Goal: Check status: Check status

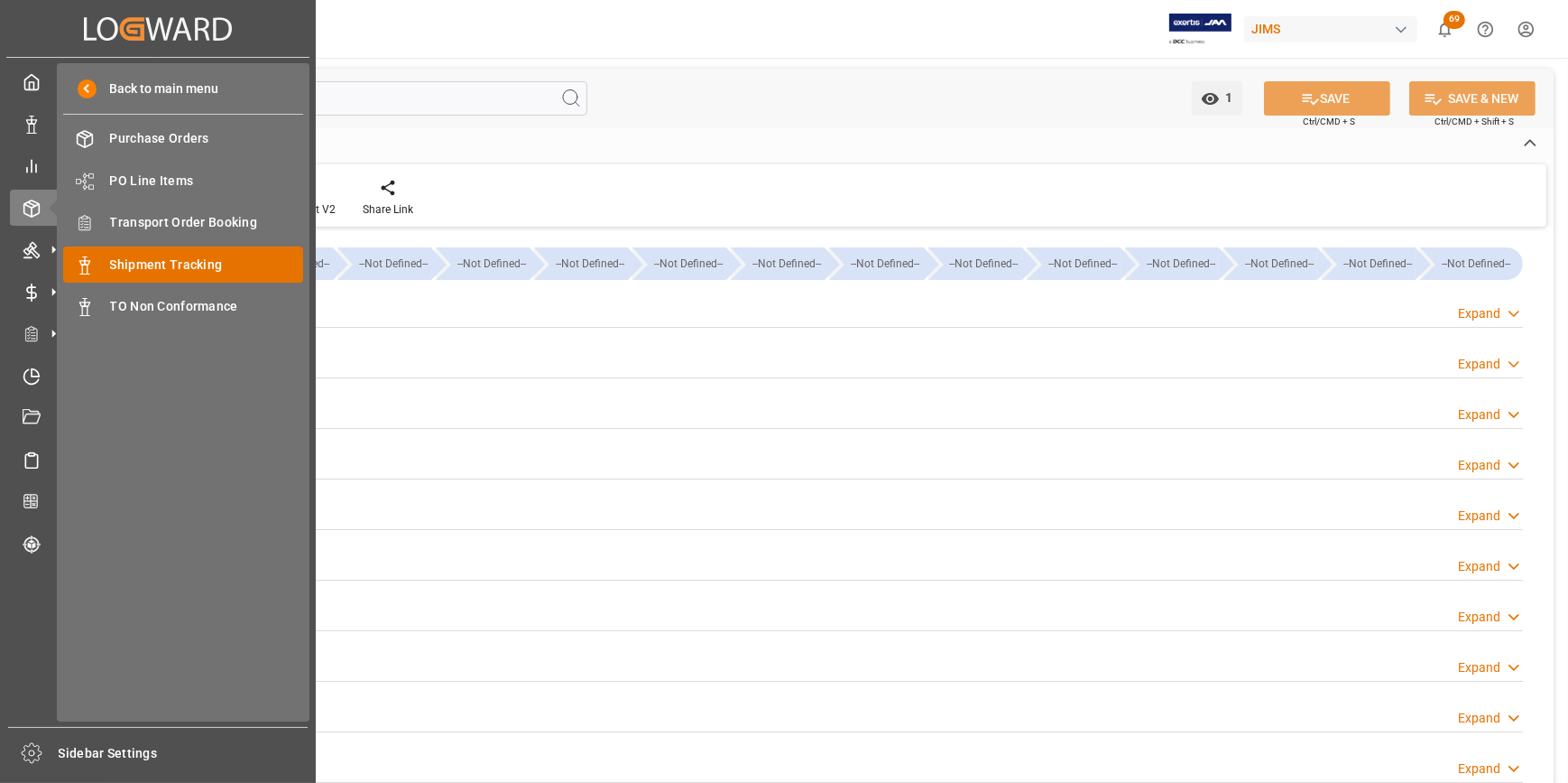
click at [193, 275] on span "Shipment Tracking" at bounding box center [207, 265] width 194 height 19
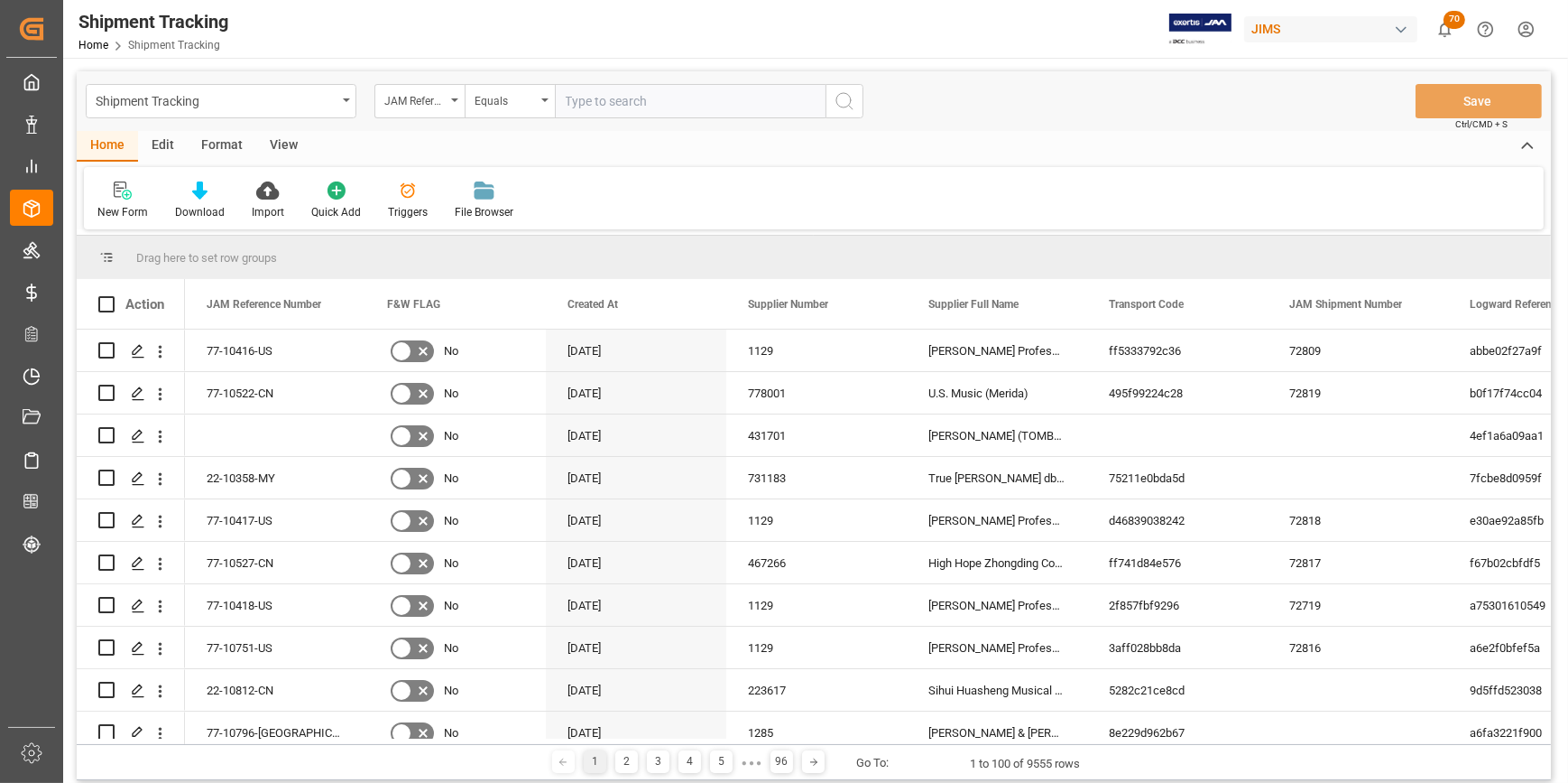
click at [595, 104] on input "text" at bounding box center [690, 101] width 271 height 34
type input "22-9875-ID"
click at [847, 103] on icon "search button" at bounding box center [844, 101] width 21 height 21
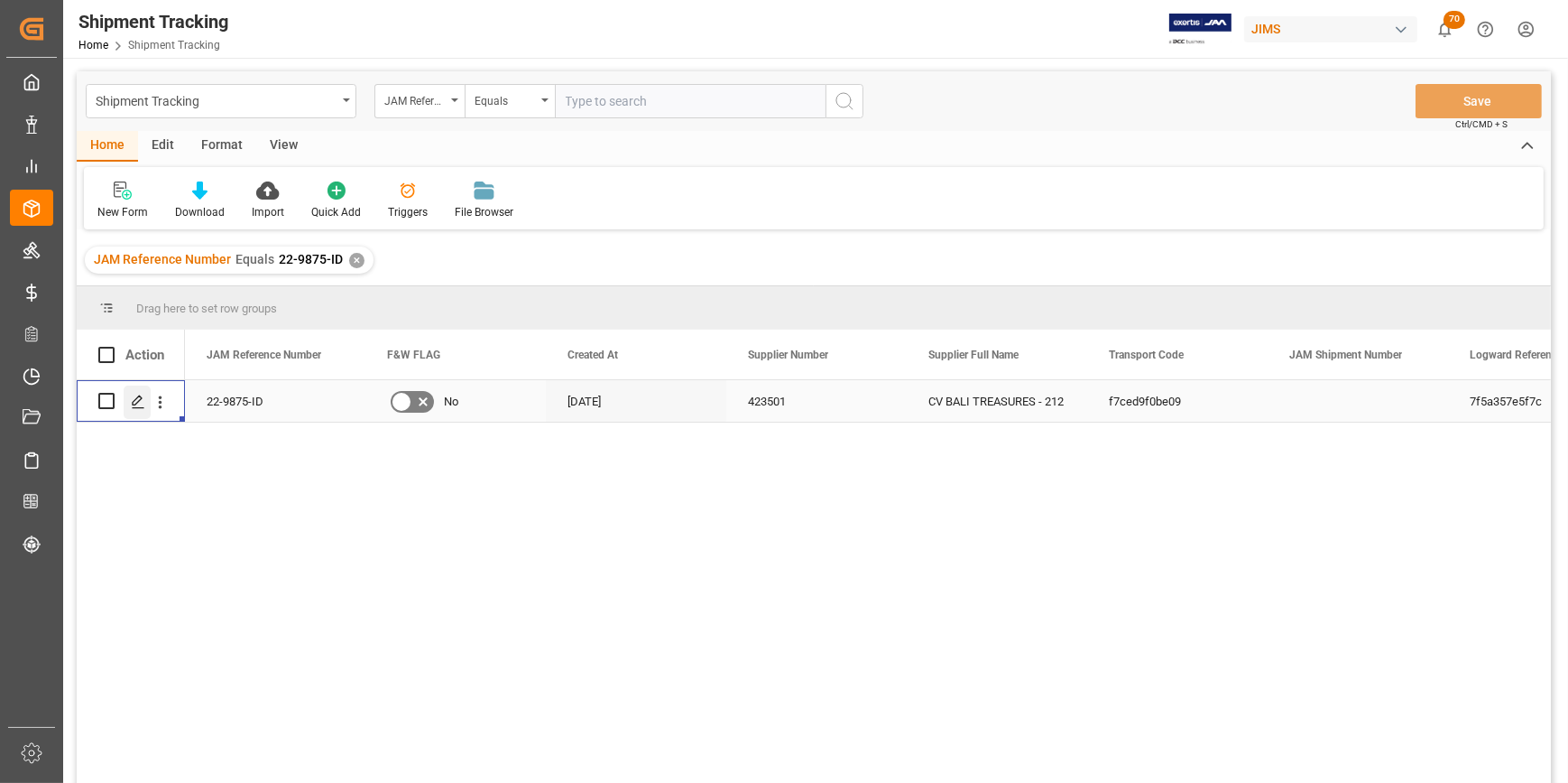
click at [136, 402] on polygon "Press SPACE to select this row." at bounding box center [136, 399] width 9 height 9
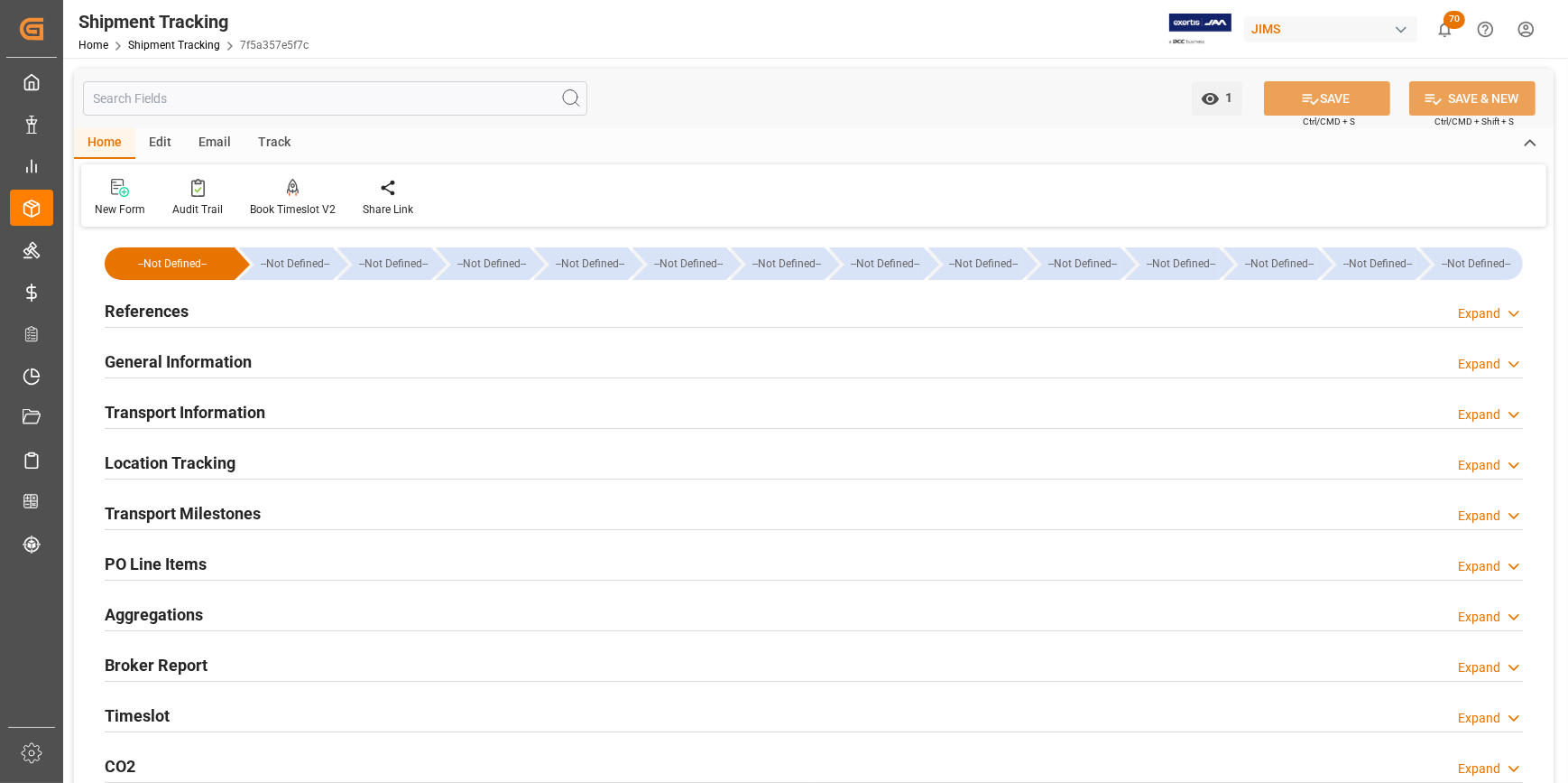
type input "02-07-2025"
click at [154, 319] on h2 "References" at bounding box center [146, 310] width 84 height 24
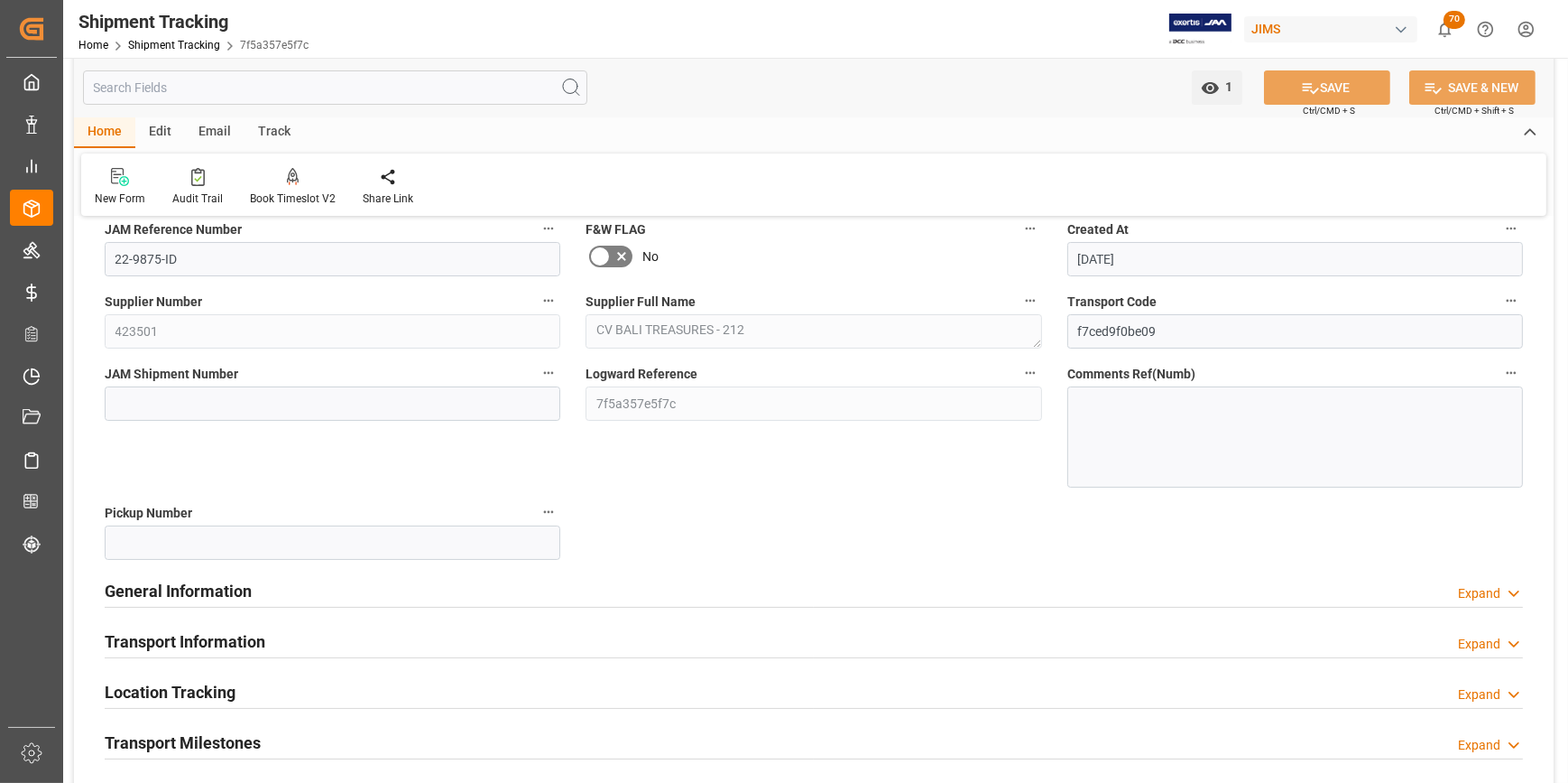
scroll to position [163, 0]
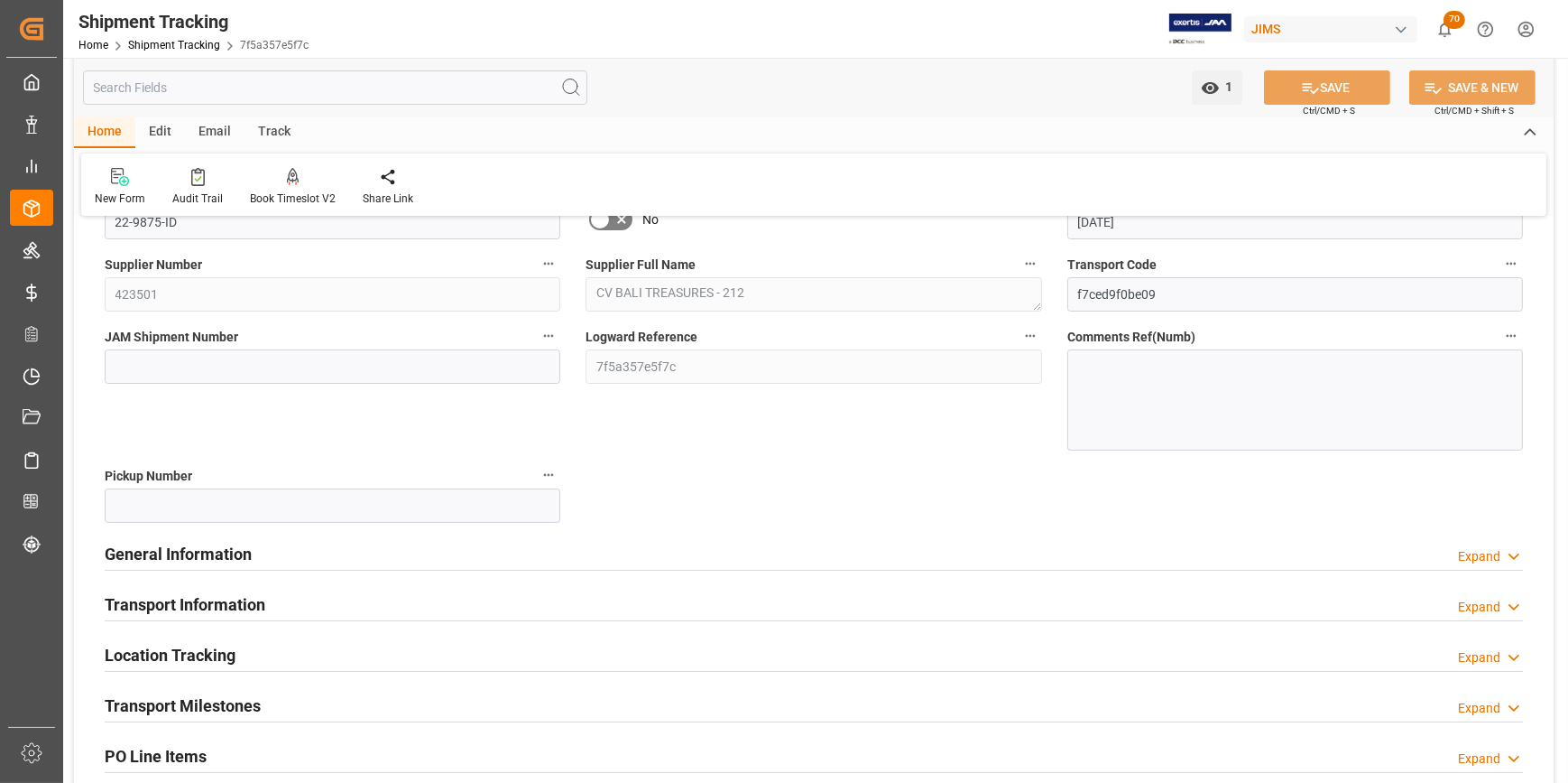
click at [184, 556] on h2 "General Information" at bounding box center [178, 553] width 147 height 24
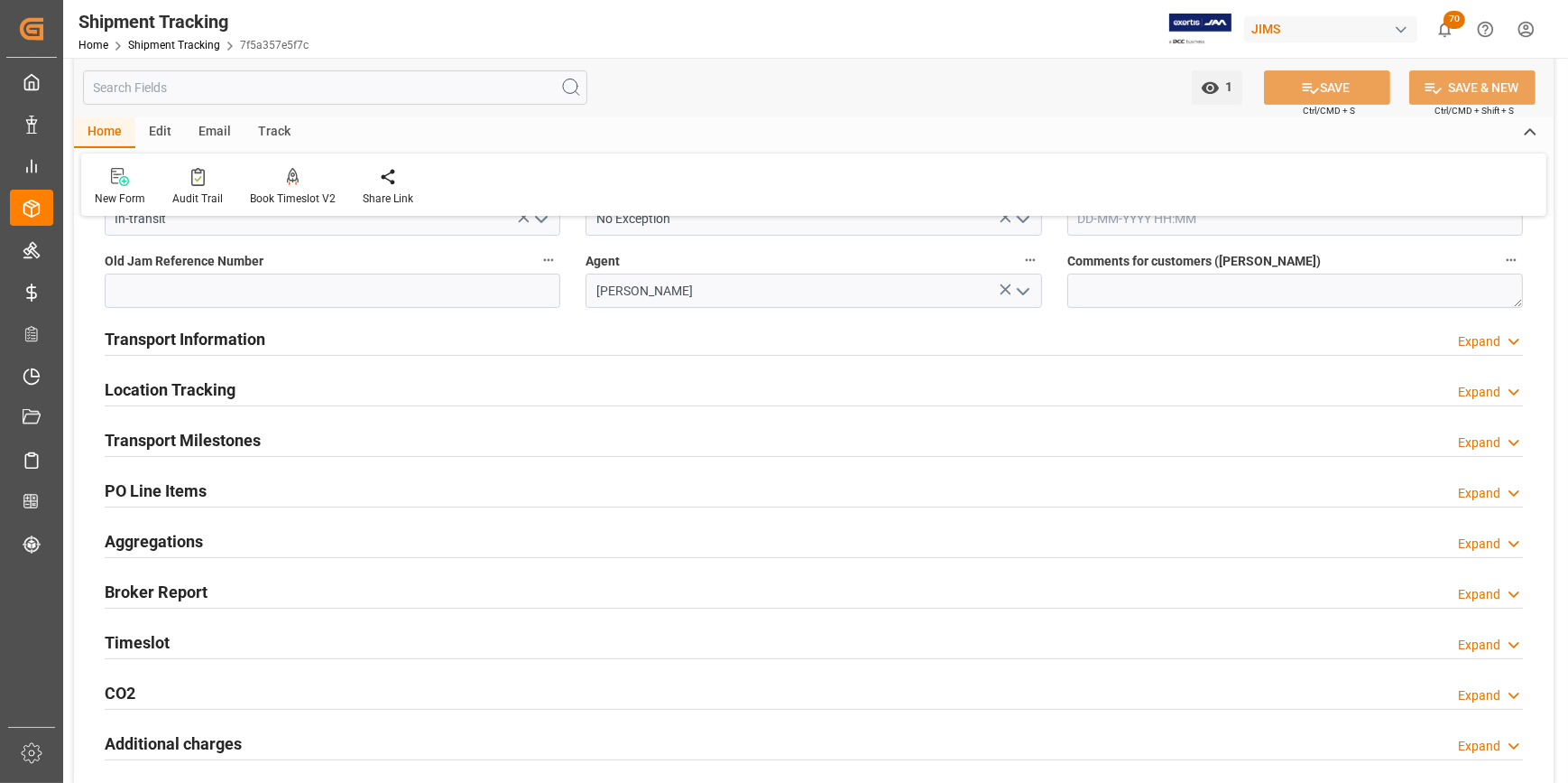
scroll to position [574, 0]
click at [179, 443] on h2 "Transport Milestones" at bounding box center [183, 439] width 157 height 24
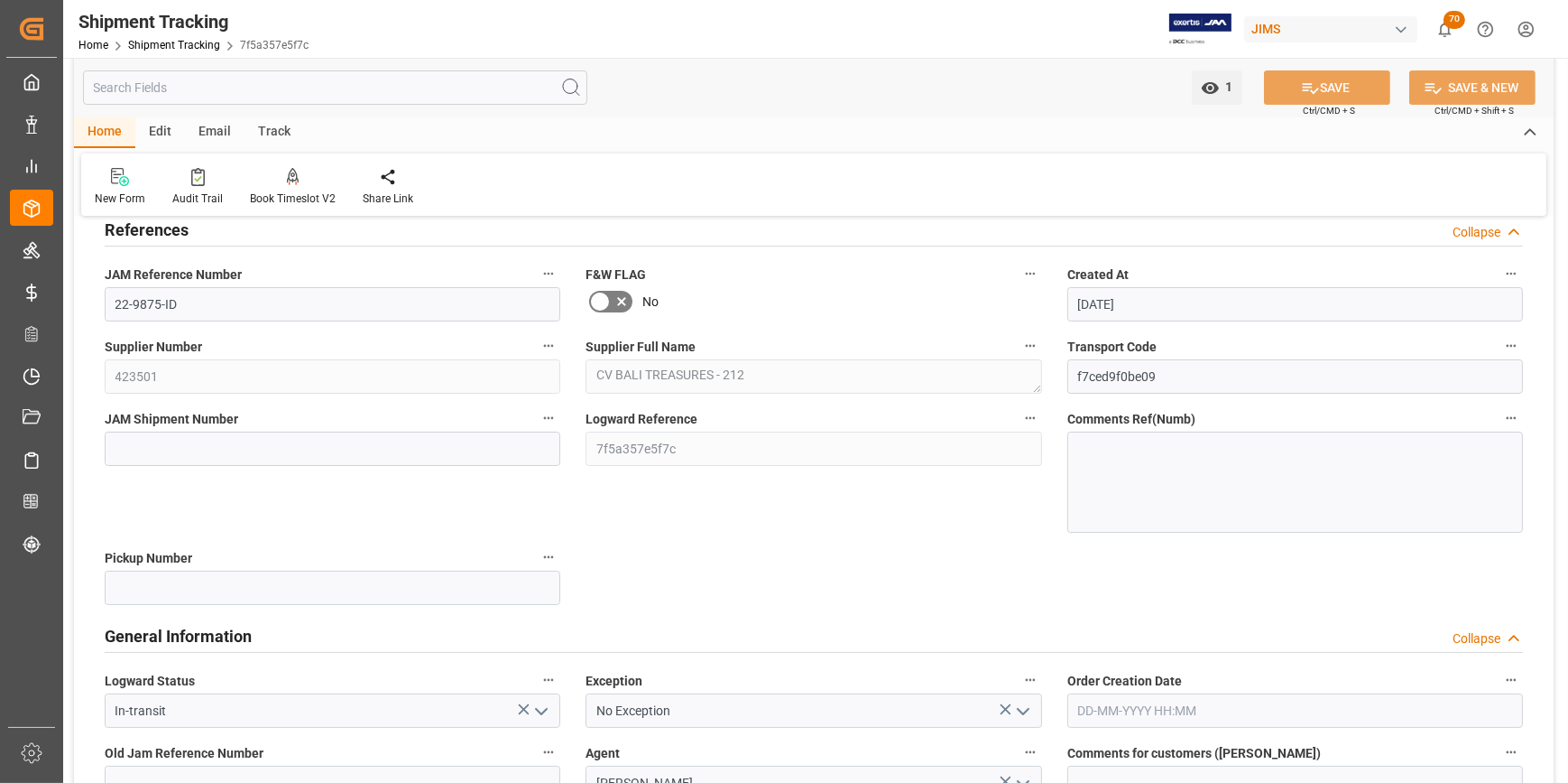
scroll to position [0, 0]
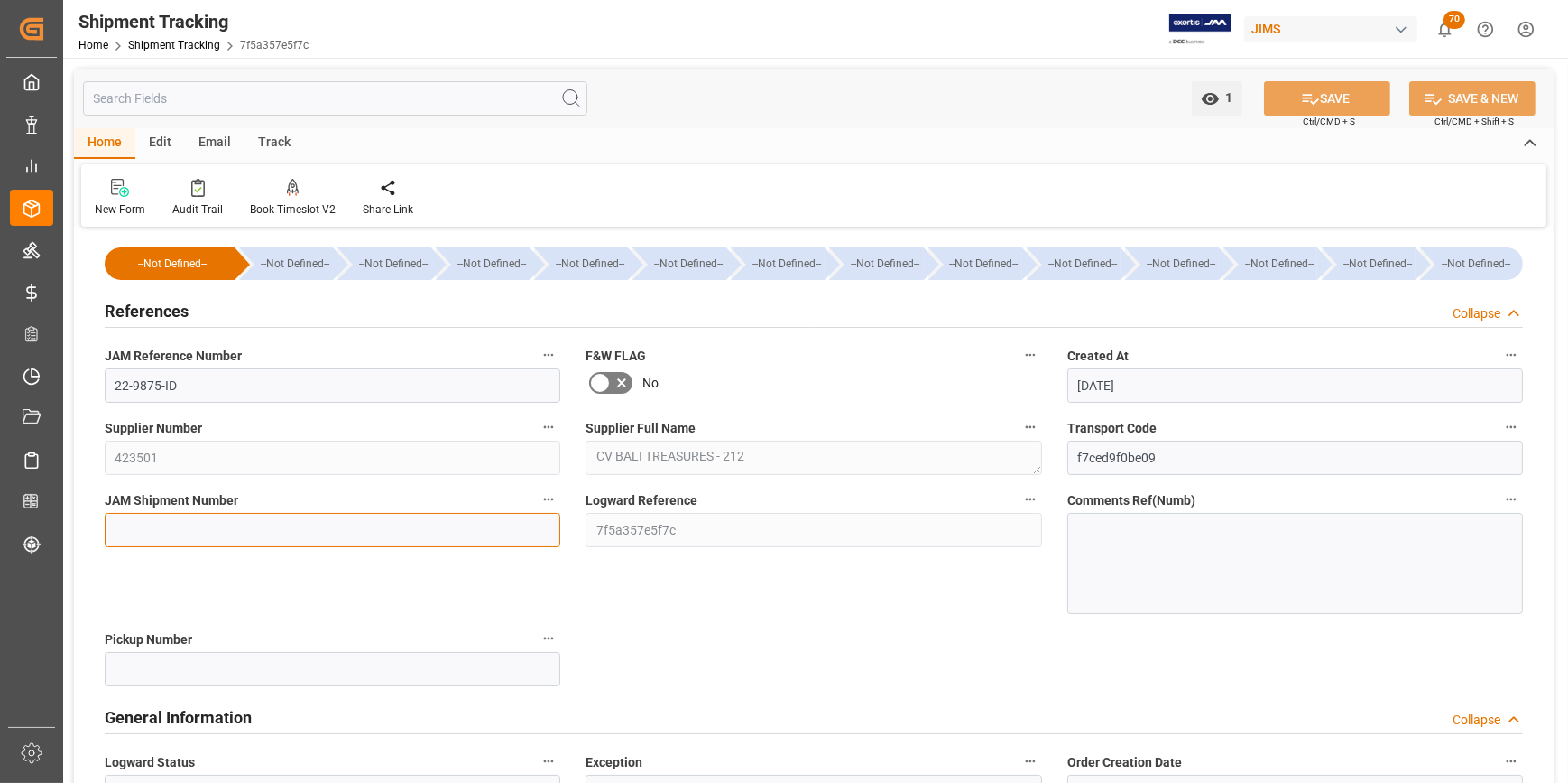
click at [188, 531] on input at bounding box center [332, 529] width 456 height 34
paste input "72821"
type input "72821"
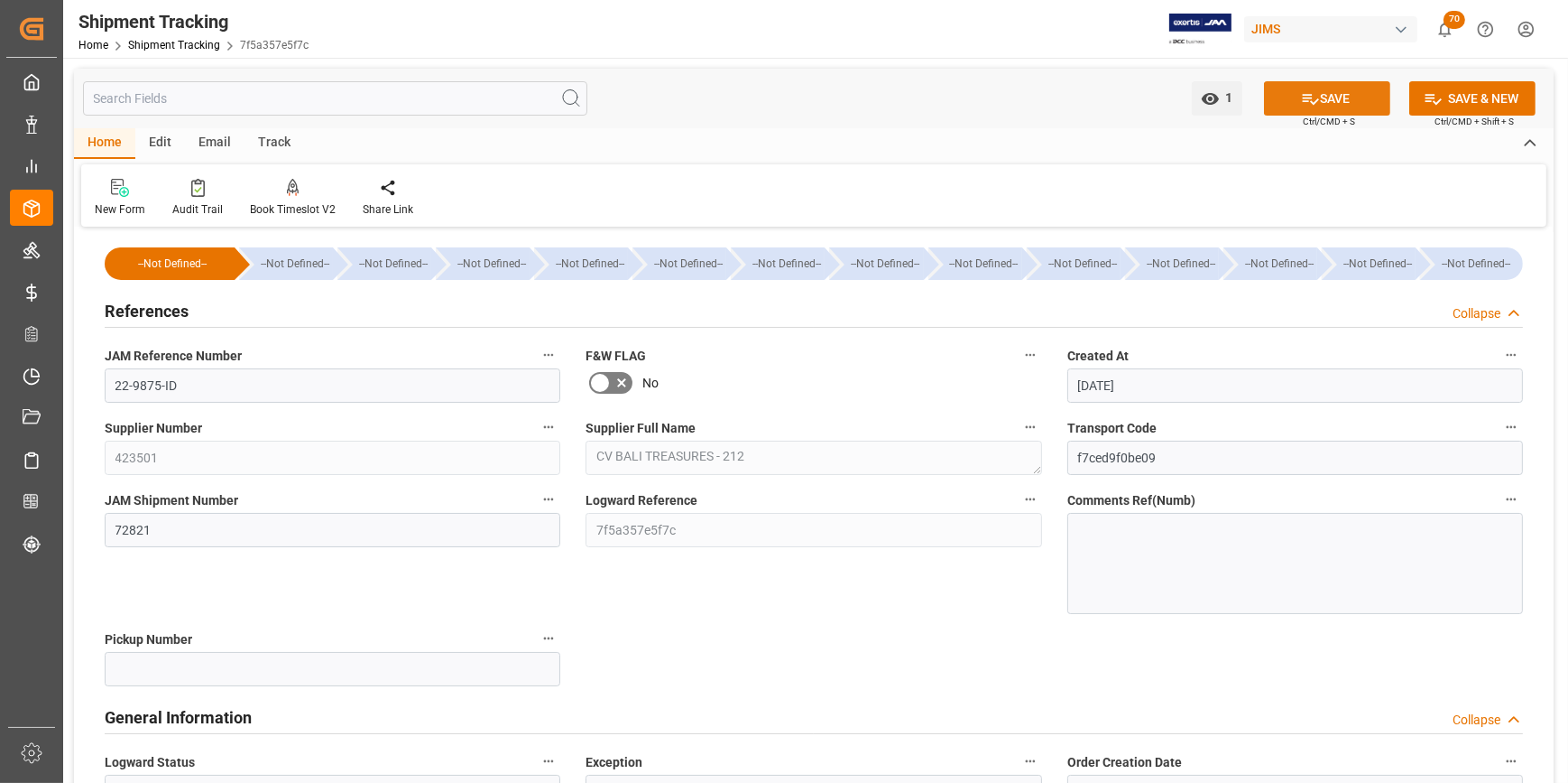
click at [1331, 98] on button "SAVE" at bounding box center [1326, 98] width 127 height 34
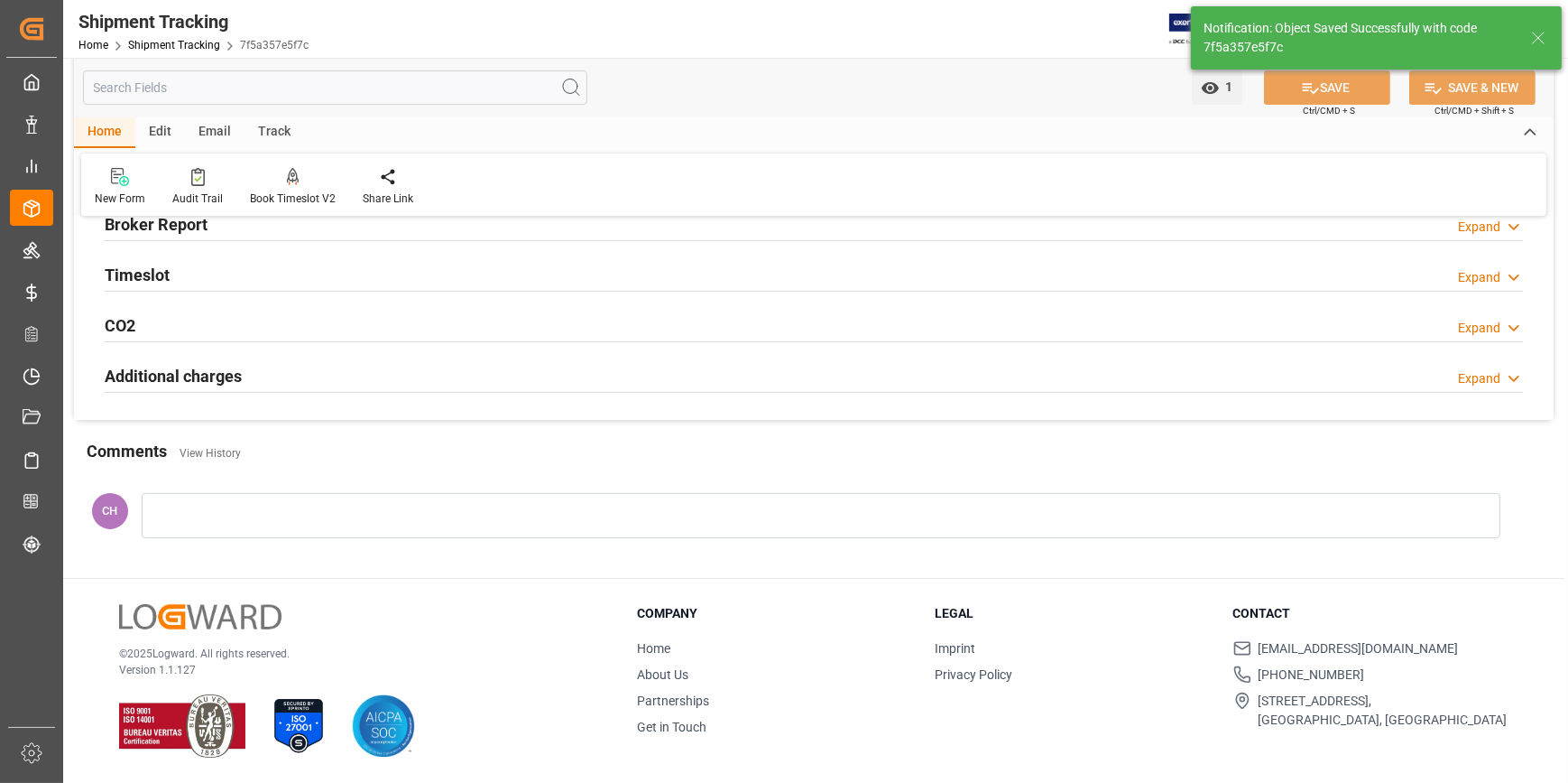
scroll to position [136, 0]
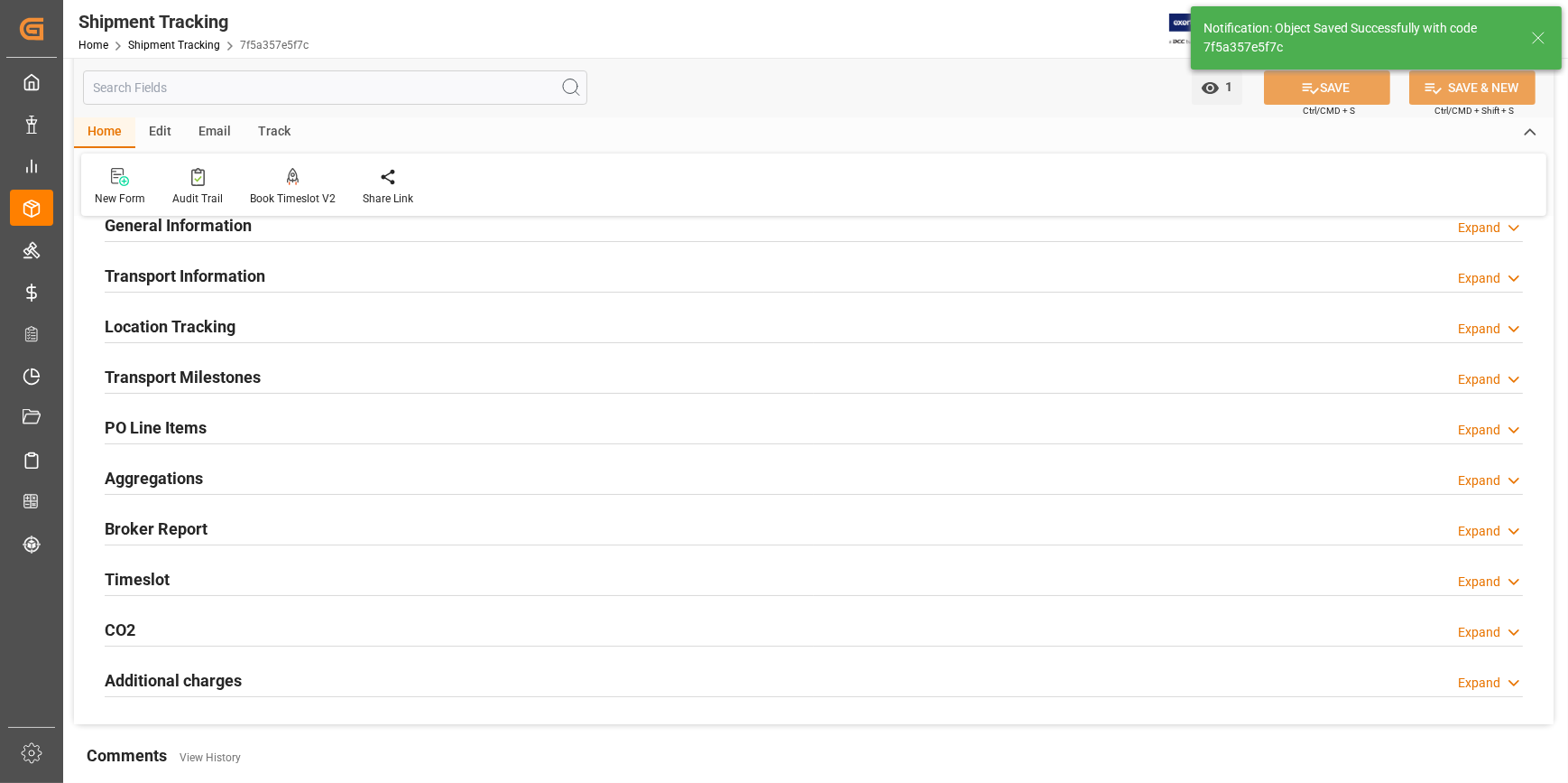
click at [150, 423] on h2 "PO Line Items" at bounding box center [156, 427] width 102 height 24
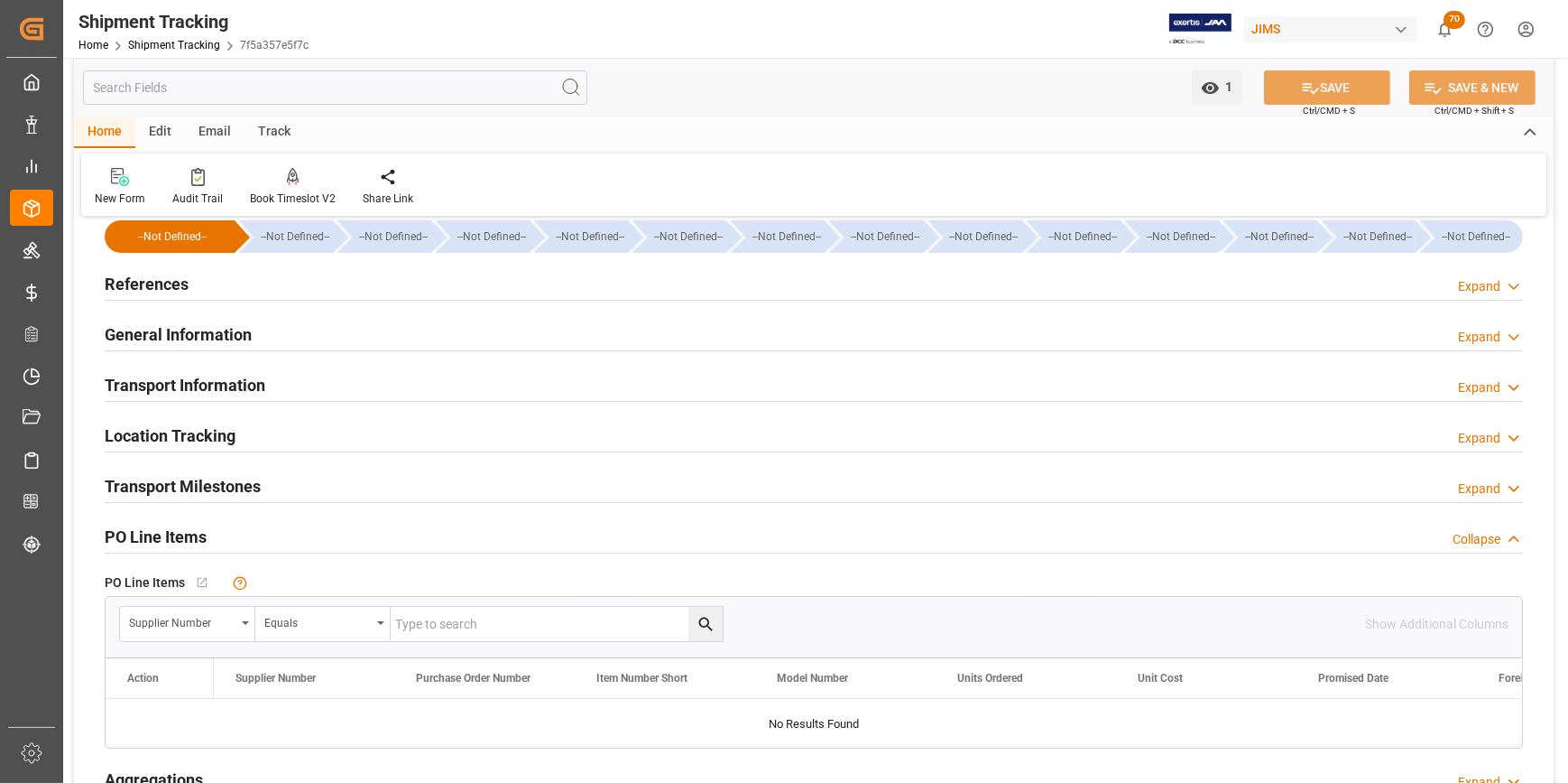
scroll to position [0, 0]
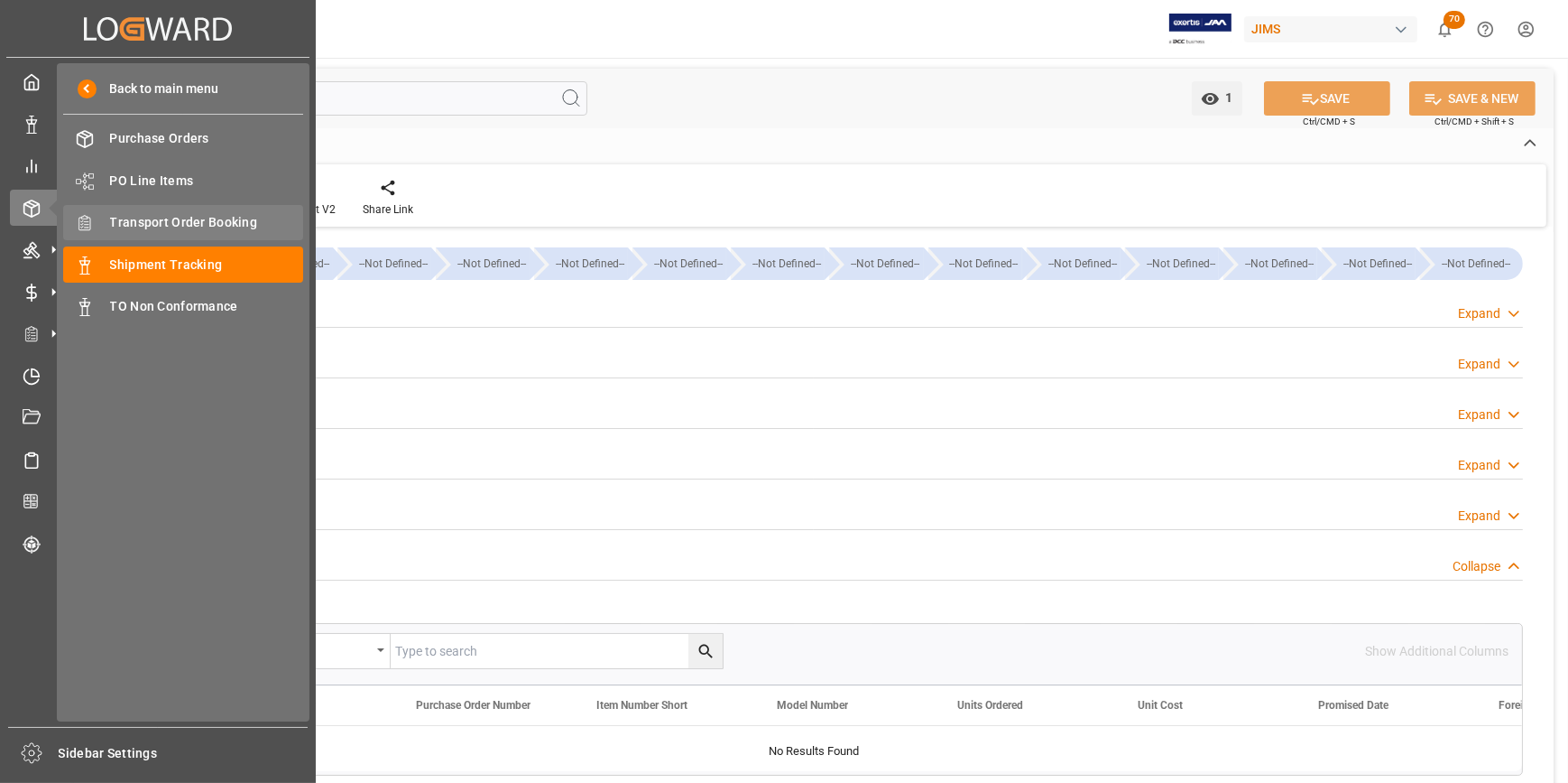
click at [193, 225] on span "Transport Order Booking" at bounding box center [207, 222] width 194 height 19
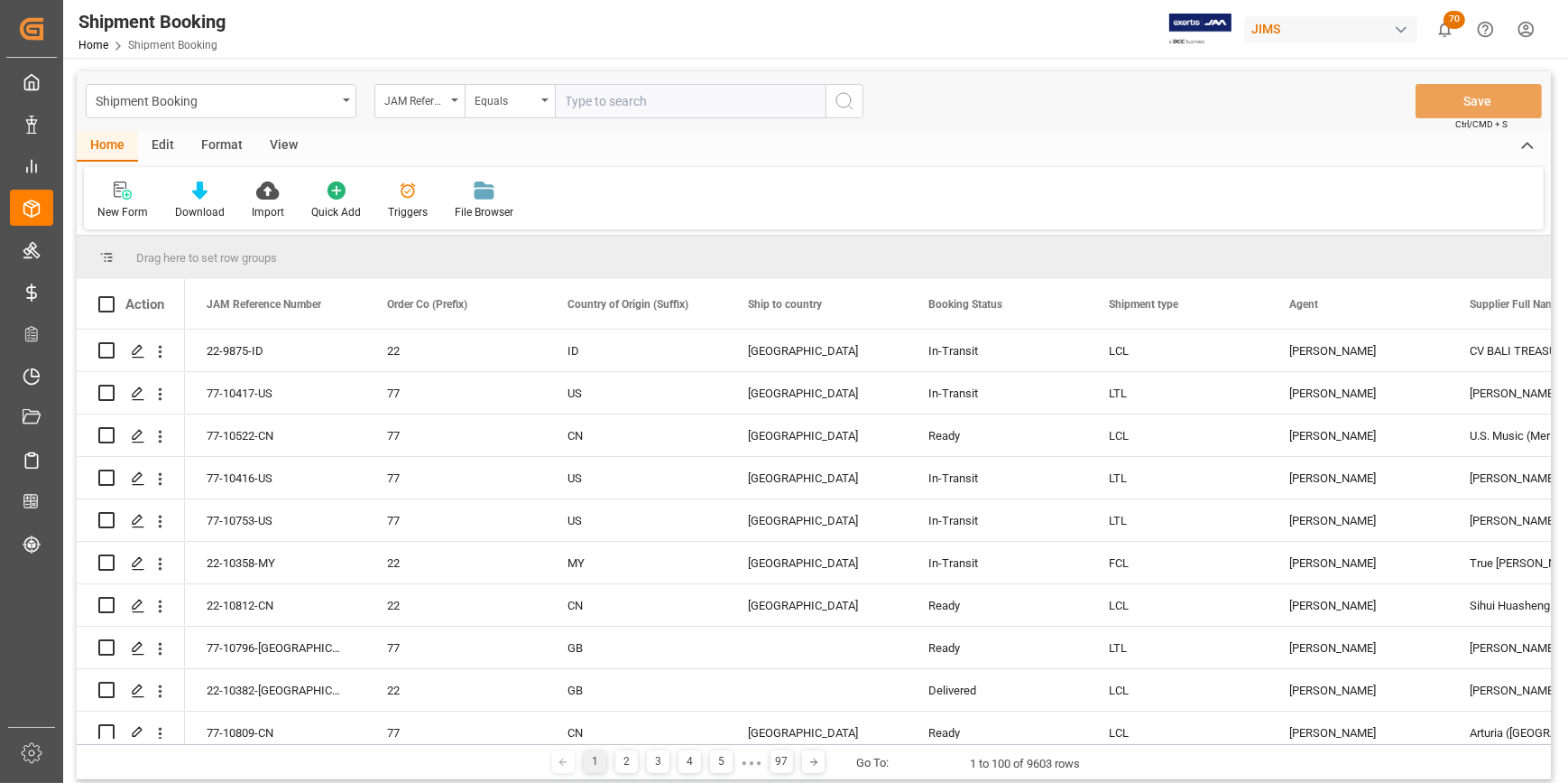
click at [602, 107] on input "text" at bounding box center [690, 101] width 271 height 34
type input "22-8954-ID"
click at [868, 104] on div "Shipment Booking JAM Reference Number Equals 22-8954-ID Save Ctrl/CMD + S" at bounding box center [813, 102] width 1474 height 60
click at [839, 111] on icon "search button" at bounding box center [844, 101] width 21 height 21
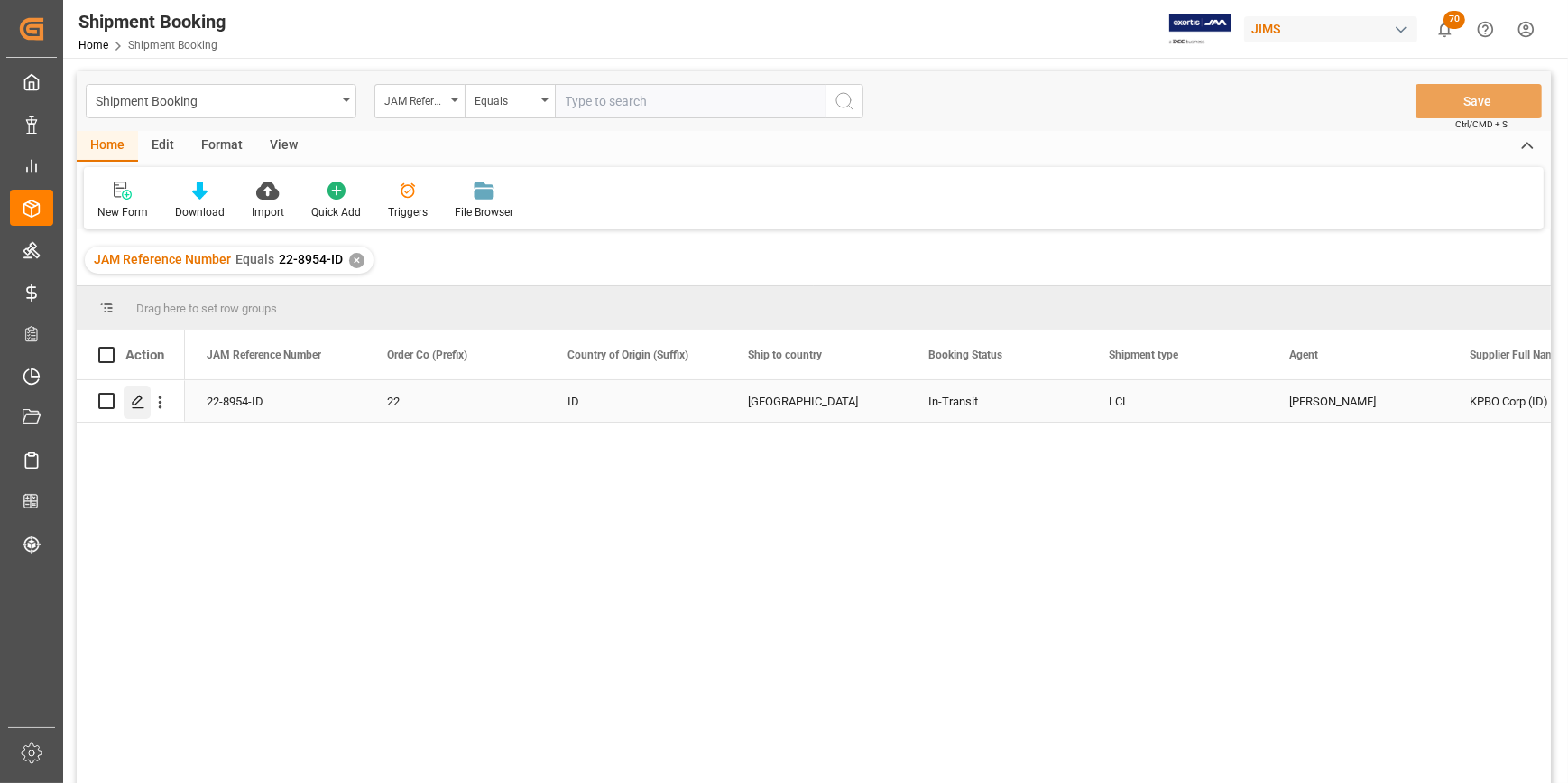
click at [144, 404] on icon "Press SPACE to select this row." at bounding box center [137, 401] width 14 height 14
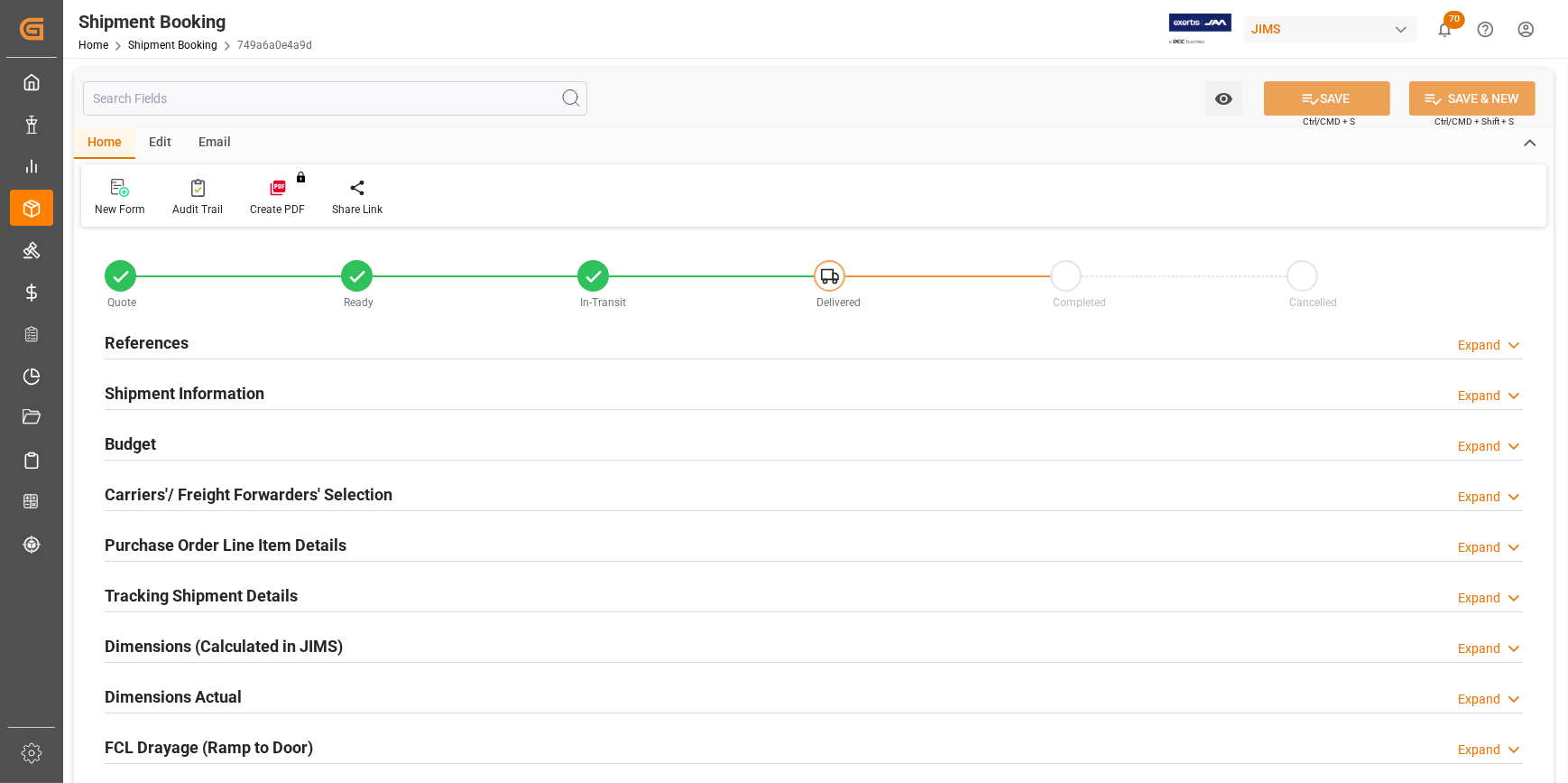
type input "31"
drag, startPoint x: 135, startPoint y: 396, endPoint x: 145, endPoint y: 403, distance: 12.2
click at [136, 396] on h2 "Shipment Information" at bounding box center [184, 392] width 159 height 24
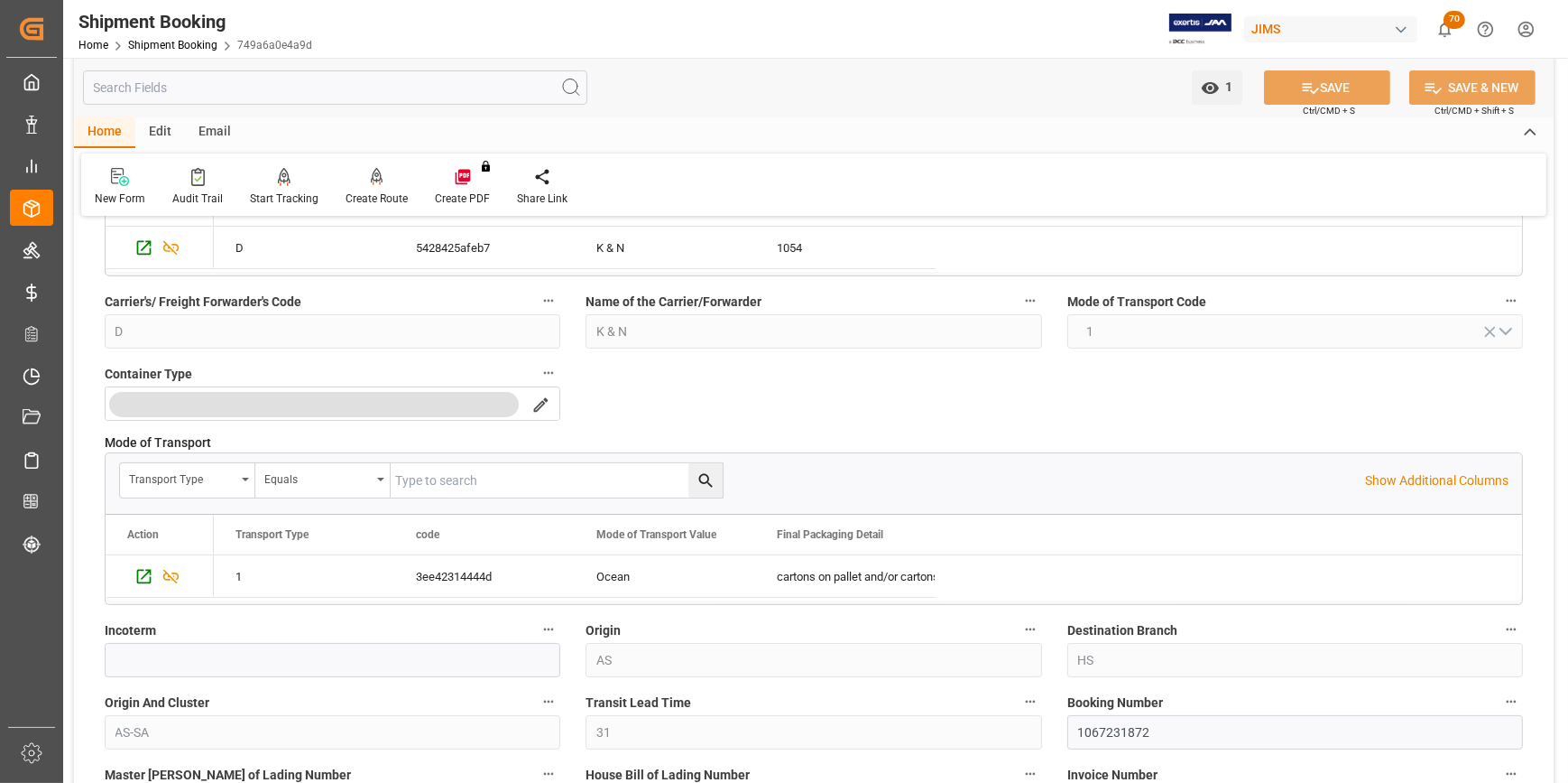
scroll to position [328, 0]
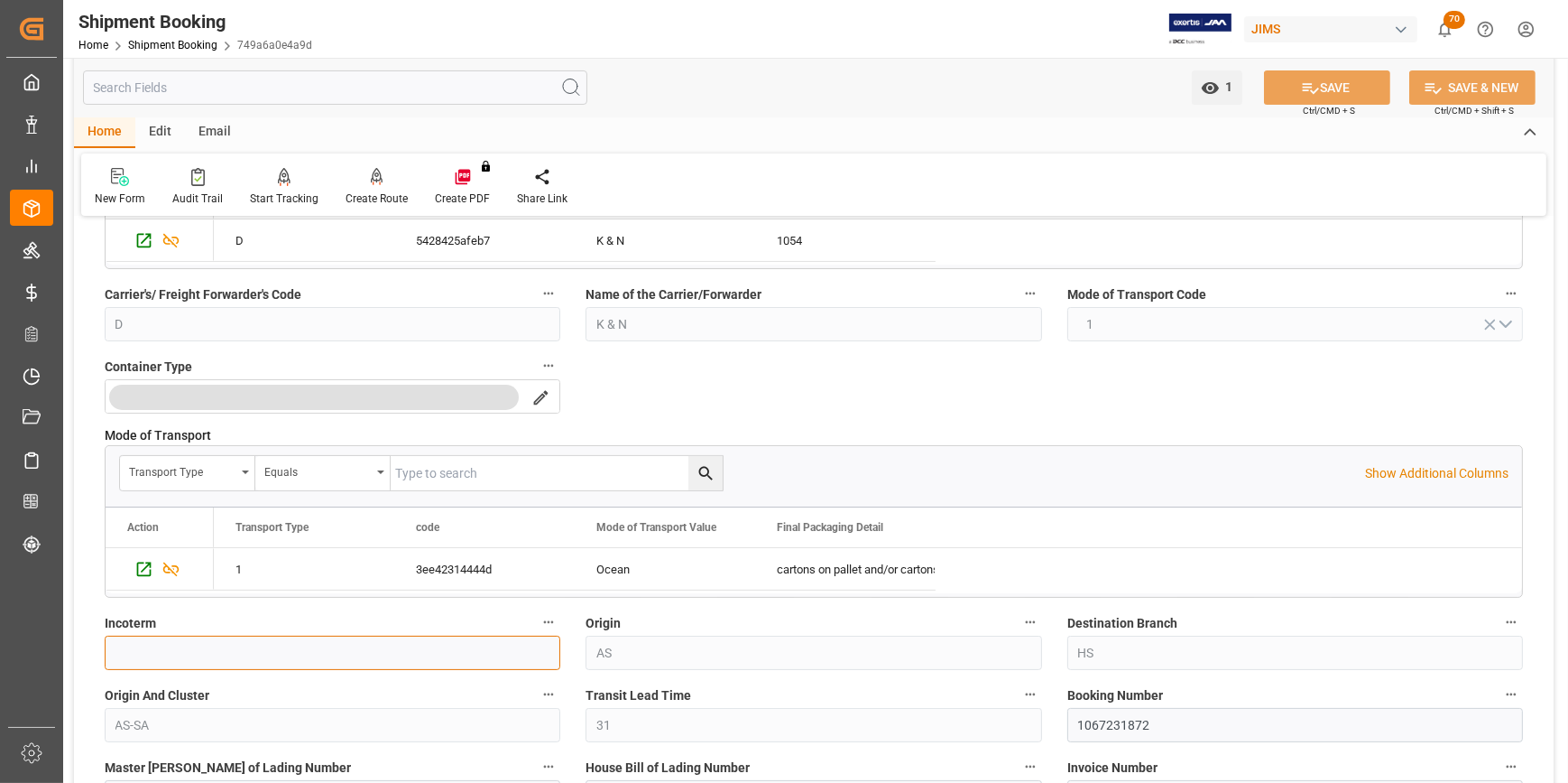
click at [149, 658] on input at bounding box center [332, 652] width 456 height 34
paste input "FOB Jakarta,ID"
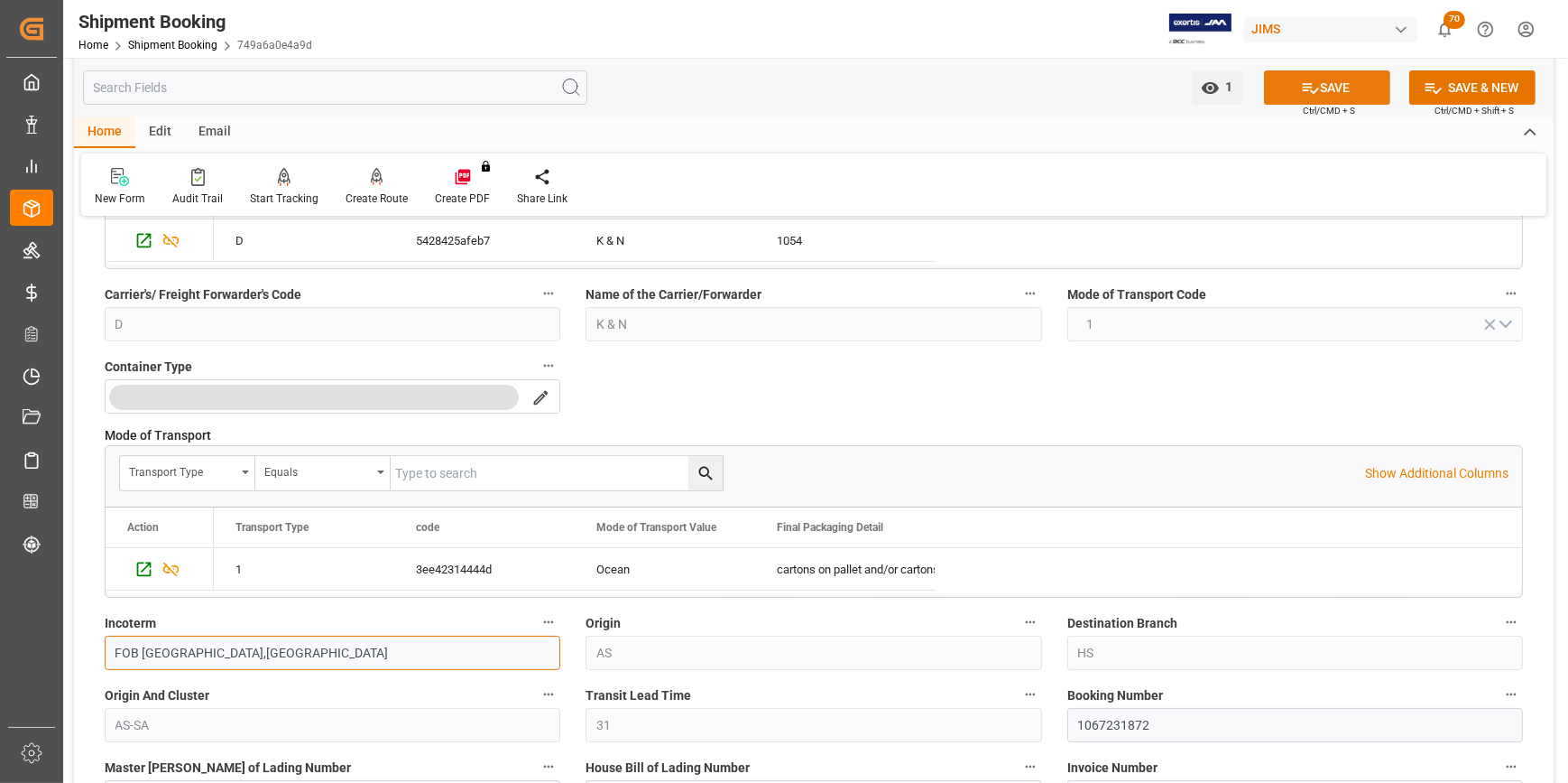
type input "FOB Jakarta,ID"
click at [1307, 94] on icon at bounding box center [1311, 88] width 19 height 19
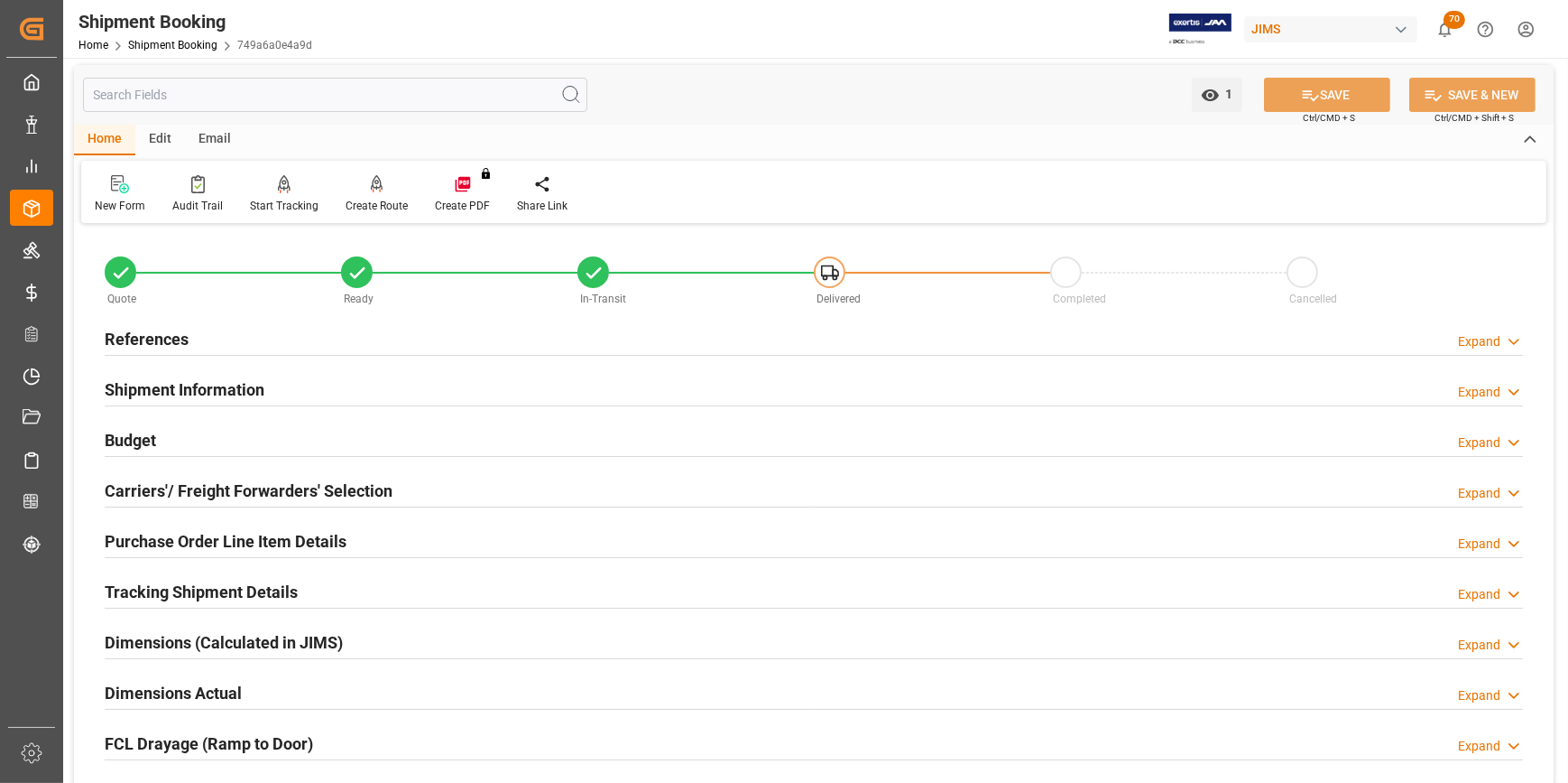
scroll to position [0, 0]
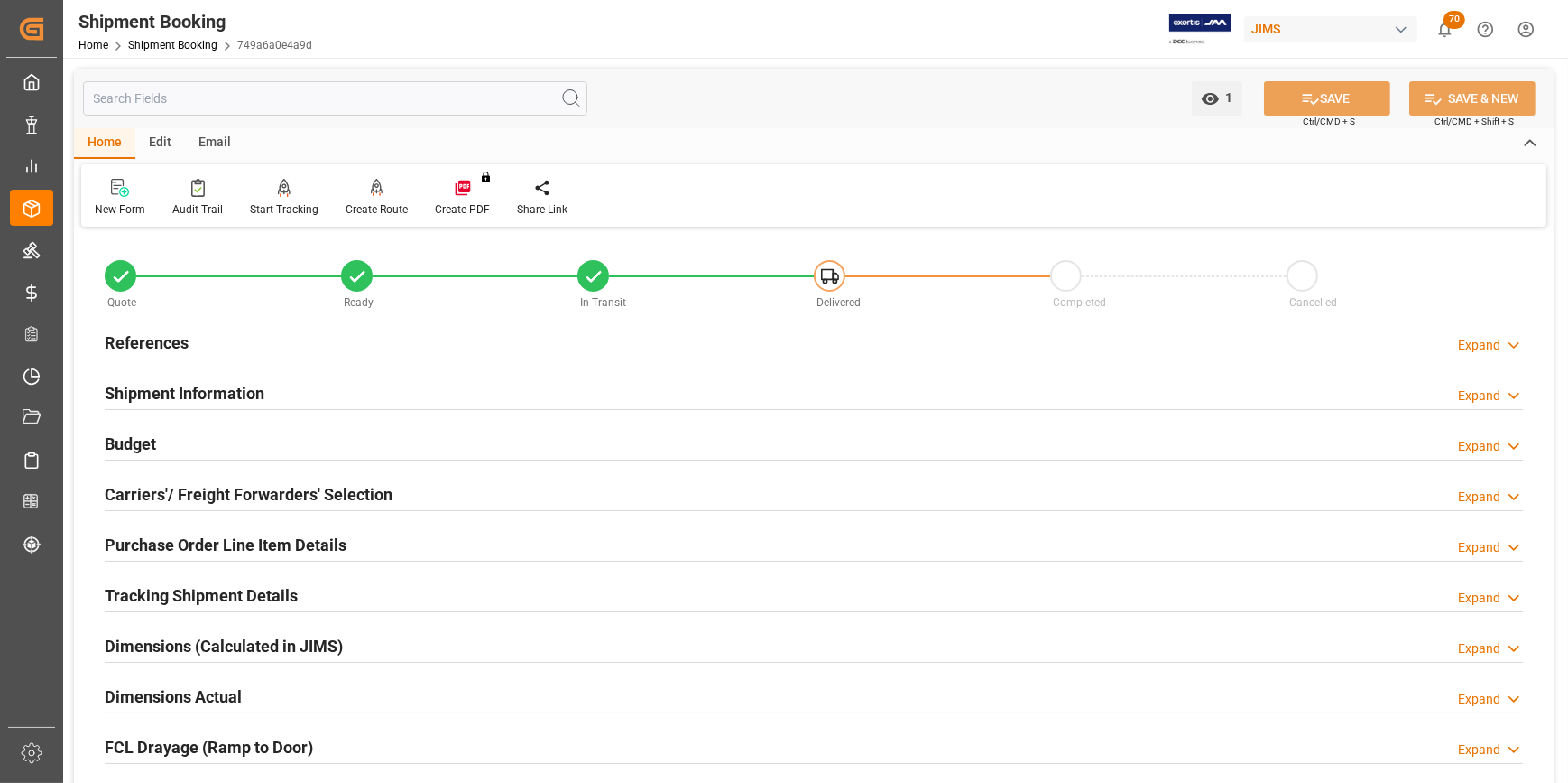
click at [135, 343] on h2 "References" at bounding box center [146, 342] width 84 height 24
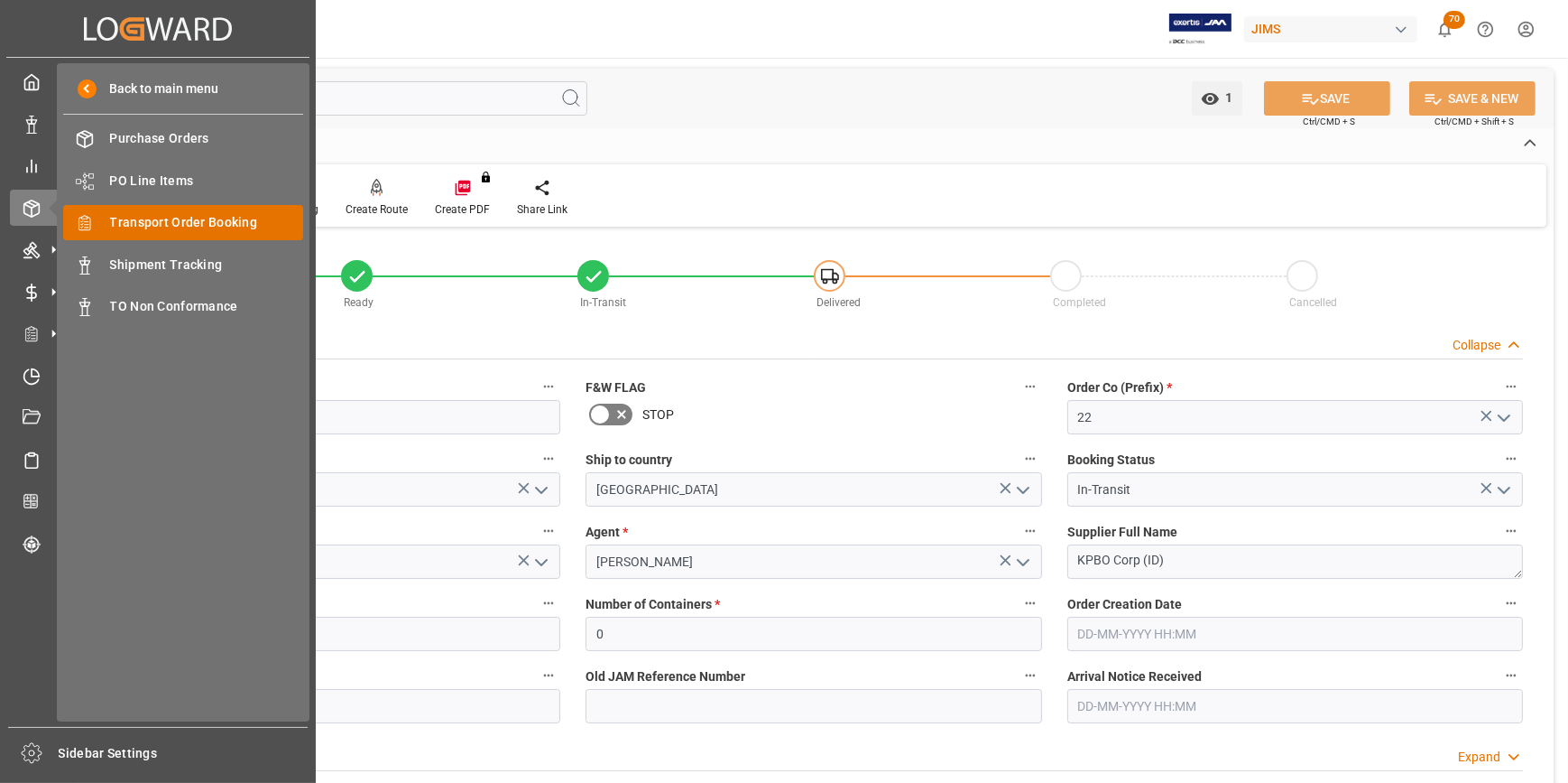
click at [196, 231] on span "Transport Order Booking" at bounding box center [207, 222] width 194 height 19
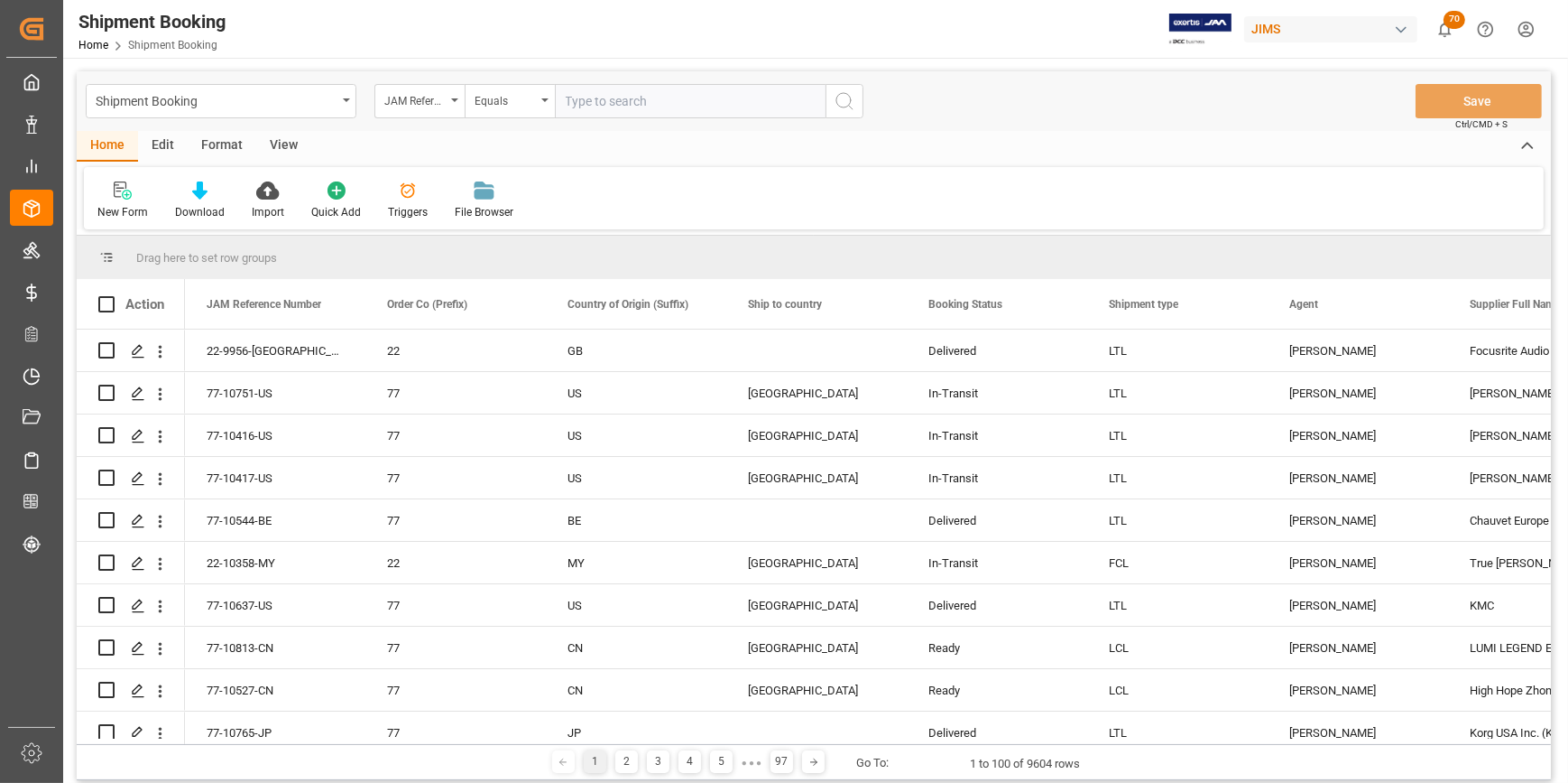
click at [595, 101] on input "text" at bounding box center [690, 101] width 271 height 34
type input "22-8954-ID"
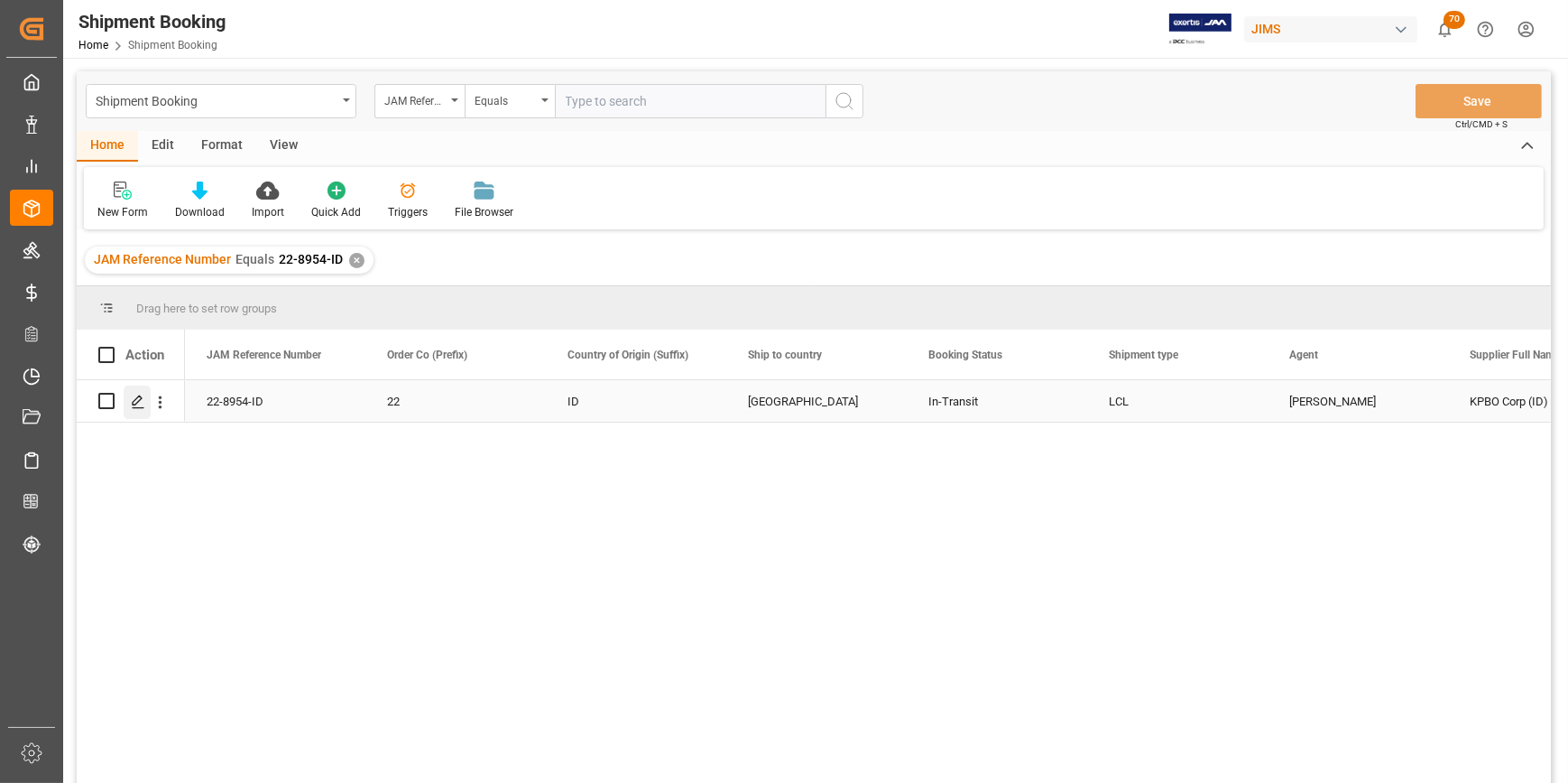
click at [140, 396] on polygon "Press SPACE to select this row." at bounding box center [136, 399] width 9 height 9
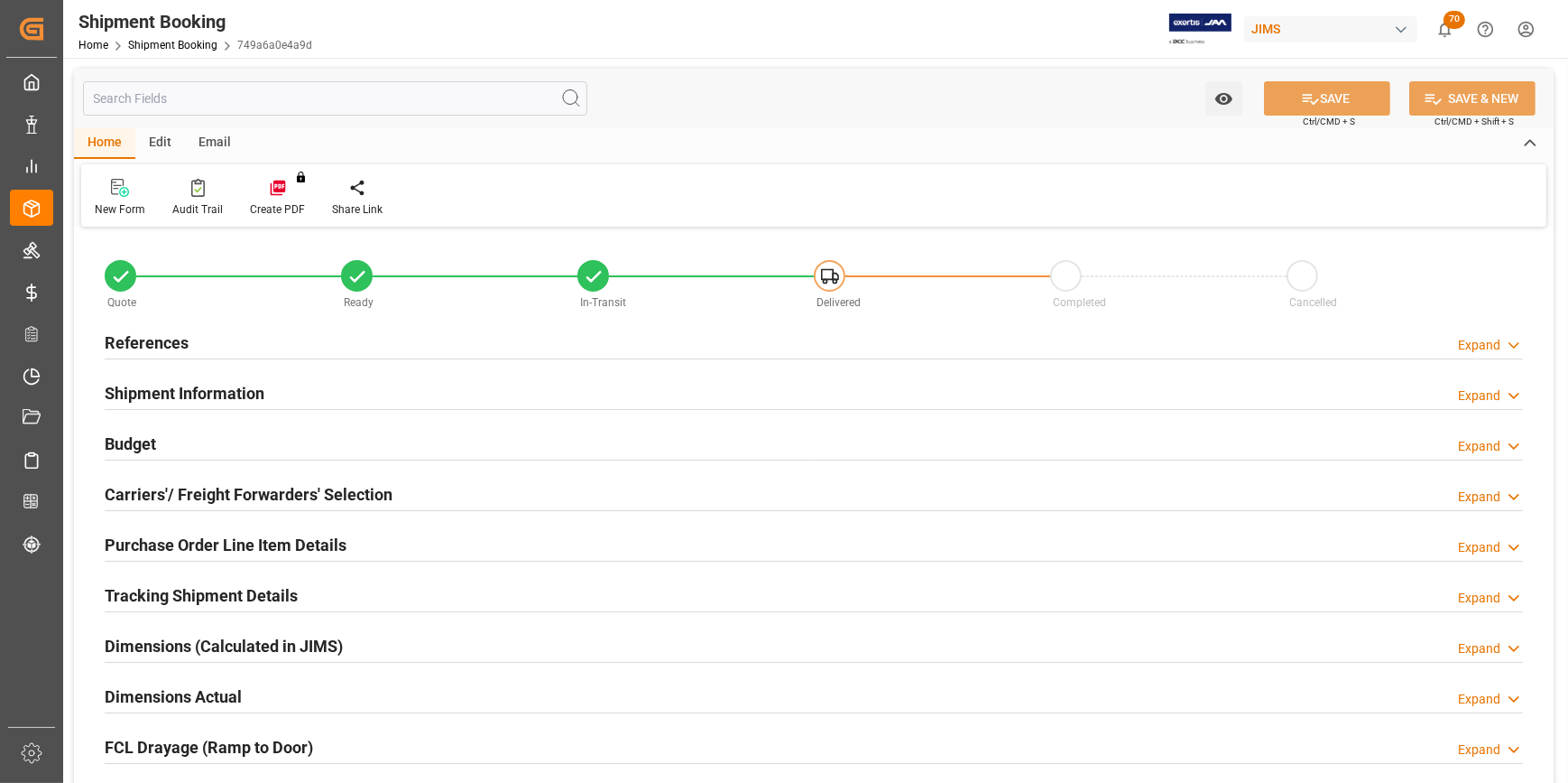
type input "0"
type input "30-05-2025"
click at [137, 343] on h2 "References" at bounding box center [146, 342] width 84 height 24
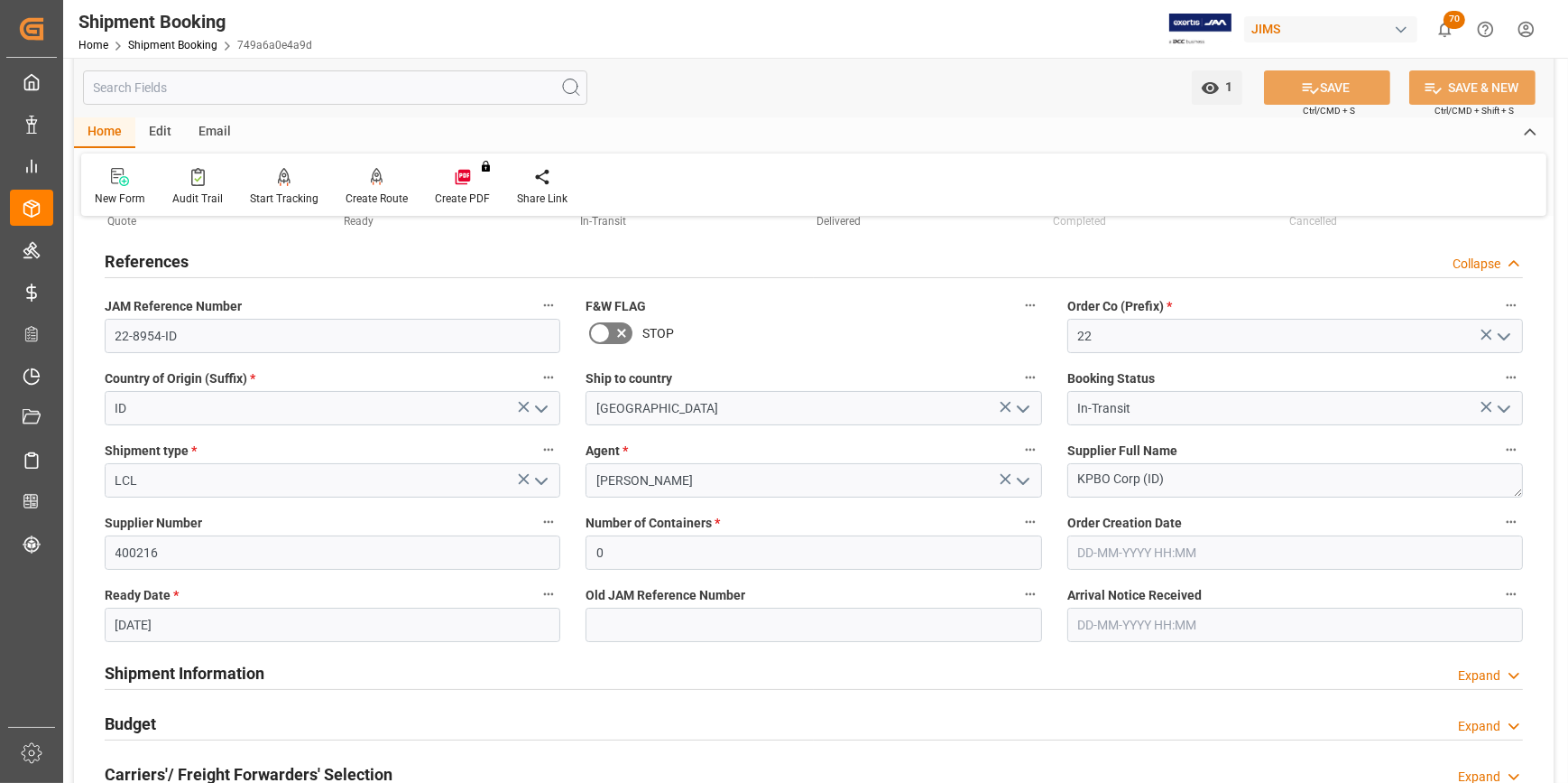
scroll to position [81, 0]
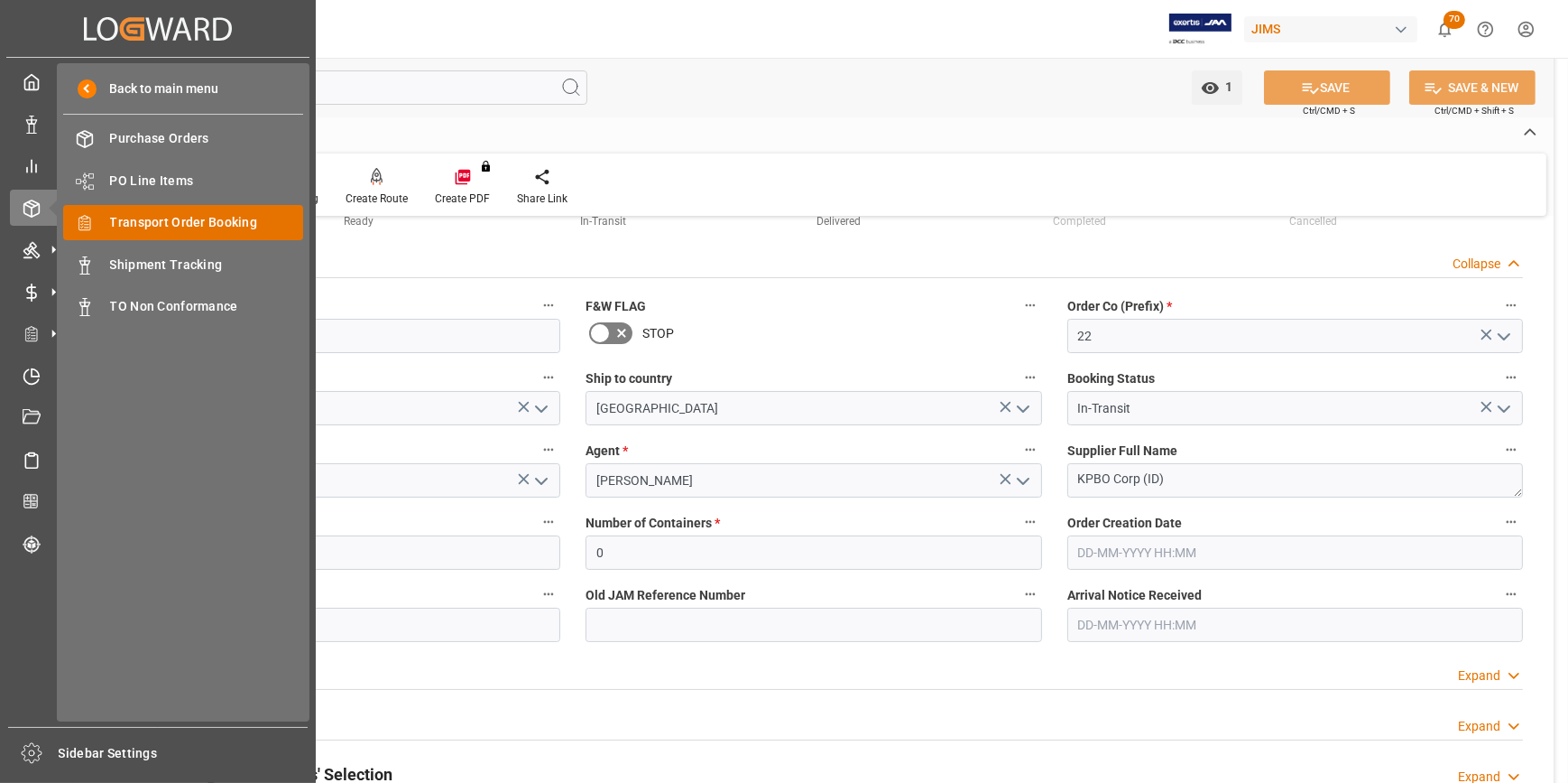
click at [166, 231] on span "Transport Order Booking" at bounding box center [207, 222] width 194 height 19
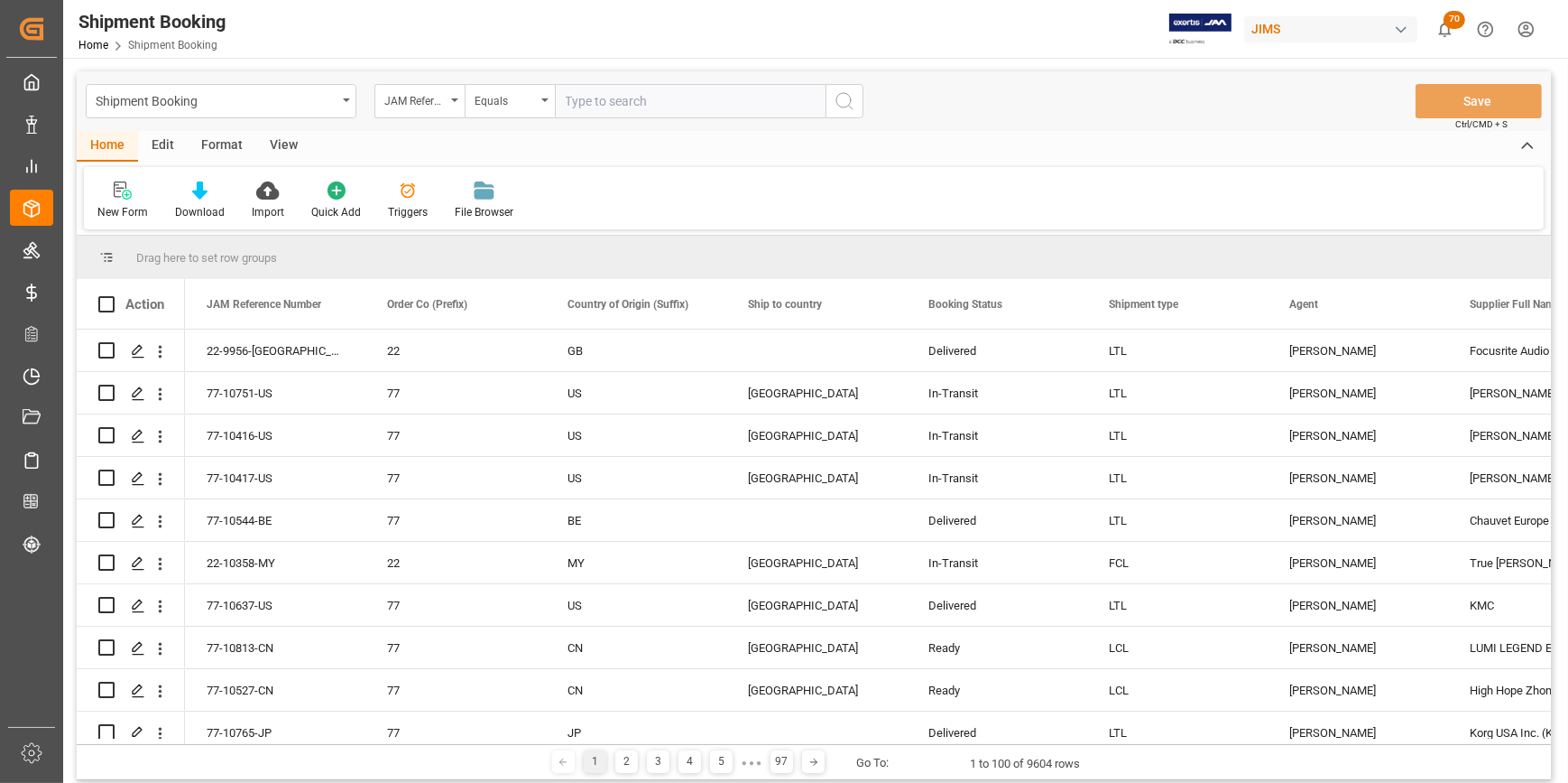
click at [588, 107] on input "text" at bounding box center [690, 101] width 271 height 34
type input "22-9875-ID"
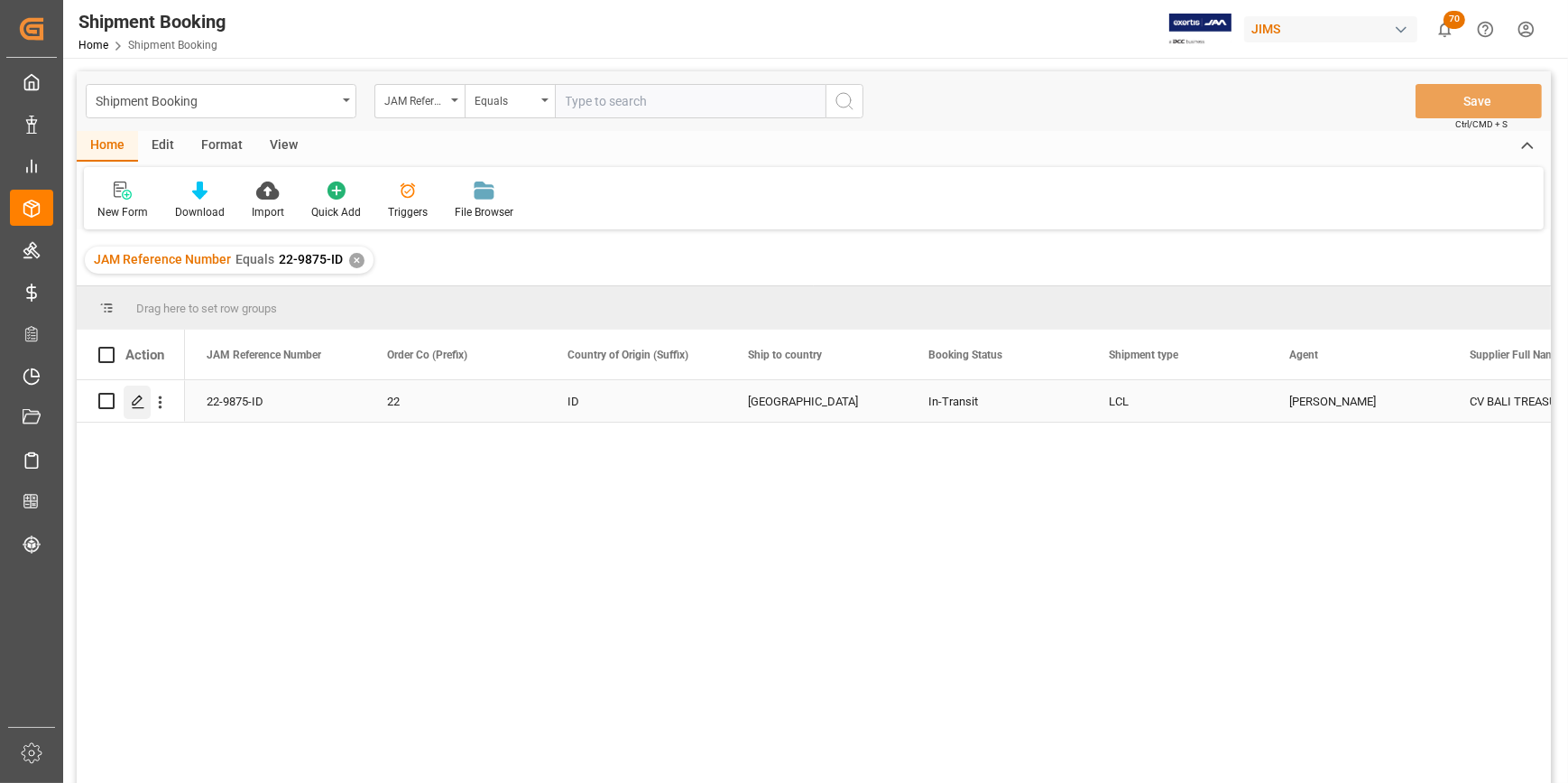
click at [130, 406] on div "Press SPACE to select this row." at bounding box center [137, 402] width 27 height 34
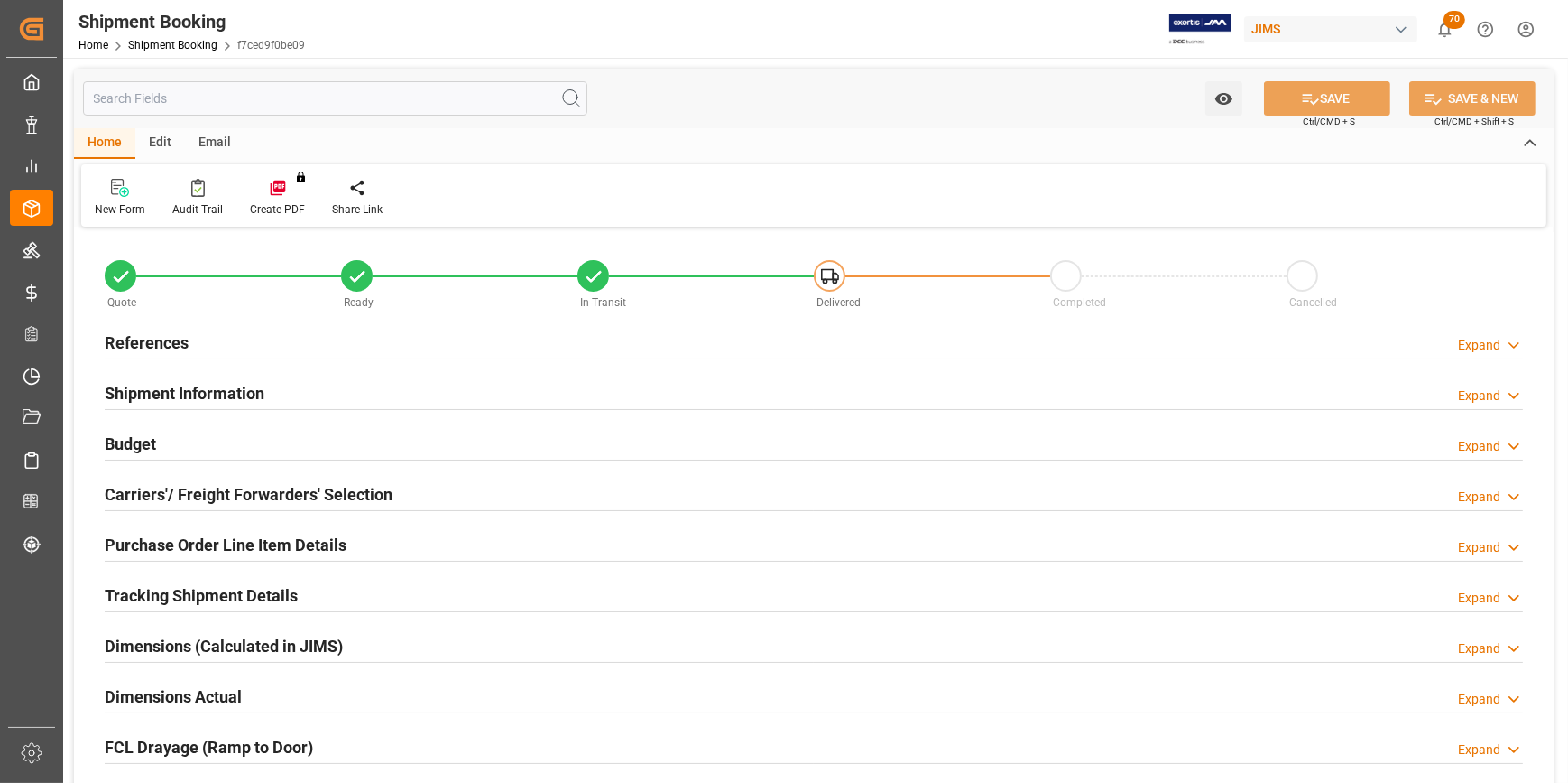
type input "0"
type input "295.0568"
type input "1874.52"
type input "1300"
type input "5207"
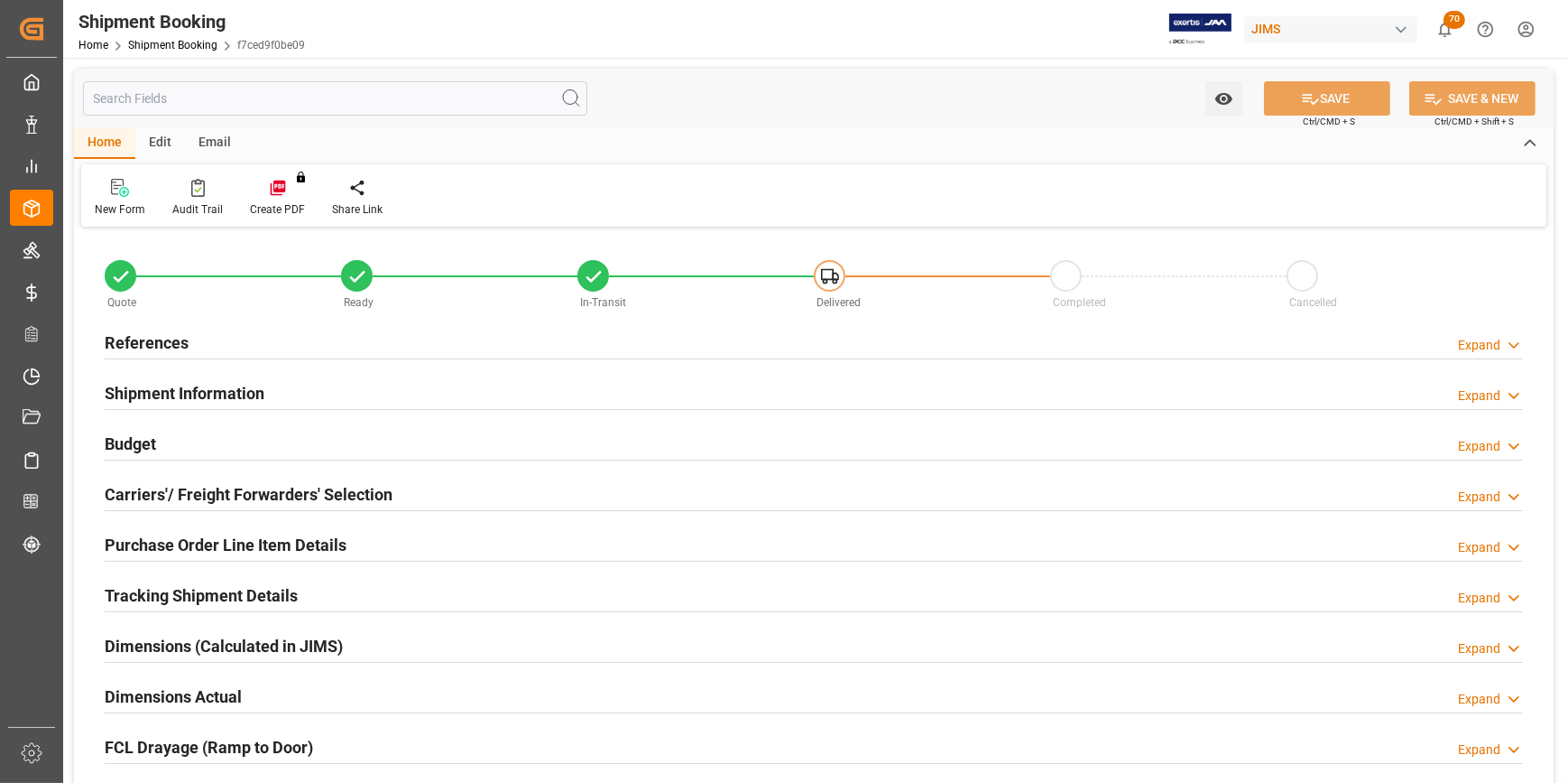
type input "29-07-2025"
click at [118, 345] on h2 "References" at bounding box center [146, 342] width 84 height 24
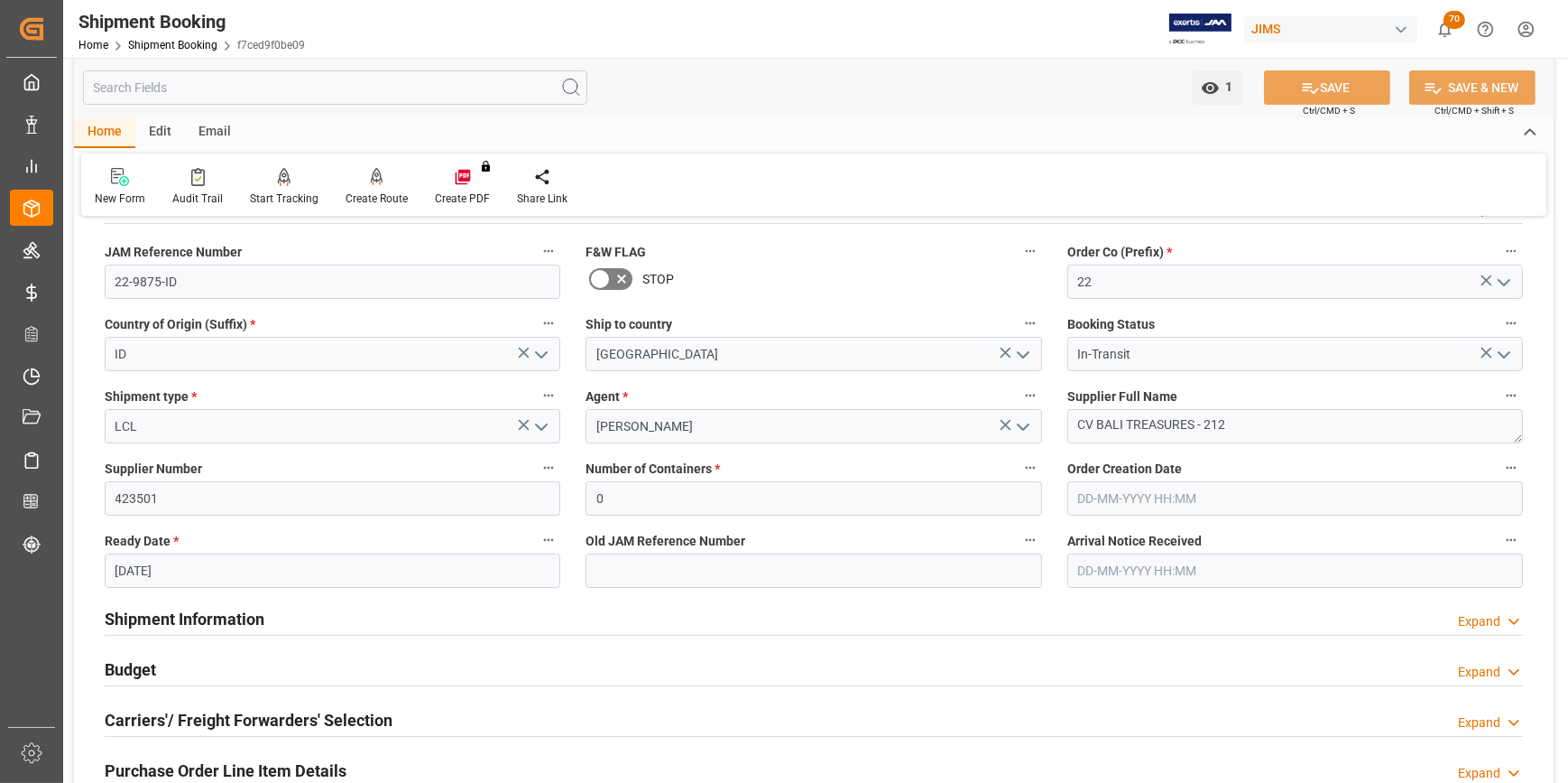
scroll to position [163, 0]
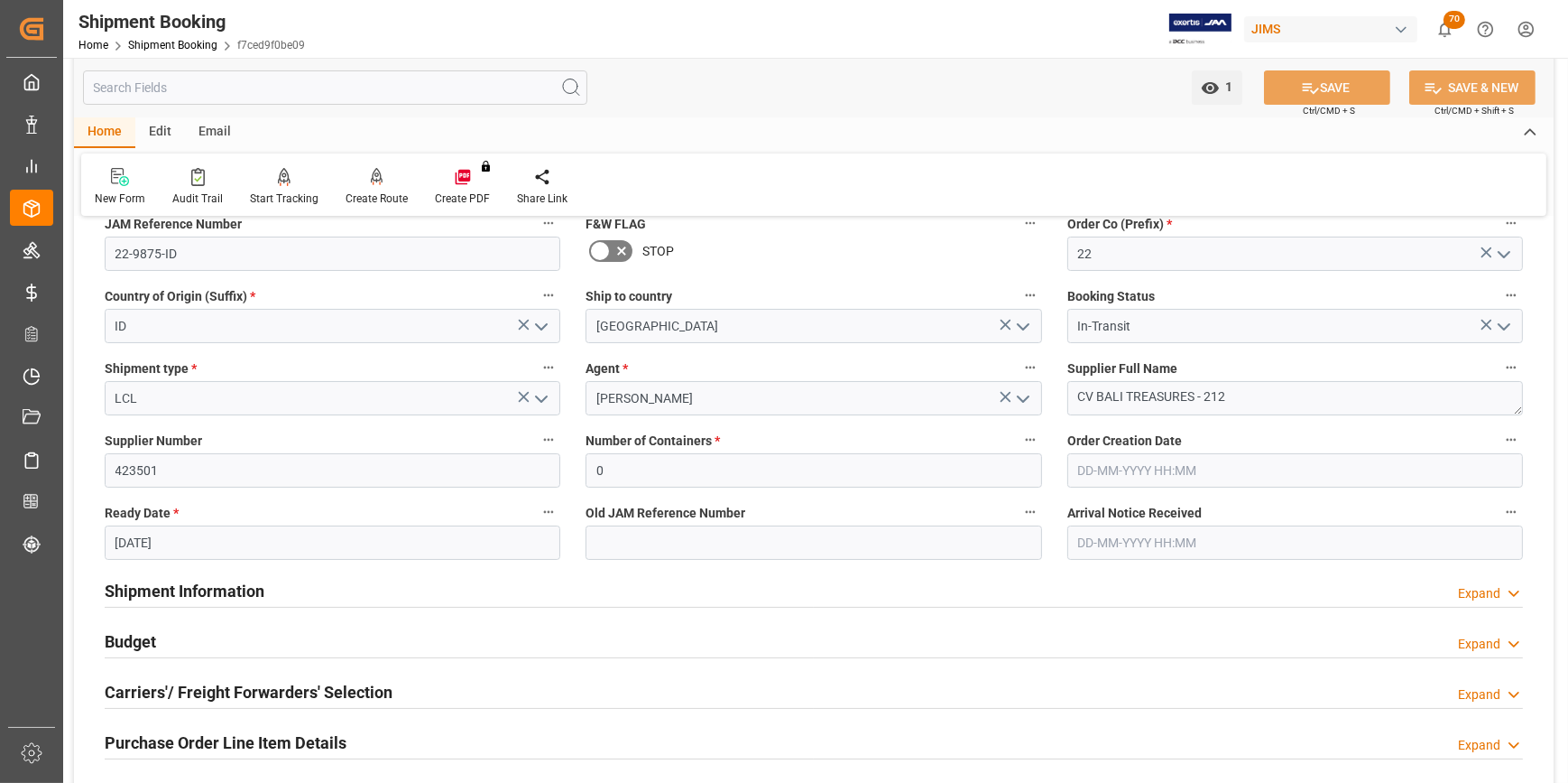
click at [154, 624] on div "Budget" at bounding box center [129, 639] width 51 height 34
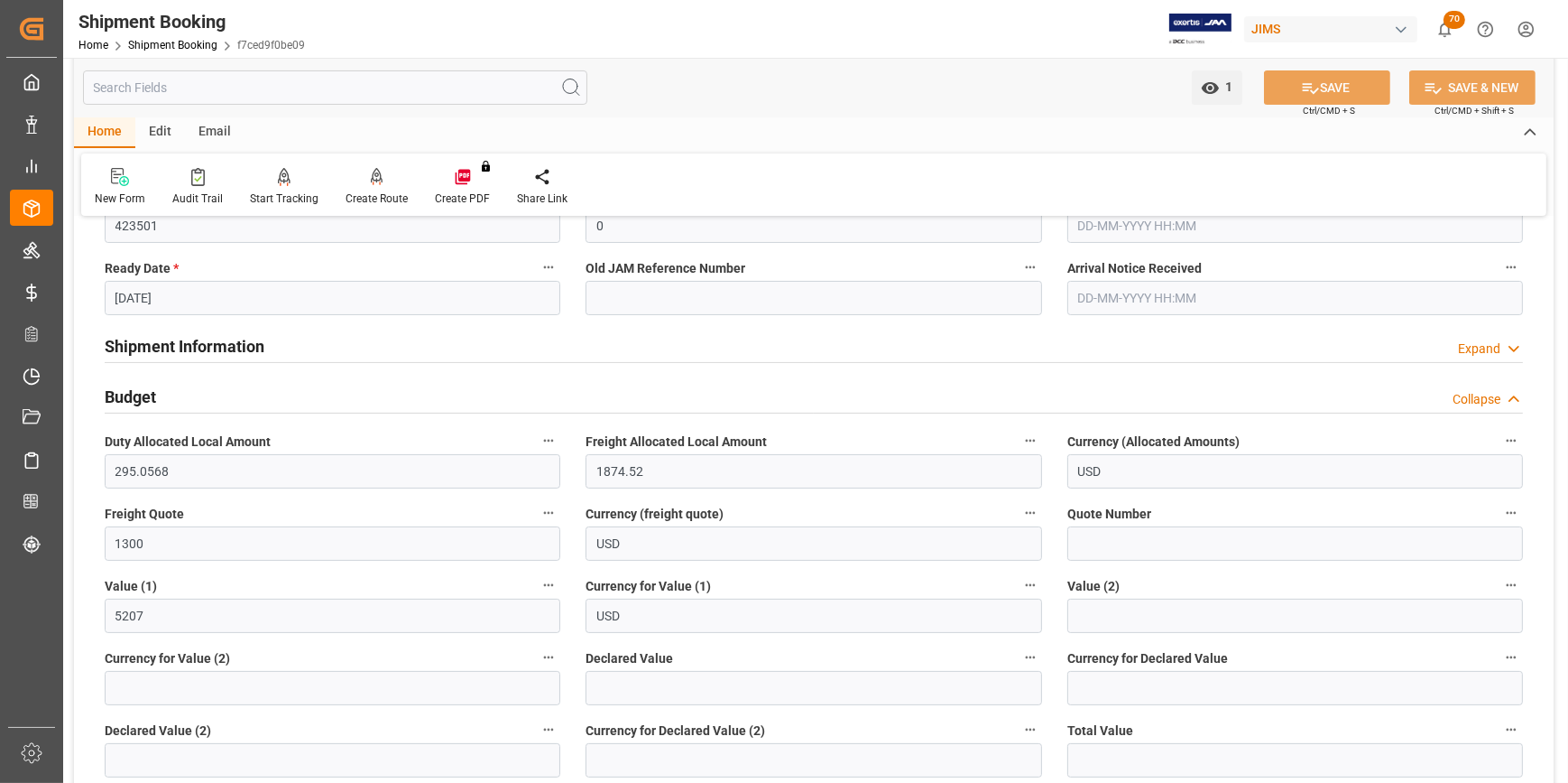
scroll to position [410, 0]
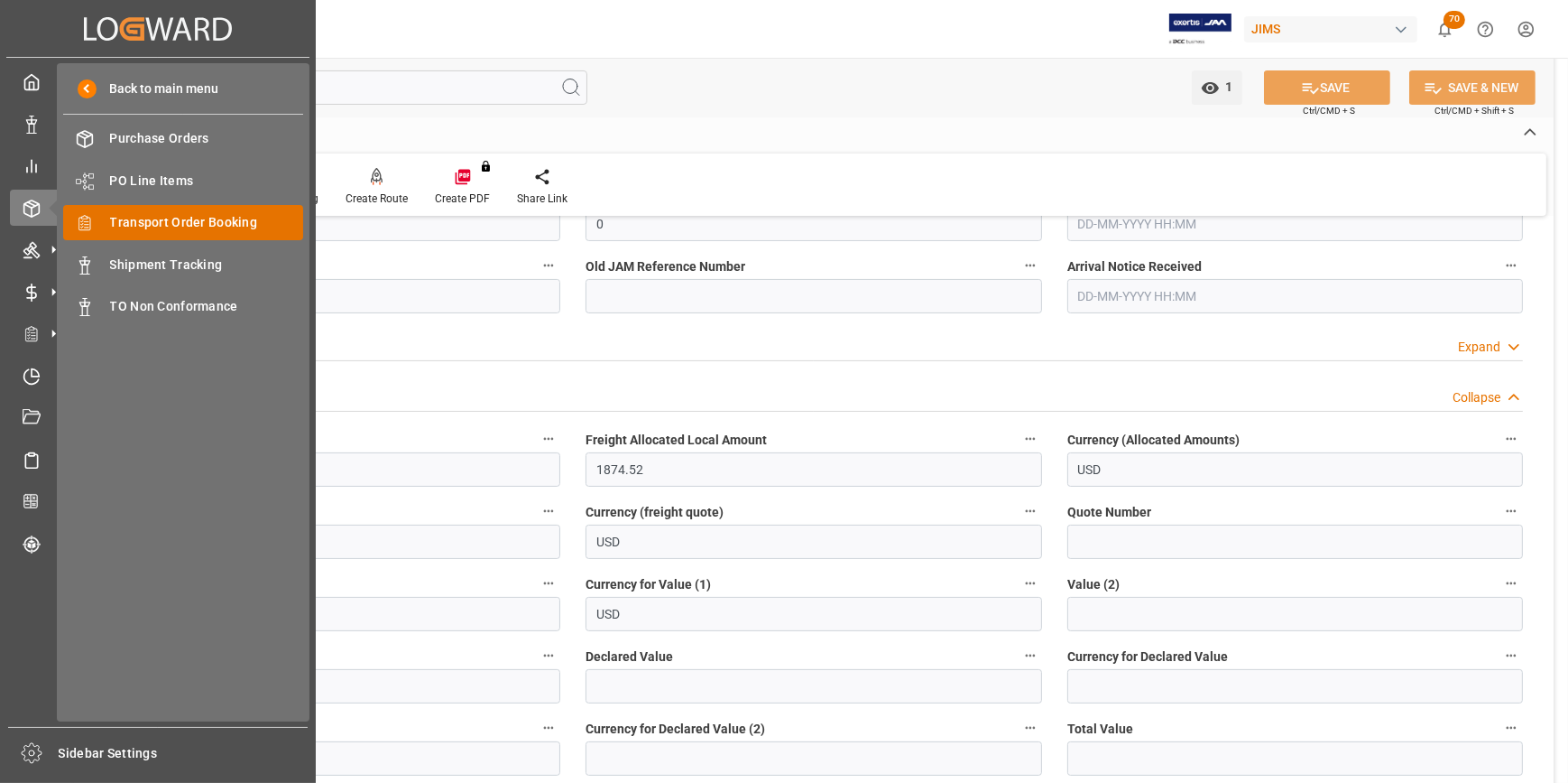
click at [178, 225] on span "Transport Order Booking" at bounding box center [207, 222] width 194 height 19
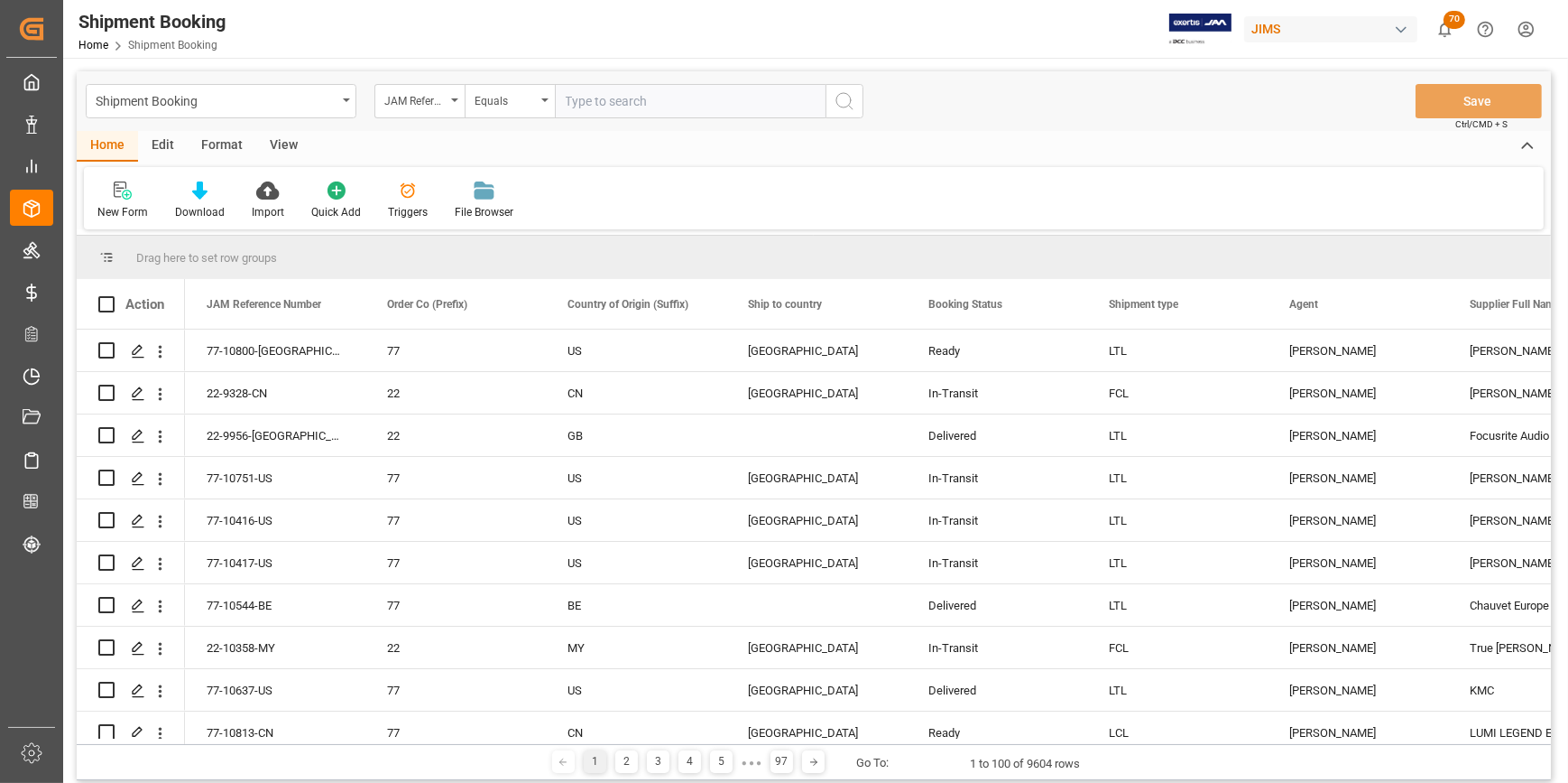
click at [636, 107] on input "text" at bounding box center [690, 101] width 271 height 34
type input "22-10682-CN"
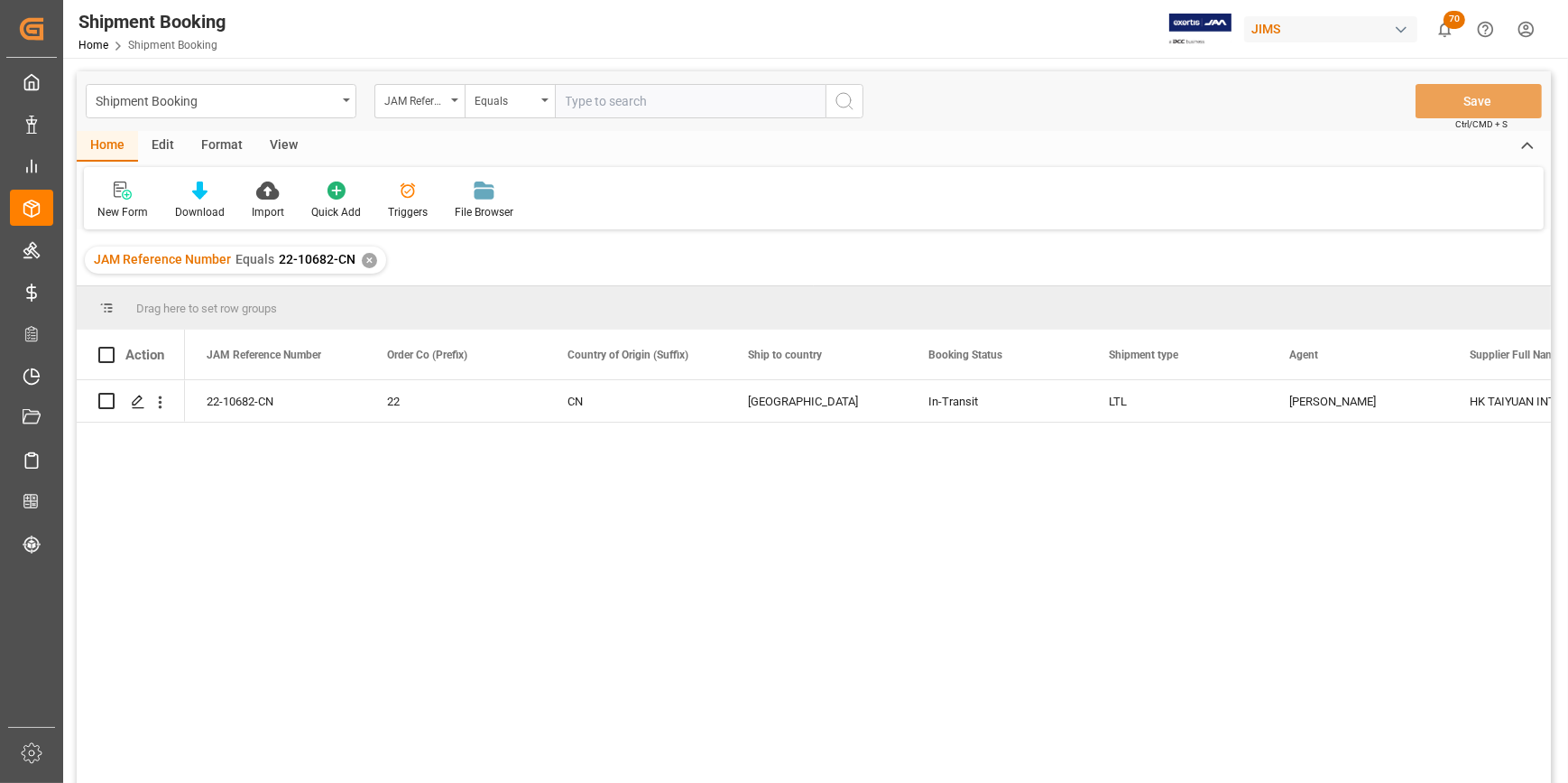
click at [379, 476] on div "22-10682-CN 22 CN United States In-Transit LTL Catherine Heng HK TAIYUAN INTERN…" at bounding box center [868, 587] width 1366 height 415
click at [138, 396] on polygon "Press SPACE to select this row." at bounding box center [136, 399] width 9 height 9
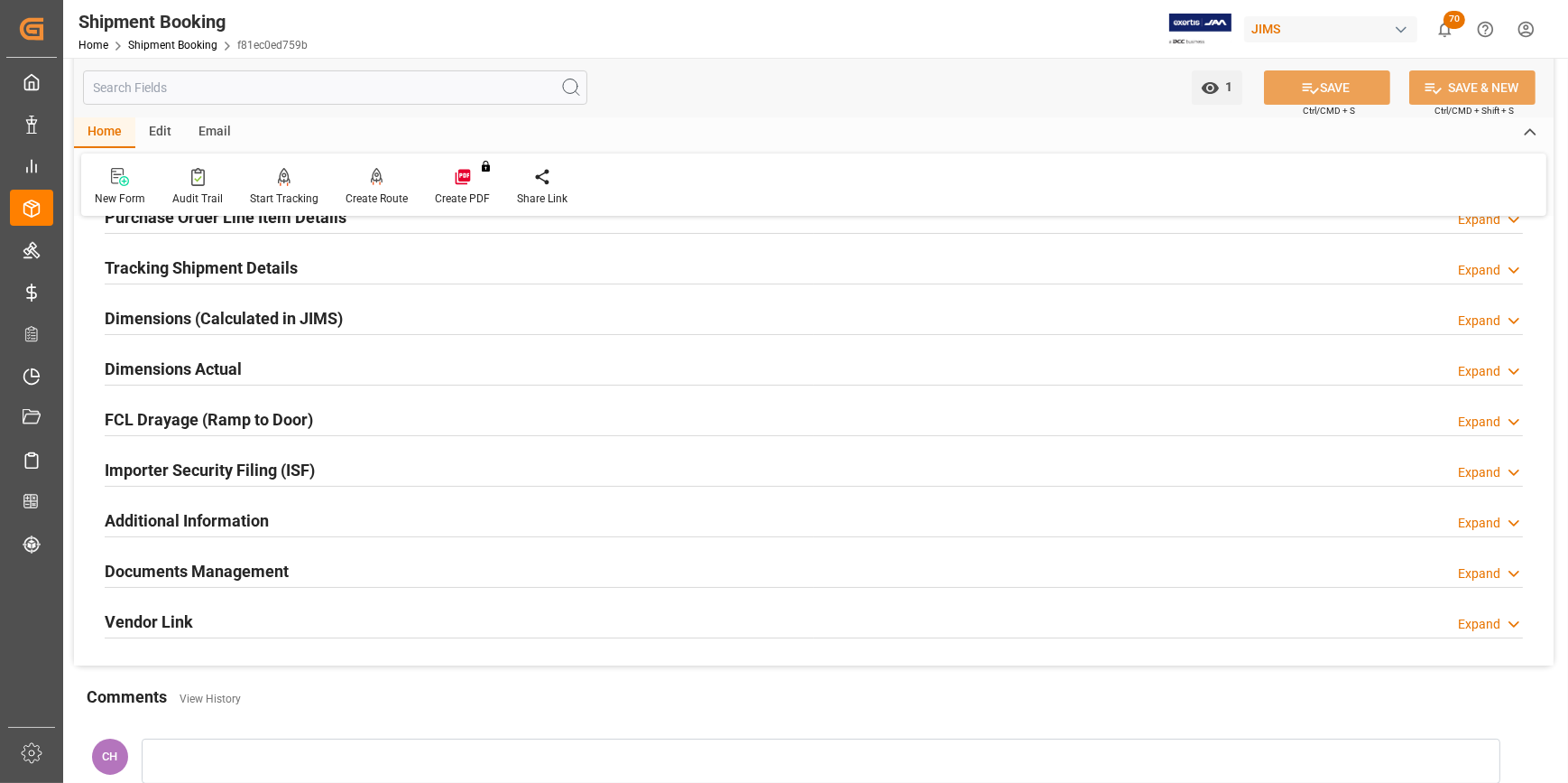
scroll to position [81, 0]
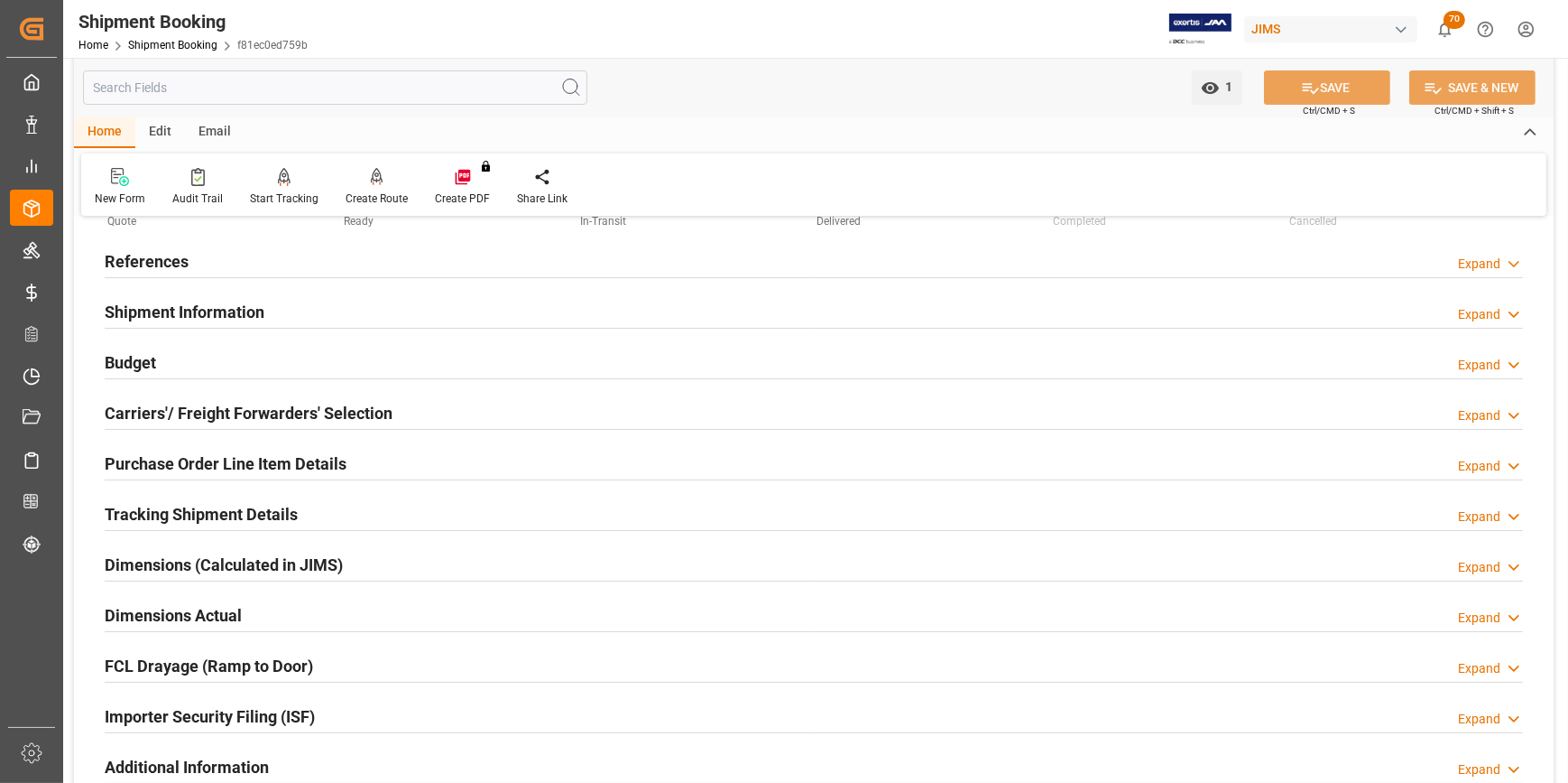
drag, startPoint x: 213, startPoint y: 510, endPoint x: 254, endPoint y: 511, distance: 41.0
click at [213, 511] on h2 "Tracking Shipment Details" at bounding box center [201, 513] width 193 height 24
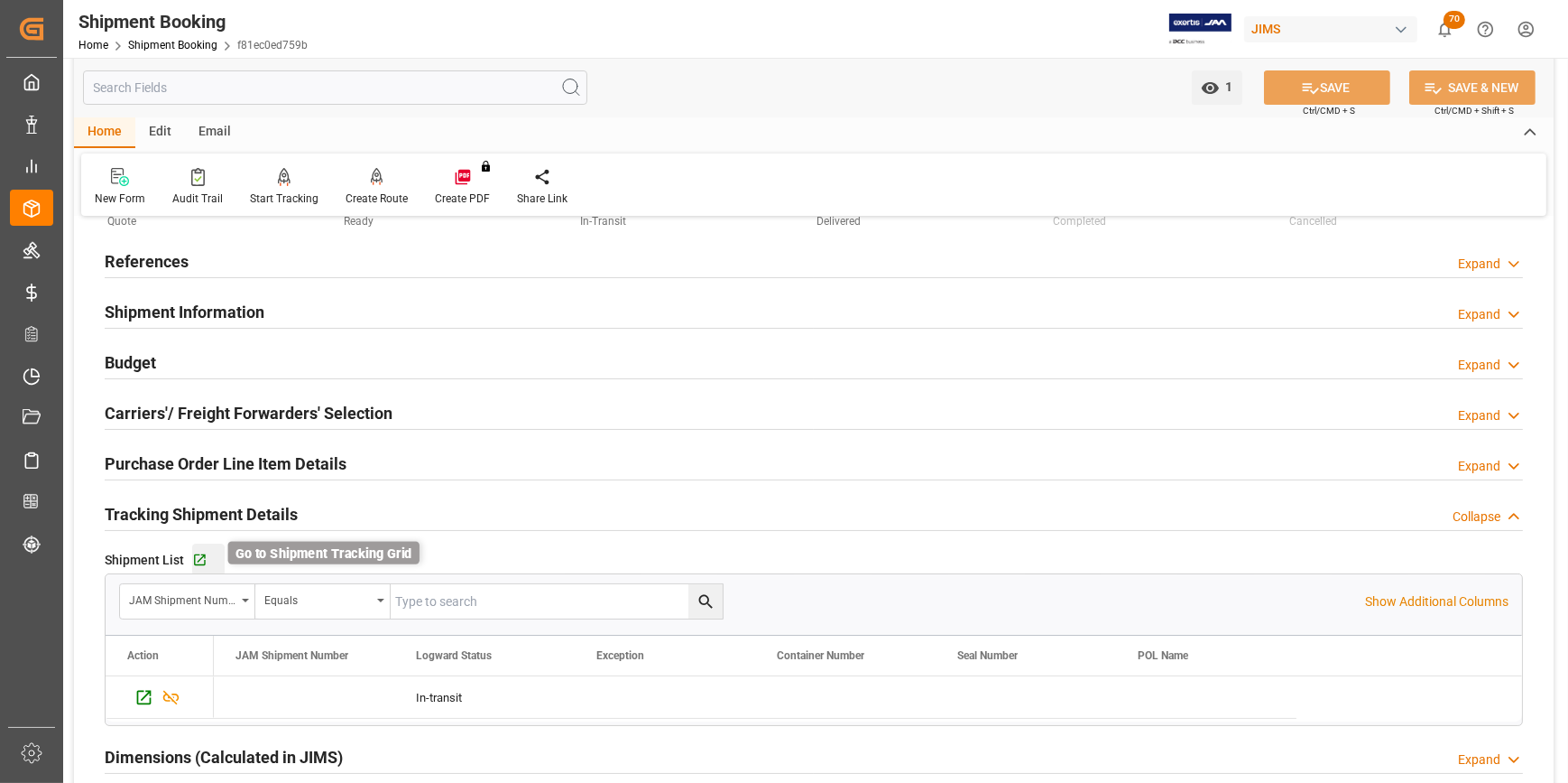
click at [199, 553] on icon "button" at bounding box center [200, 561] width 15 height 15
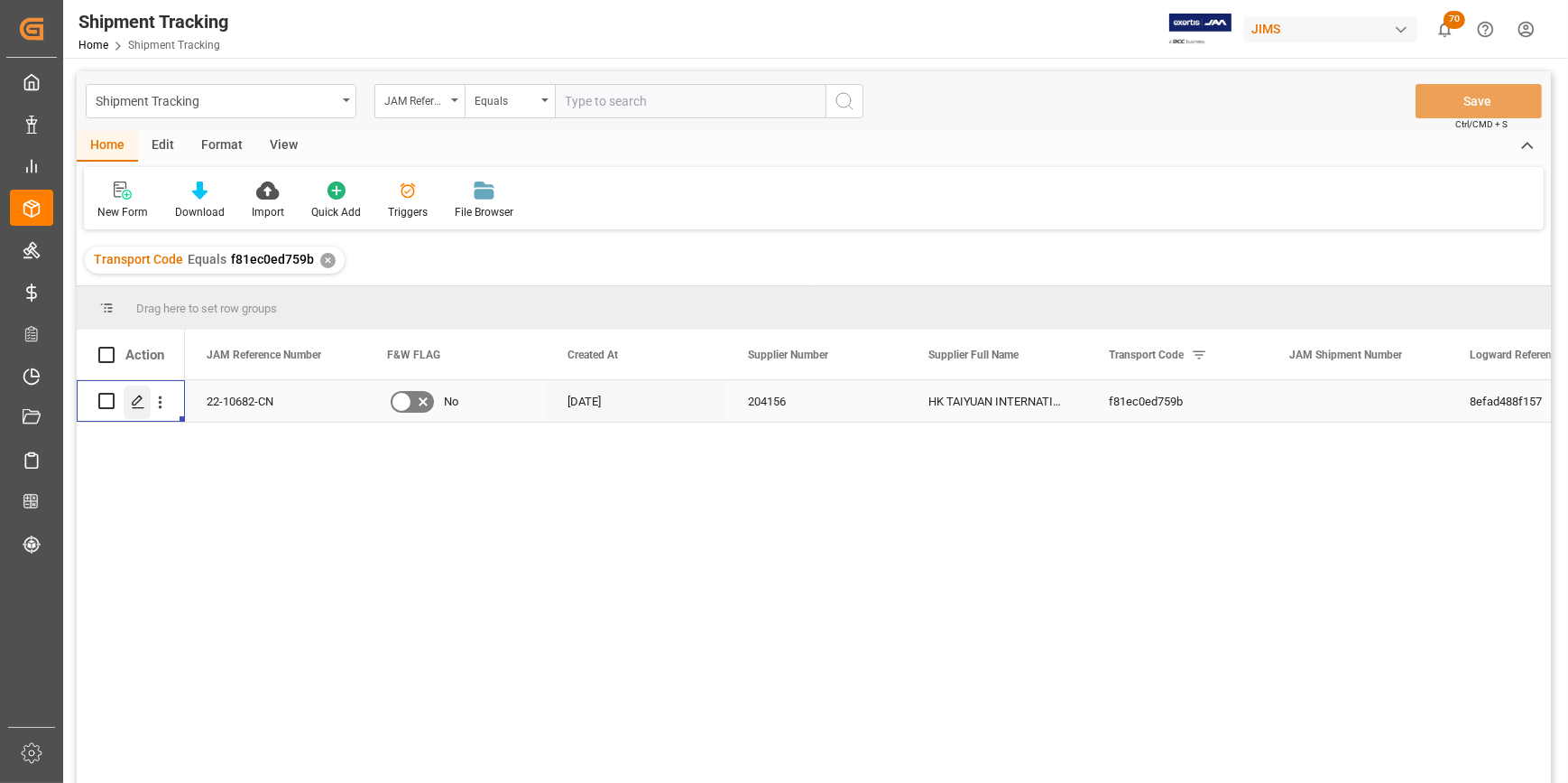
click at [136, 406] on icon "Press SPACE to select this row." at bounding box center [137, 401] width 14 height 14
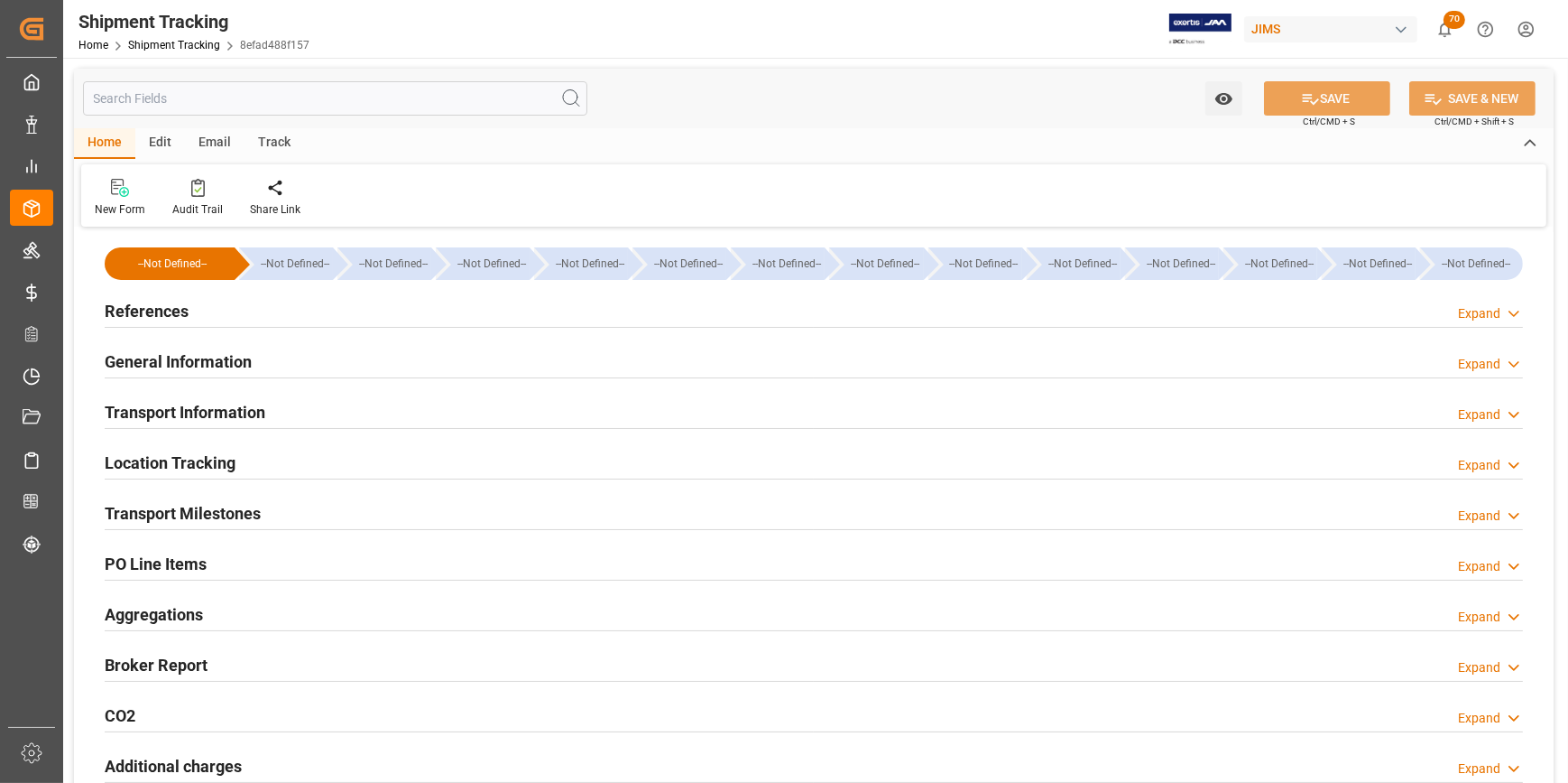
type input "21-08-2025 00:00"
type input "26-08-2025 00:00"
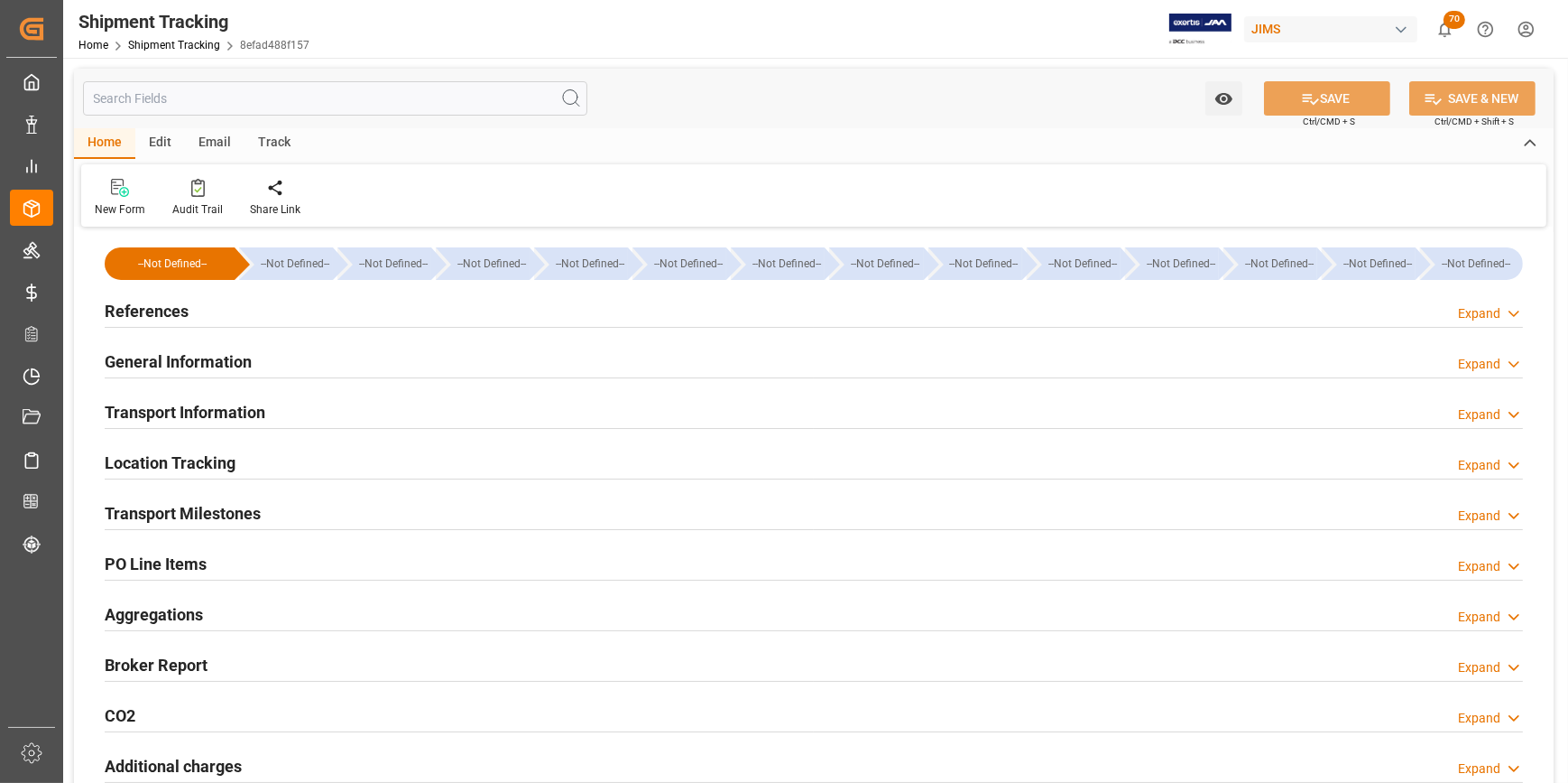
type input "03-09-2025 00:00"
type input "26-08-2025"
type input "30-08-2025"
type input "[DATE]"
click at [156, 514] on h2 "Transport Milestones" at bounding box center [183, 512] width 157 height 24
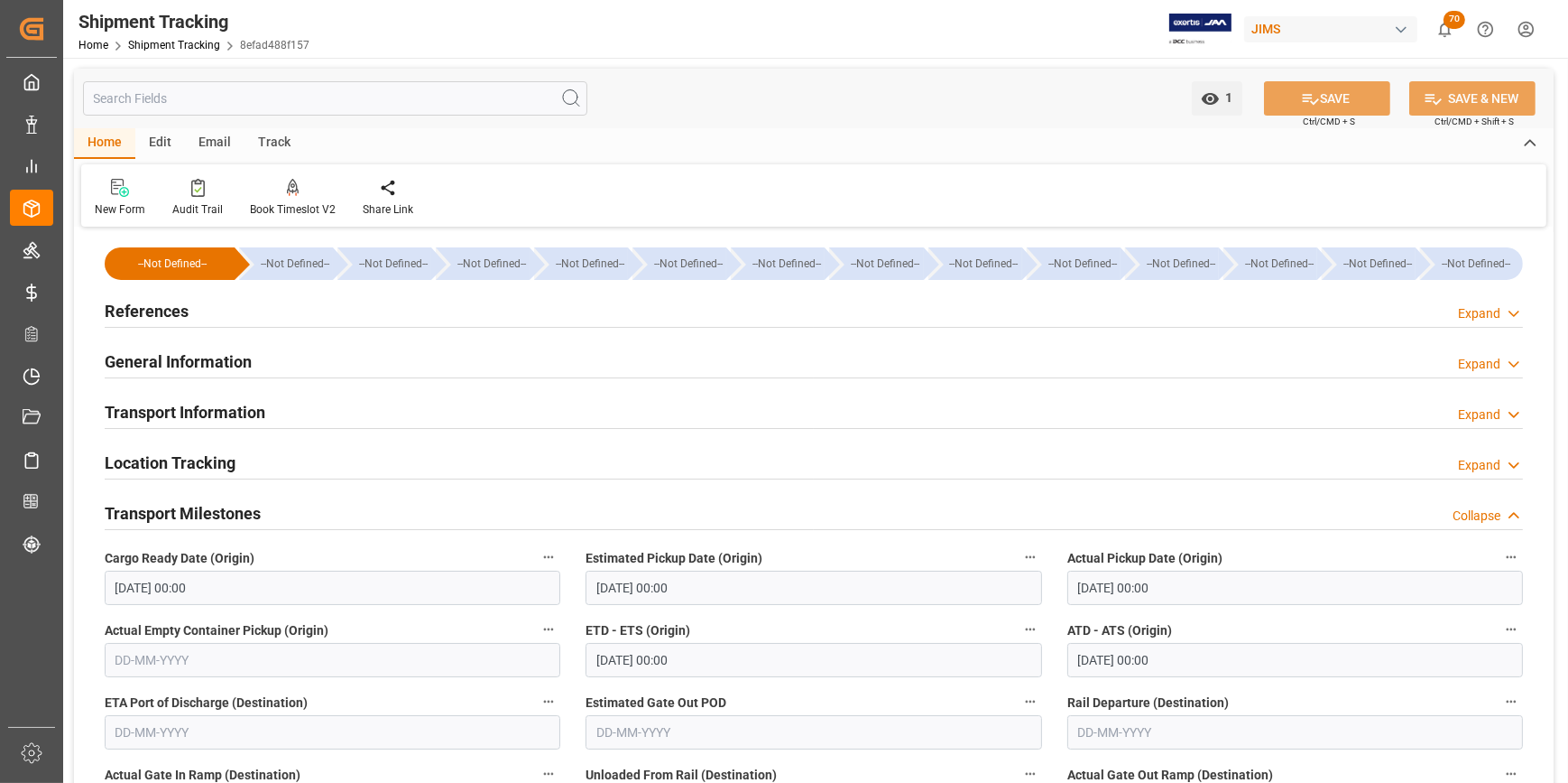
click at [198, 351] on h2 "General Information" at bounding box center [178, 361] width 147 height 24
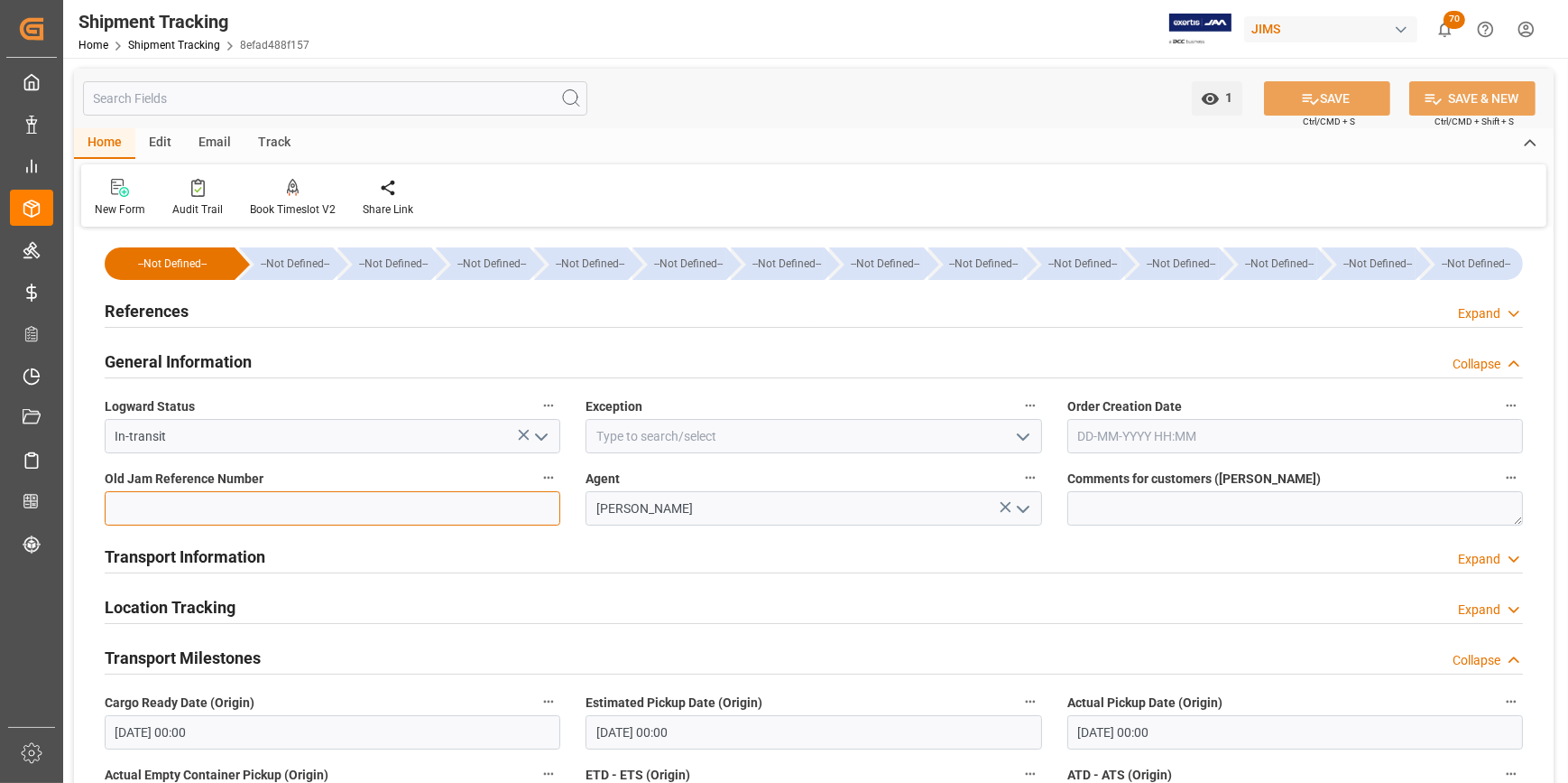
click at [151, 499] on input at bounding box center [332, 508] width 456 height 34
click at [600, 556] on div "Transport Information Expand" at bounding box center [813, 555] width 1418 height 34
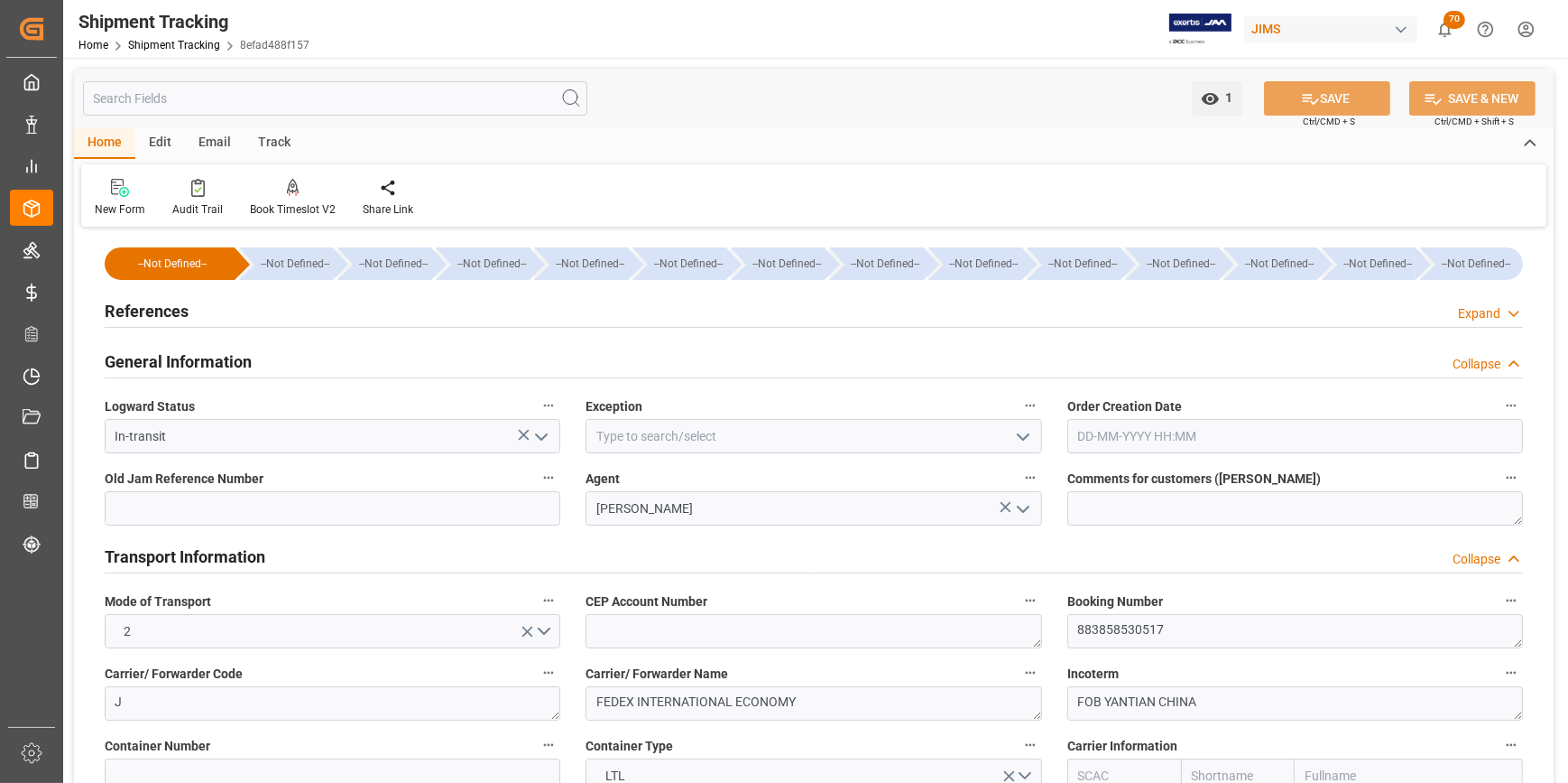
click at [171, 302] on h2 "References" at bounding box center [146, 310] width 84 height 24
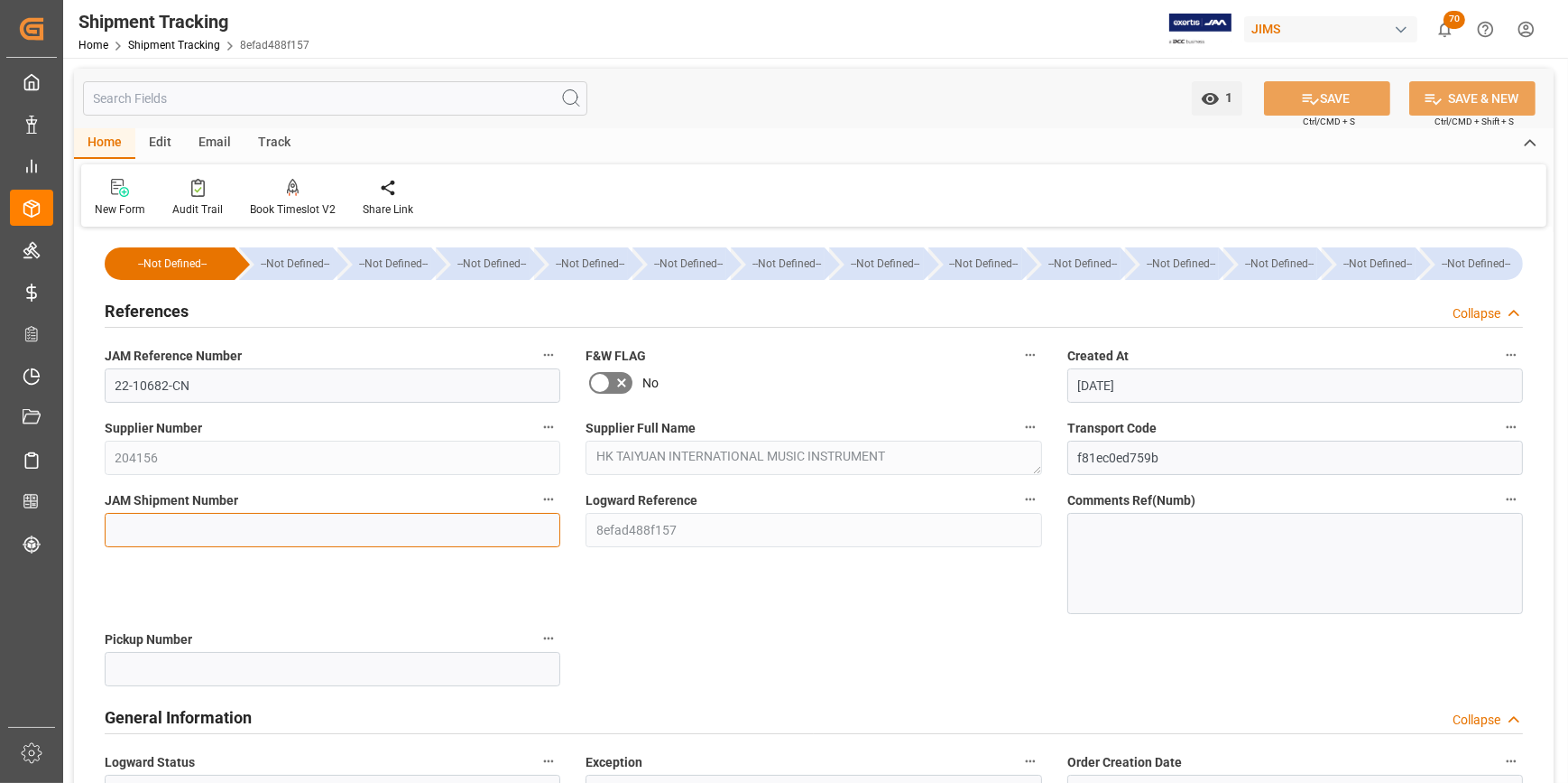
click at [149, 544] on input at bounding box center [332, 529] width 456 height 34
paste input "72823"
type input "72823"
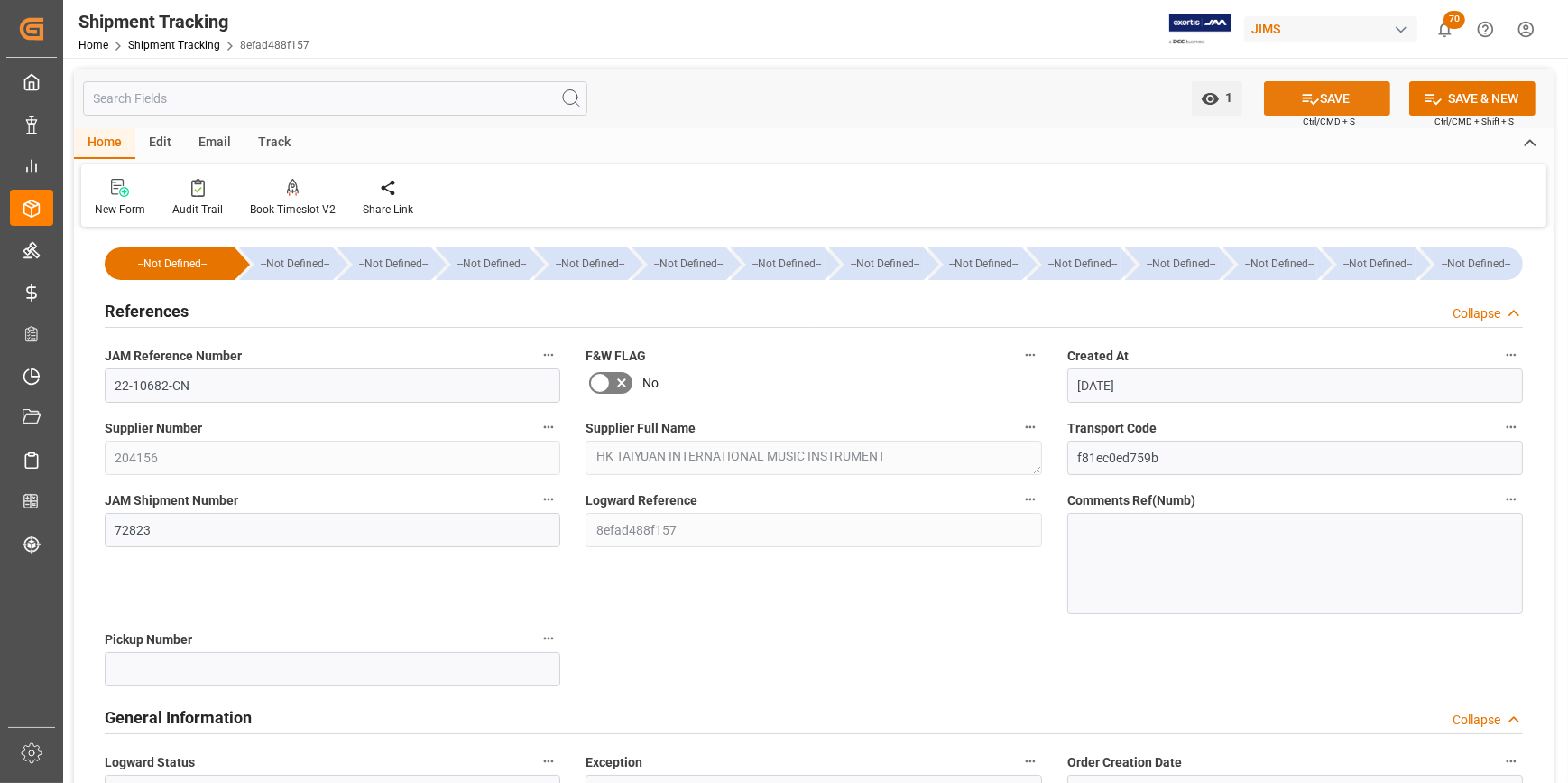
click at [1319, 96] on button "SAVE" at bounding box center [1326, 98] width 127 height 34
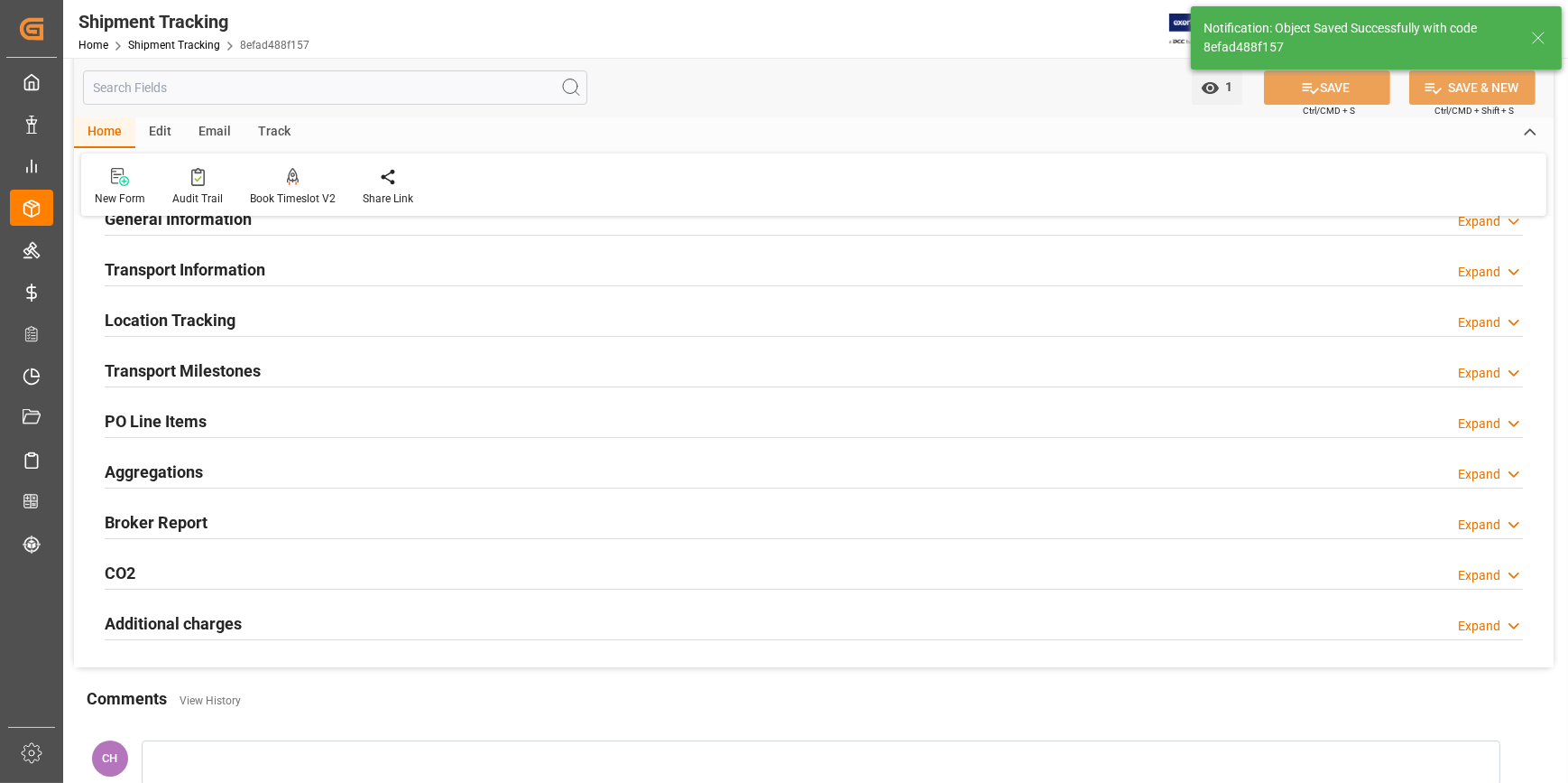
scroll to position [225, 0]
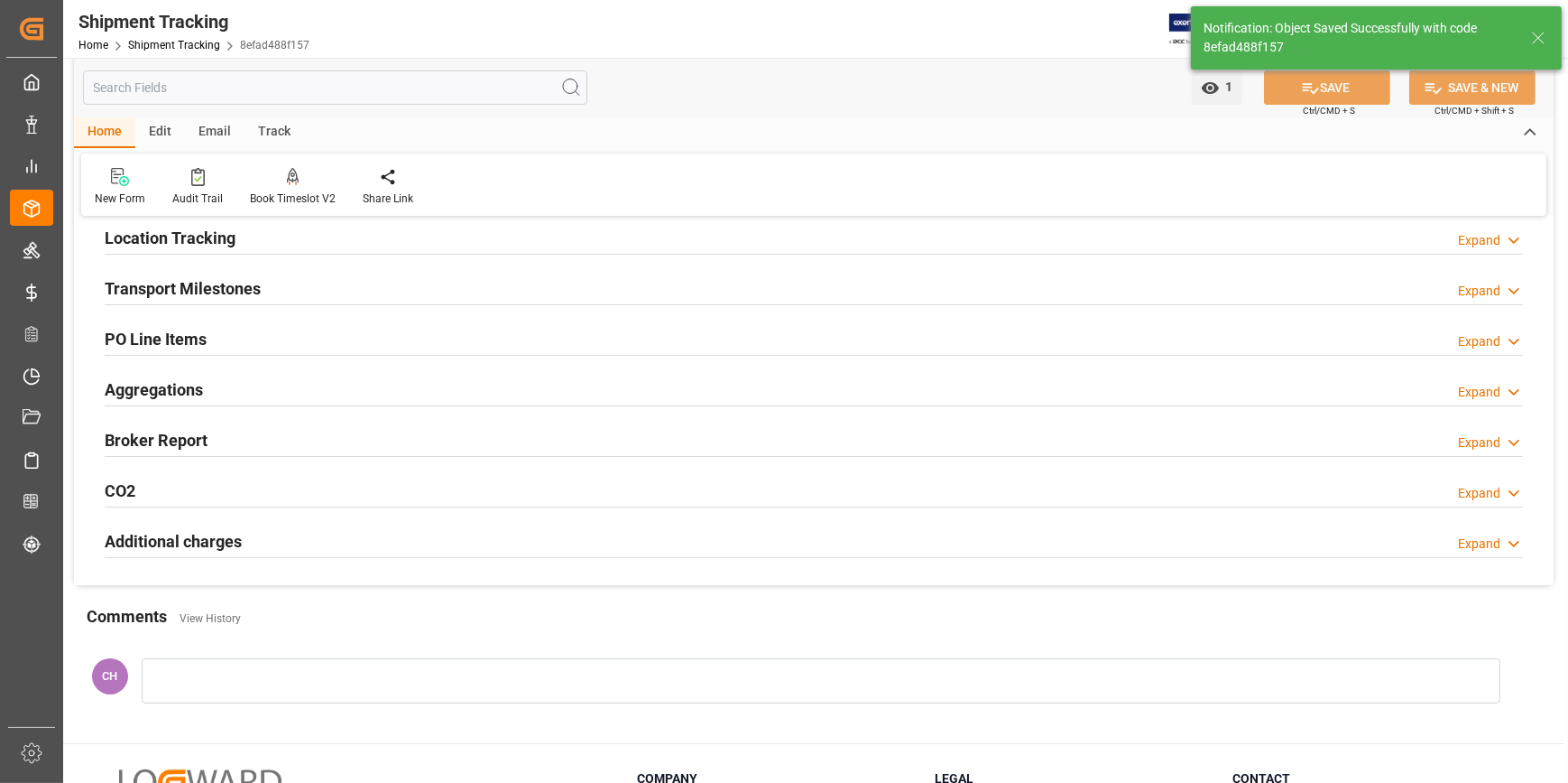
click at [187, 292] on h2 "Transport Milestones" at bounding box center [183, 288] width 157 height 24
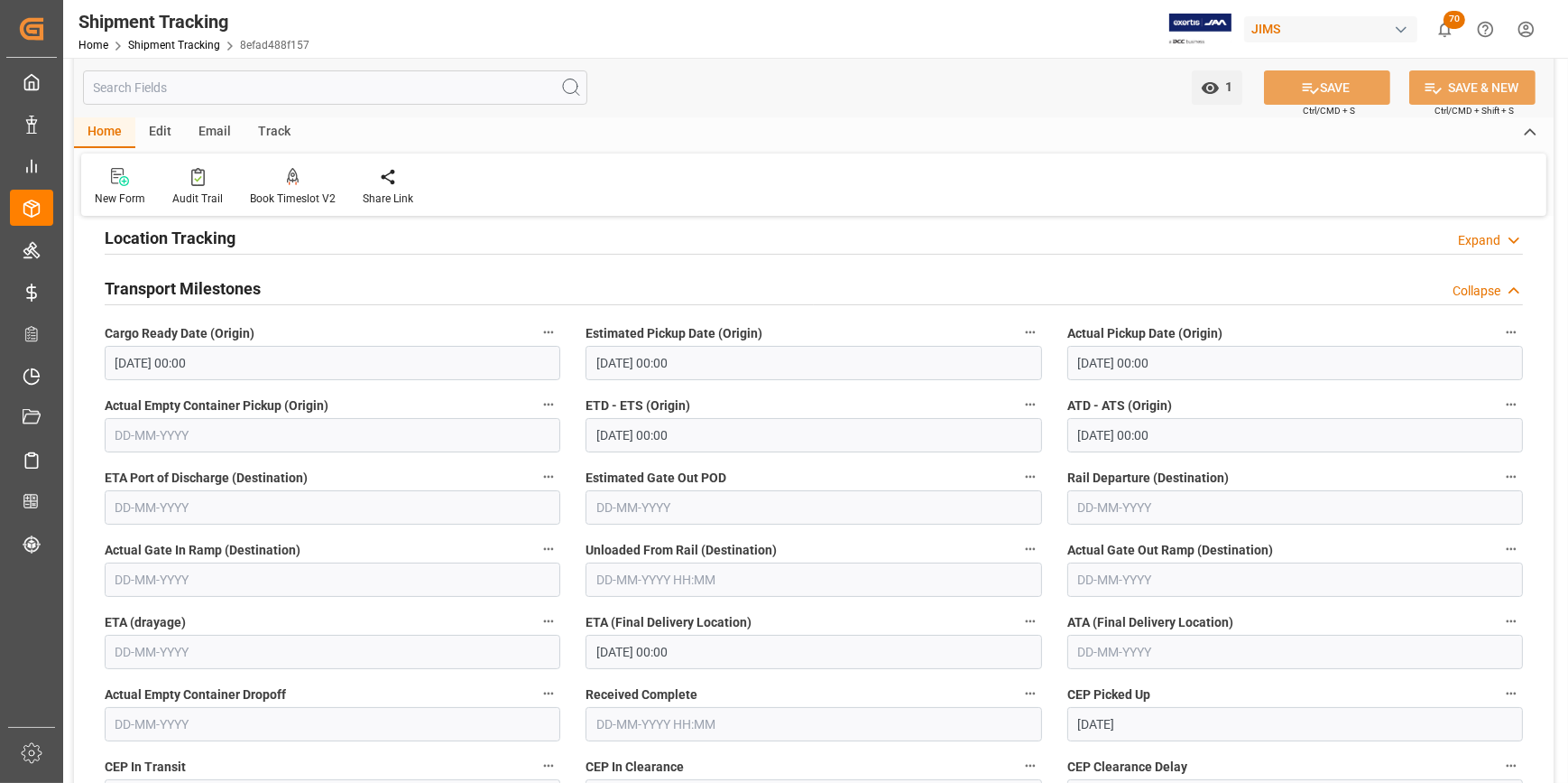
drag, startPoint x: 545, startPoint y: 656, endPoint x: 542, endPoint y: 671, distance: 15.3
click at [542, 671] on div "ETA (drayage)" at bounding box center [332, 639] width 481 height 72
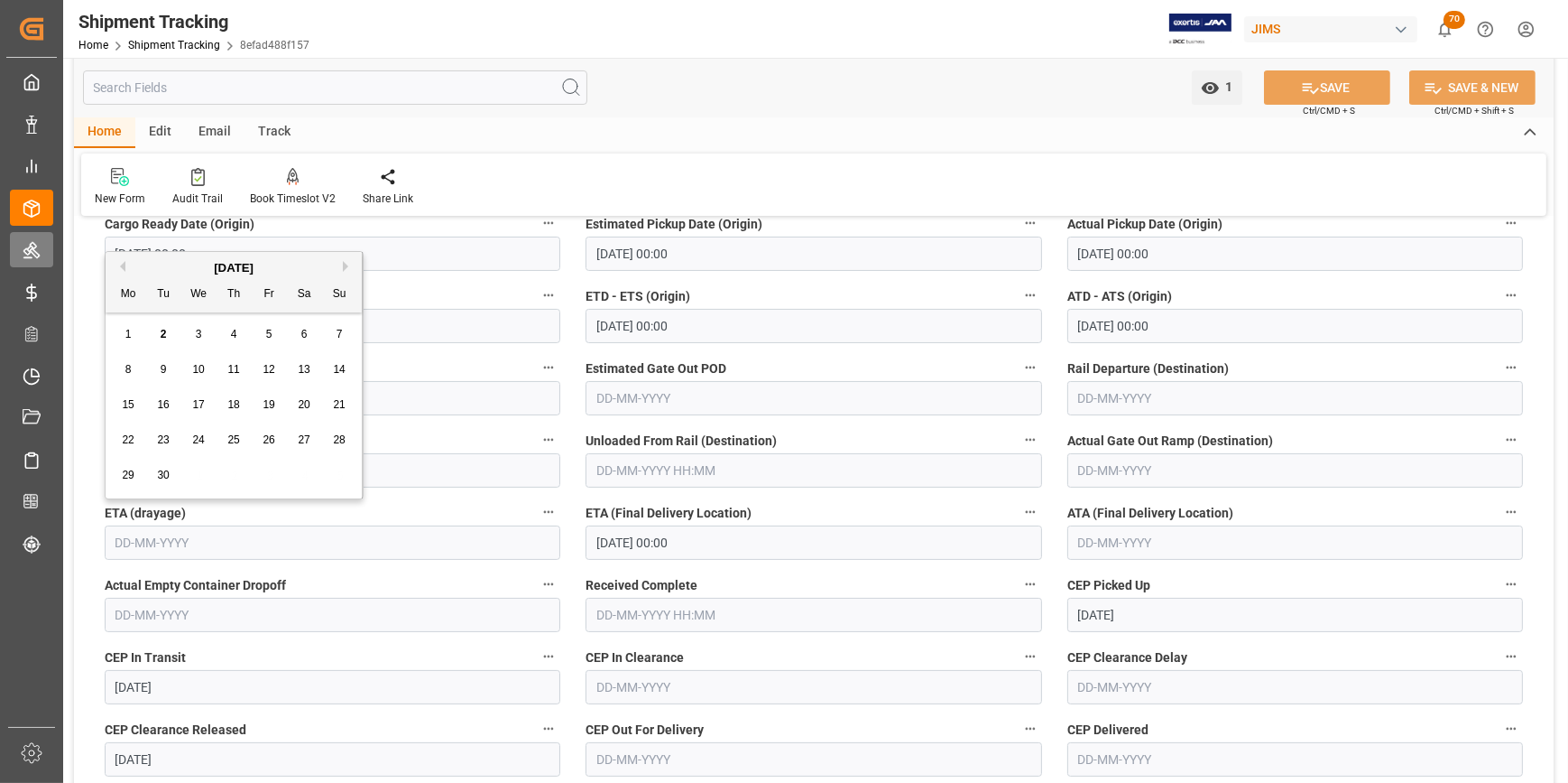
scroll to position [307, 0]
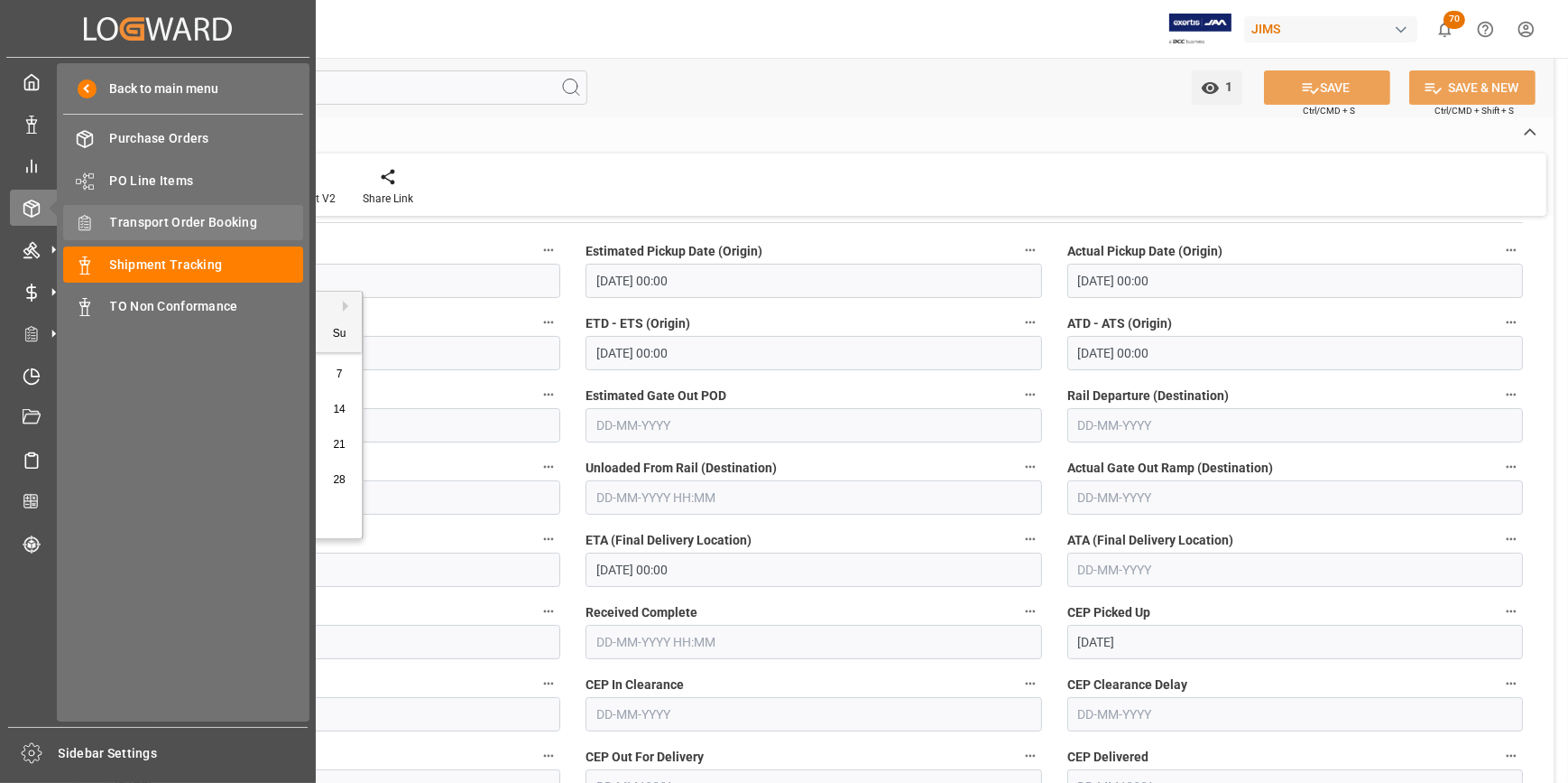
click at [157, 228] on span "Transport Order Booking" at bounding box center [207, 222] width 194 height 19
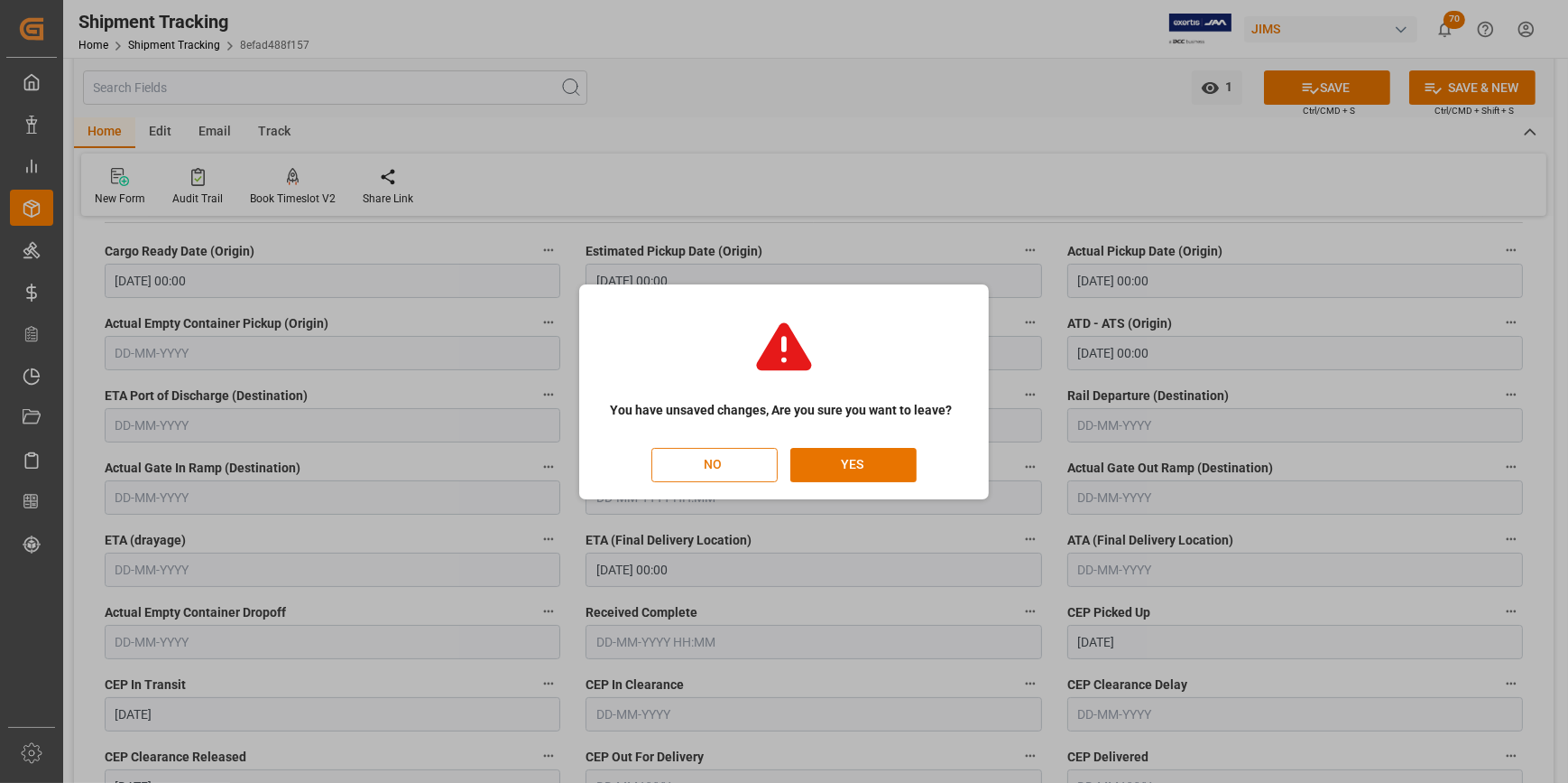
click at [730, 468] on button "NO" at bounding box center [714, 464] width 127 height 34
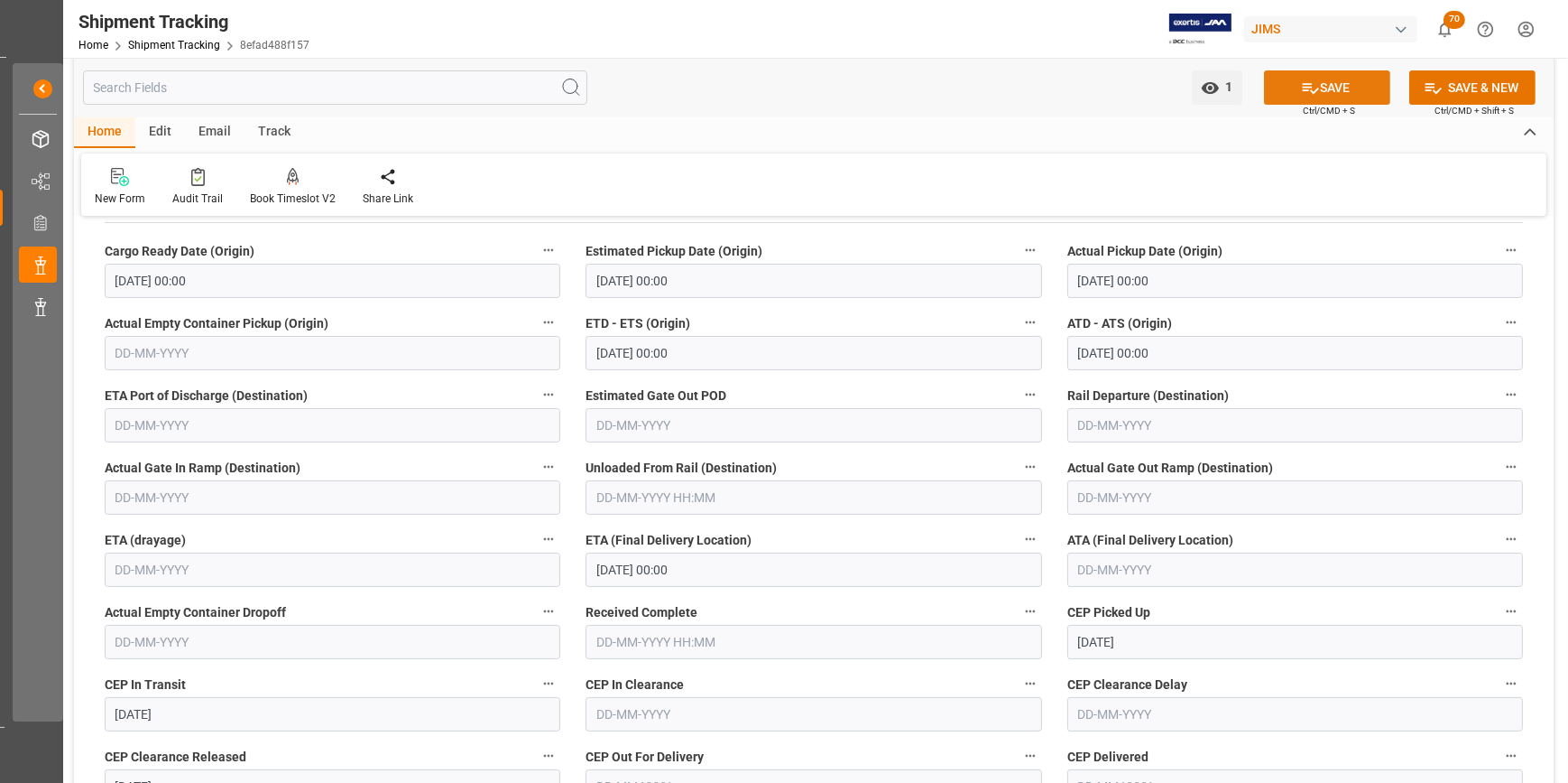
click at [1308, 90] on icon at bounding box center [1311, 88] width 16 height 11
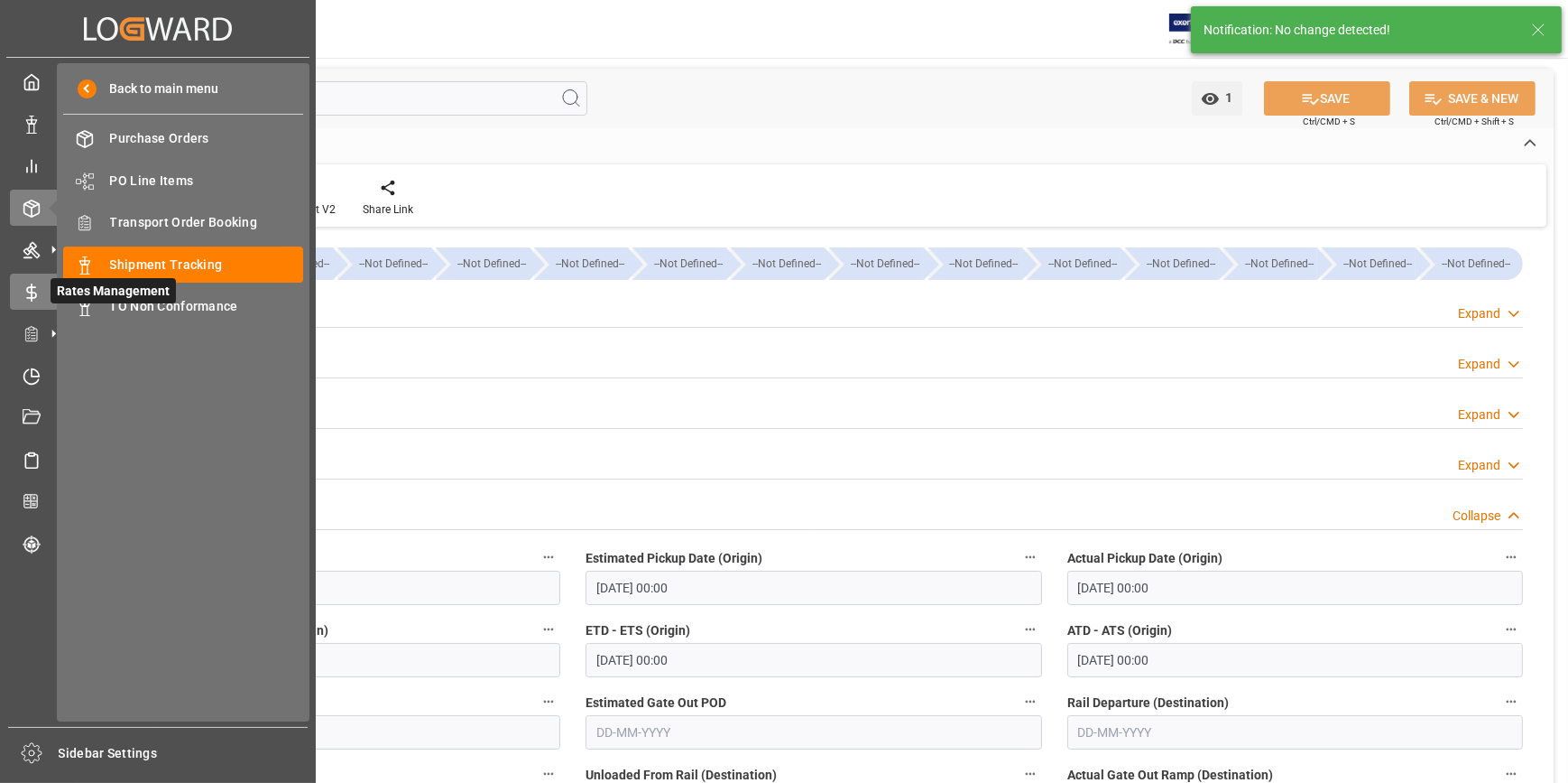
scroll to position [0, 0]
click at [171, 225] on span "Transport Order Booking" at bounding box center [207, 222] width 194 height 19
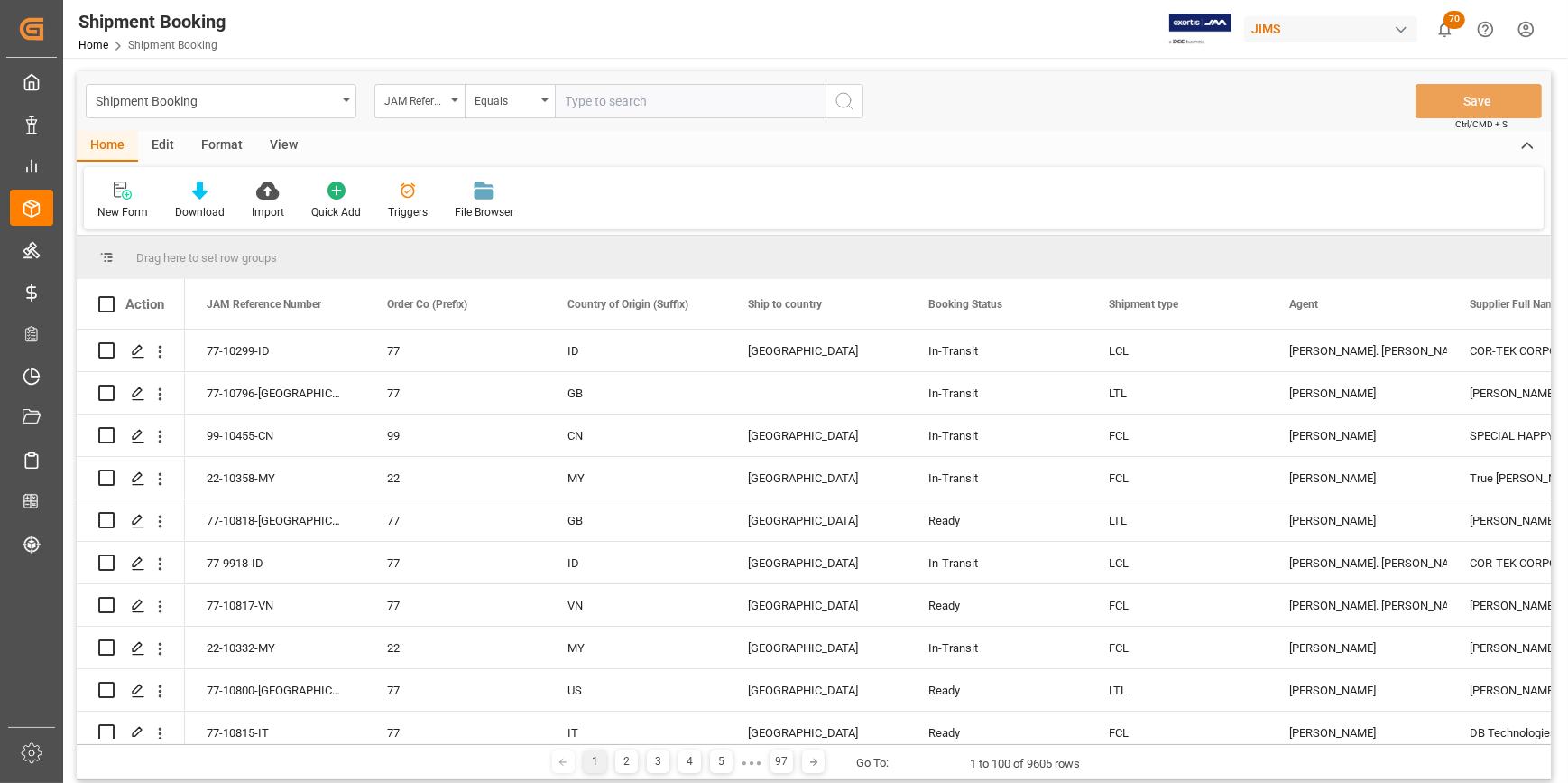
click at [605, 105] on input "text" at bounding box center [690, 101] width 271 height 34
type input "22-10682-CN"
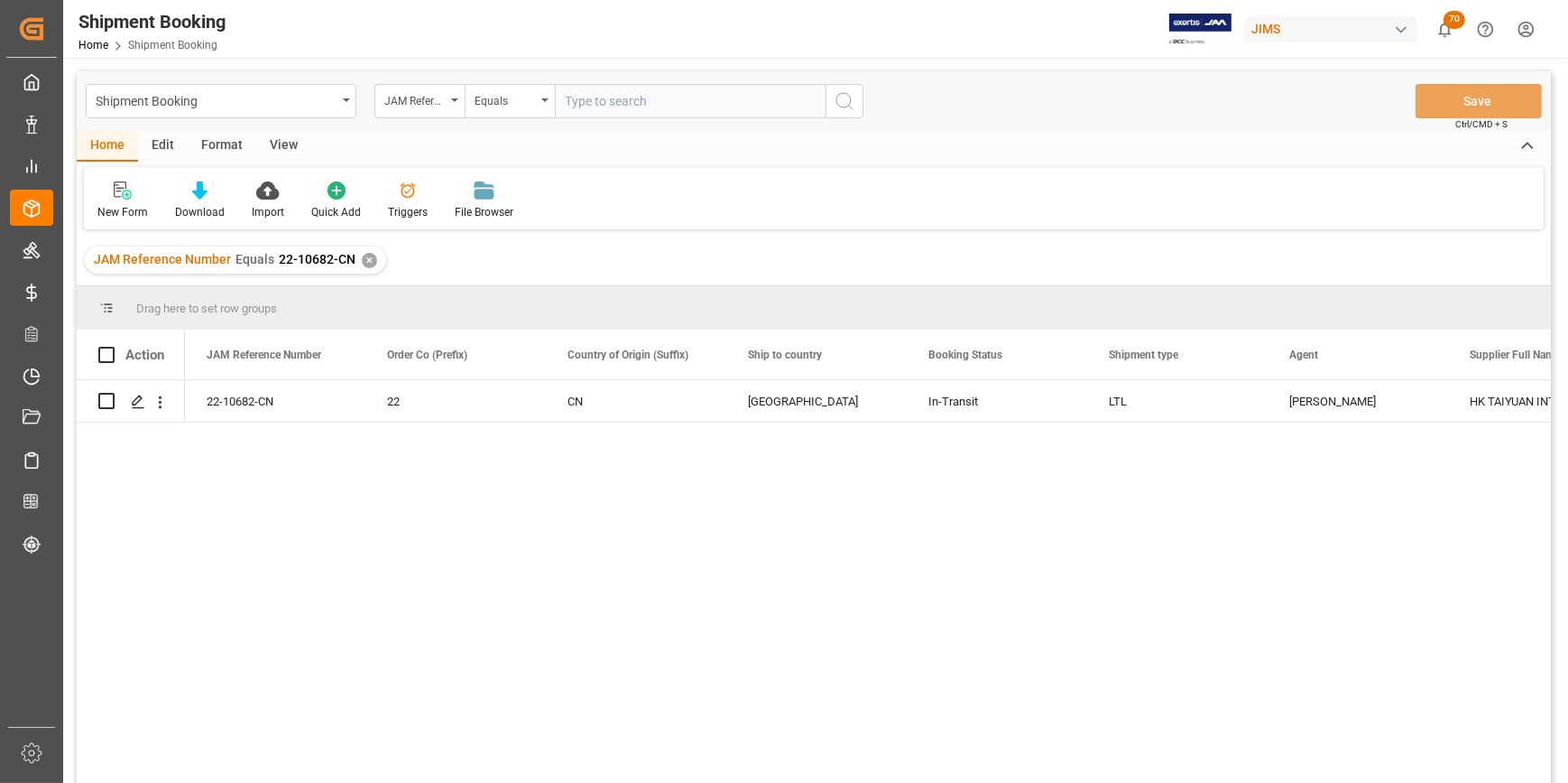
click at [1099, 534] on div "22-10682-CN 22 CN United States In-Transit LTL Catherine Heng HK TAIYUAN INTERN…" at bounding box center [868, 587] width 1366 height 415
click at [140, 403] on icon "Press SPACE to select this row." at bounding box center [137, 401] width 14 height 14
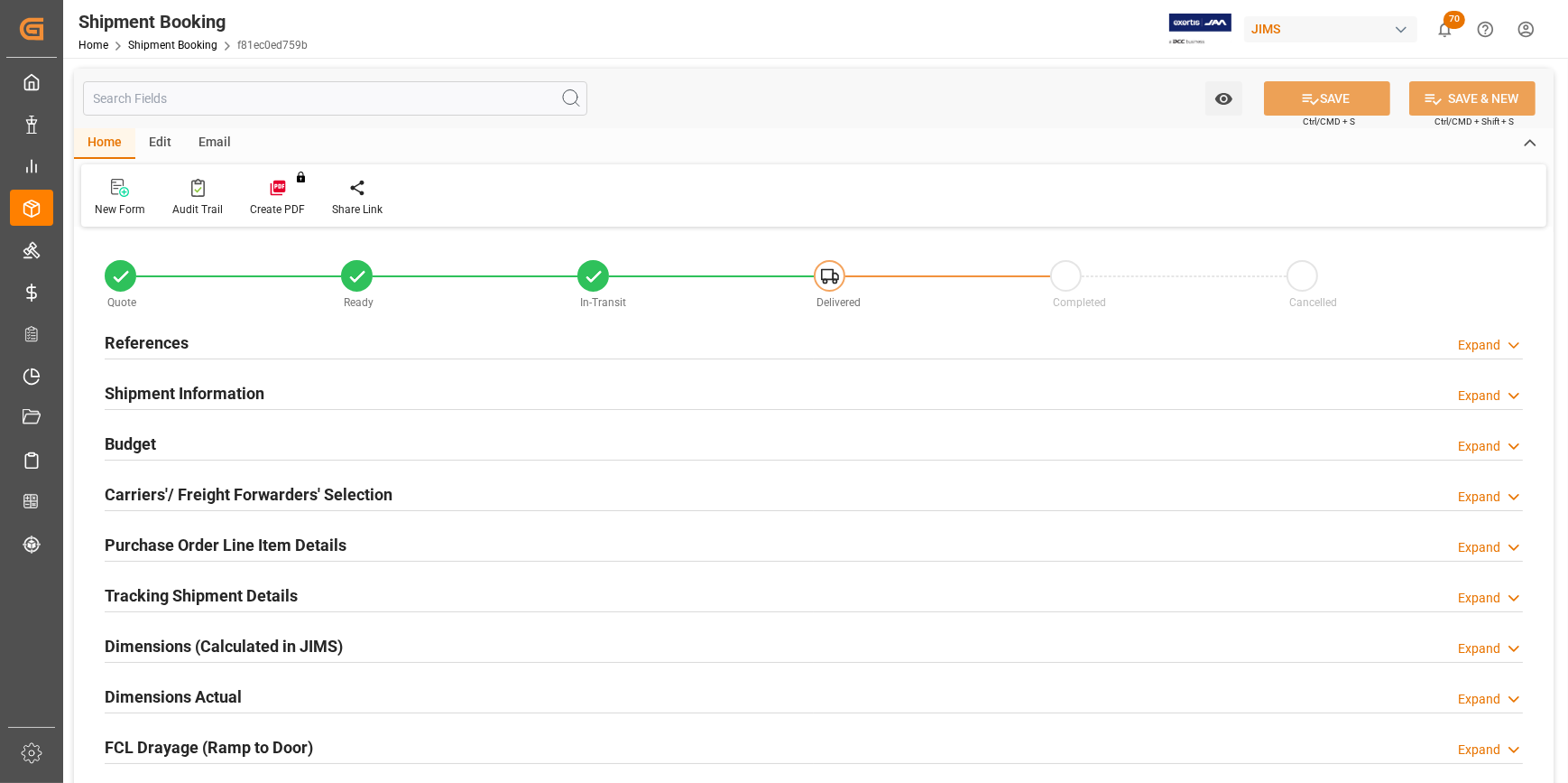
type input "0"
type input "21-08-2025"
click at [141, 346] on h2 "References" at bounding box center [146, 342] width 84 height 24
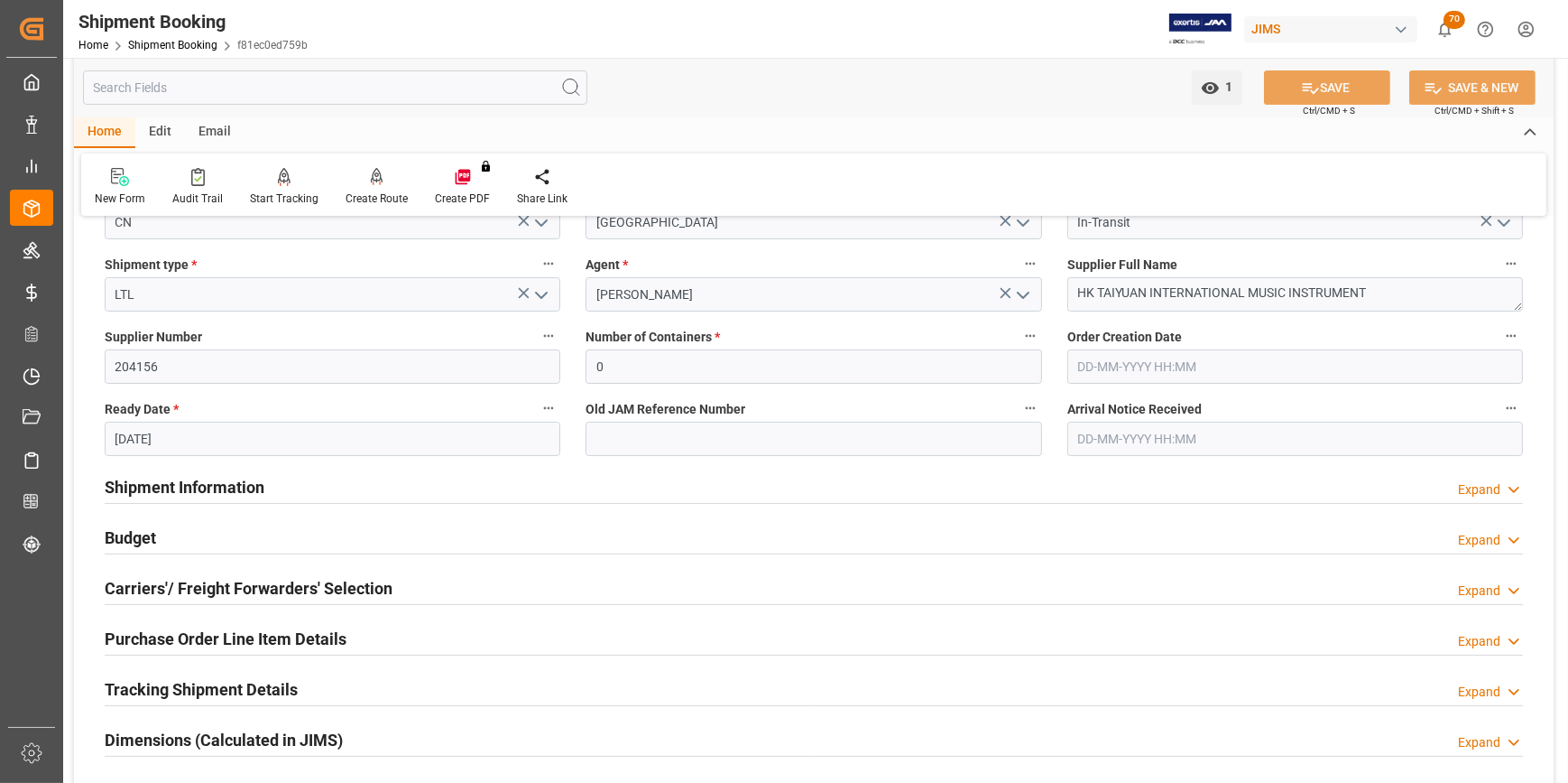
scroll to position [246, 0]
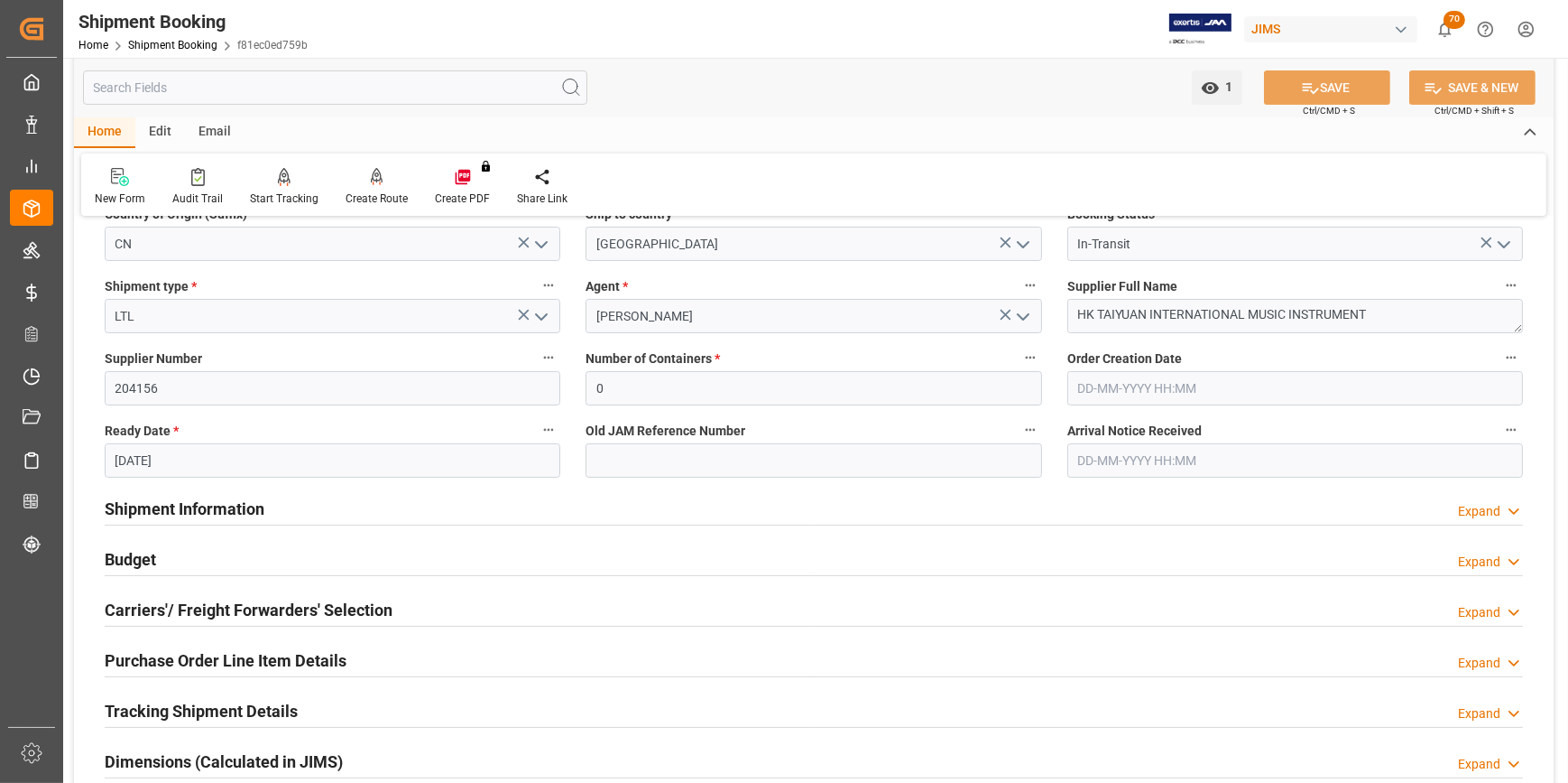
click at [206, 514] on h2 "Shipment Information" at bounding box center [184, 508] width 159 height 24
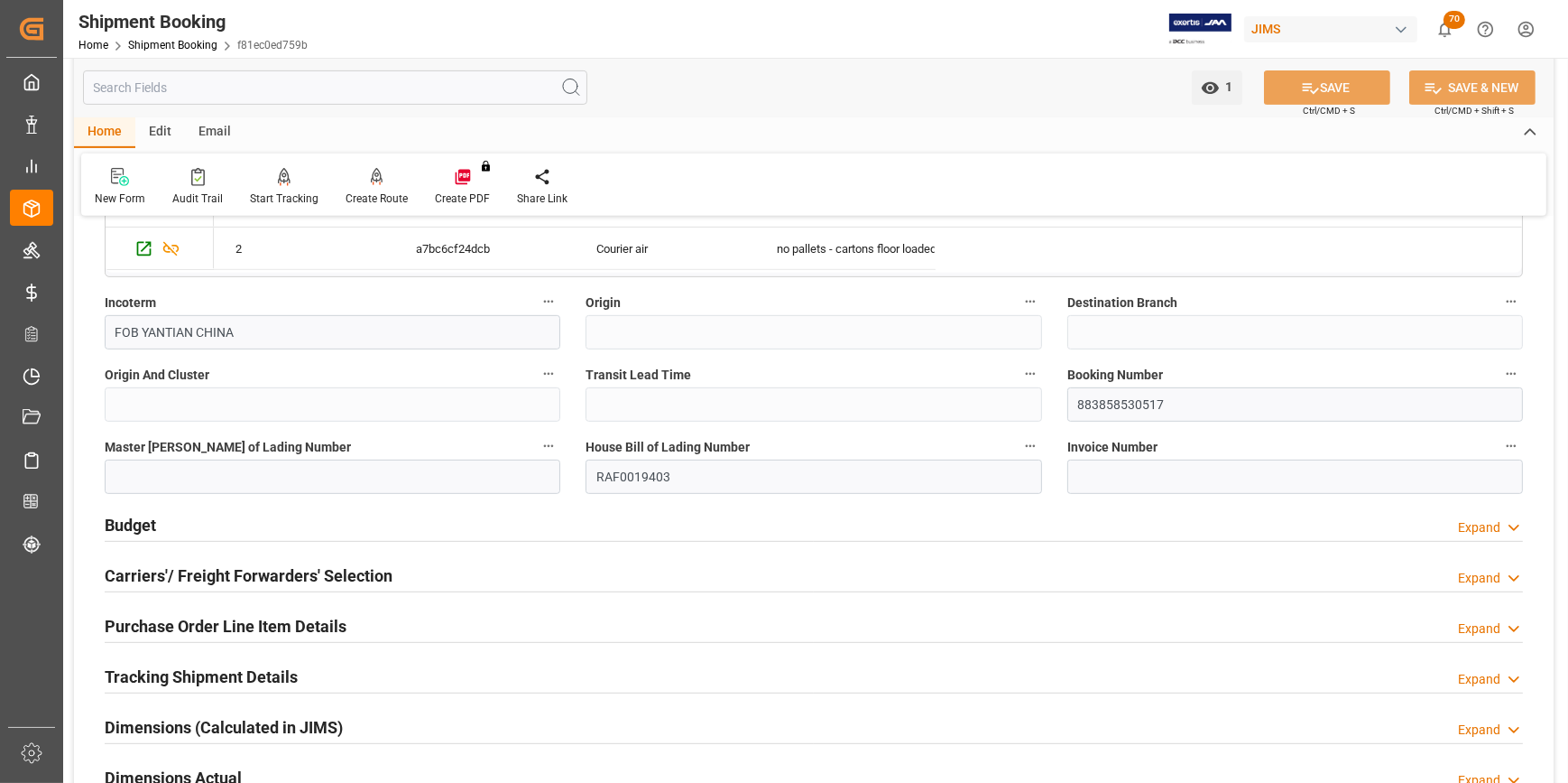
scroll to position [1066, 0]
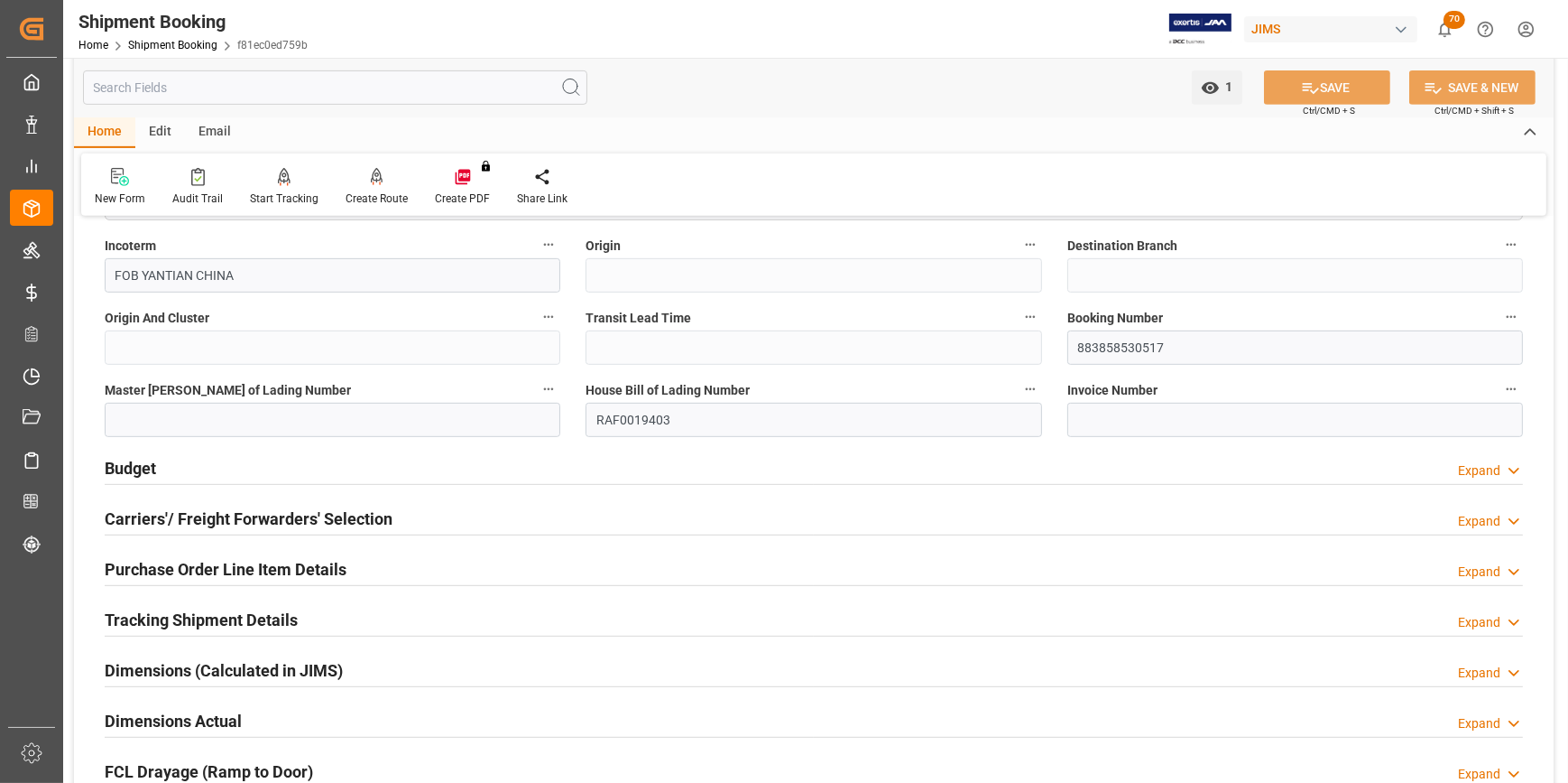
click at [254, 578] on h2 "Purchase Order Line Item Details" at bounding box center [225, 568] width 242 height 24
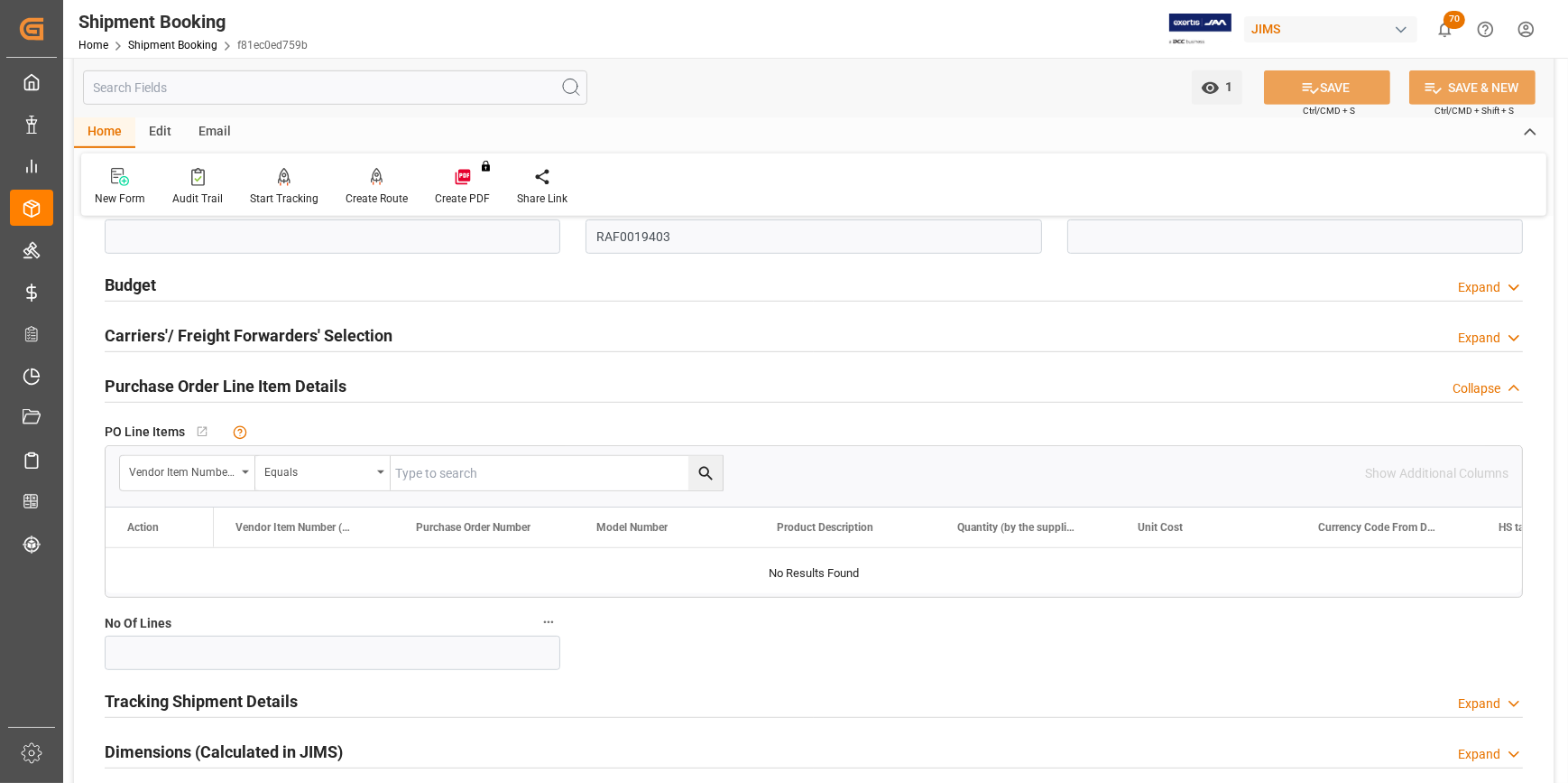
scroll to position [1313, 0]
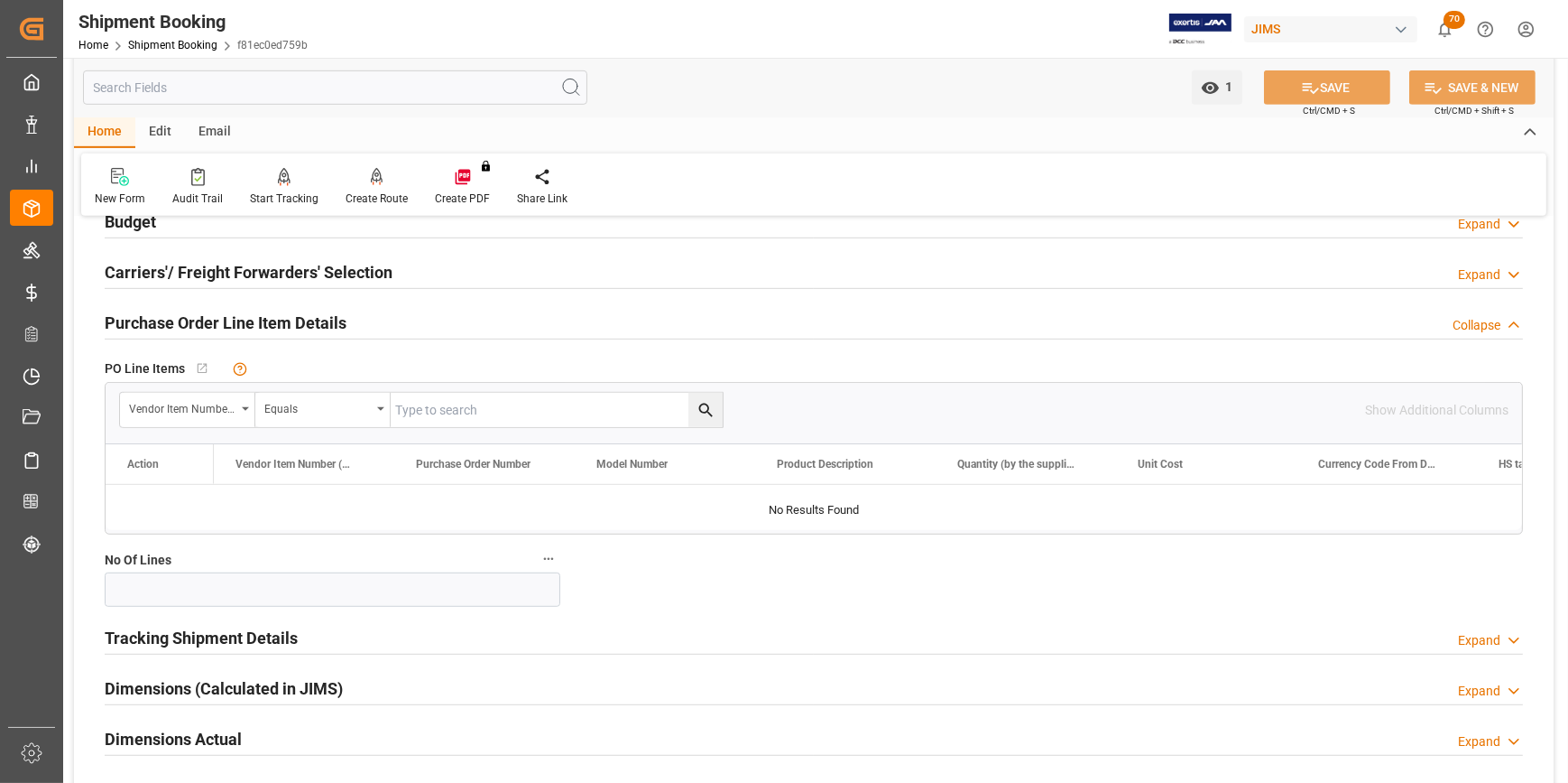
click at [176, 640] on h2 "Tracking Shipment Details" at bounding box center [201, 637] width 193 height 24
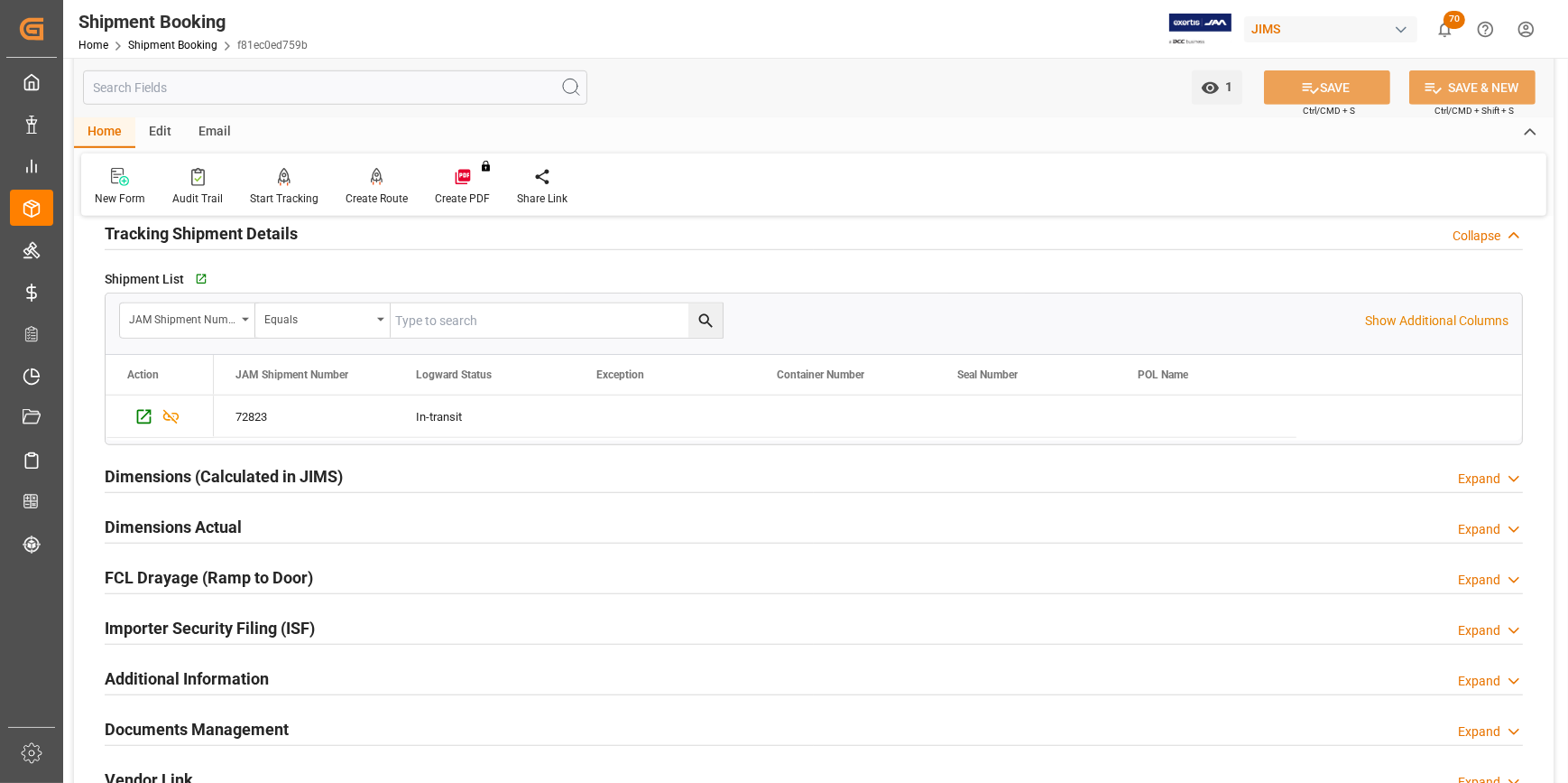
scroll to position [1724, 0]
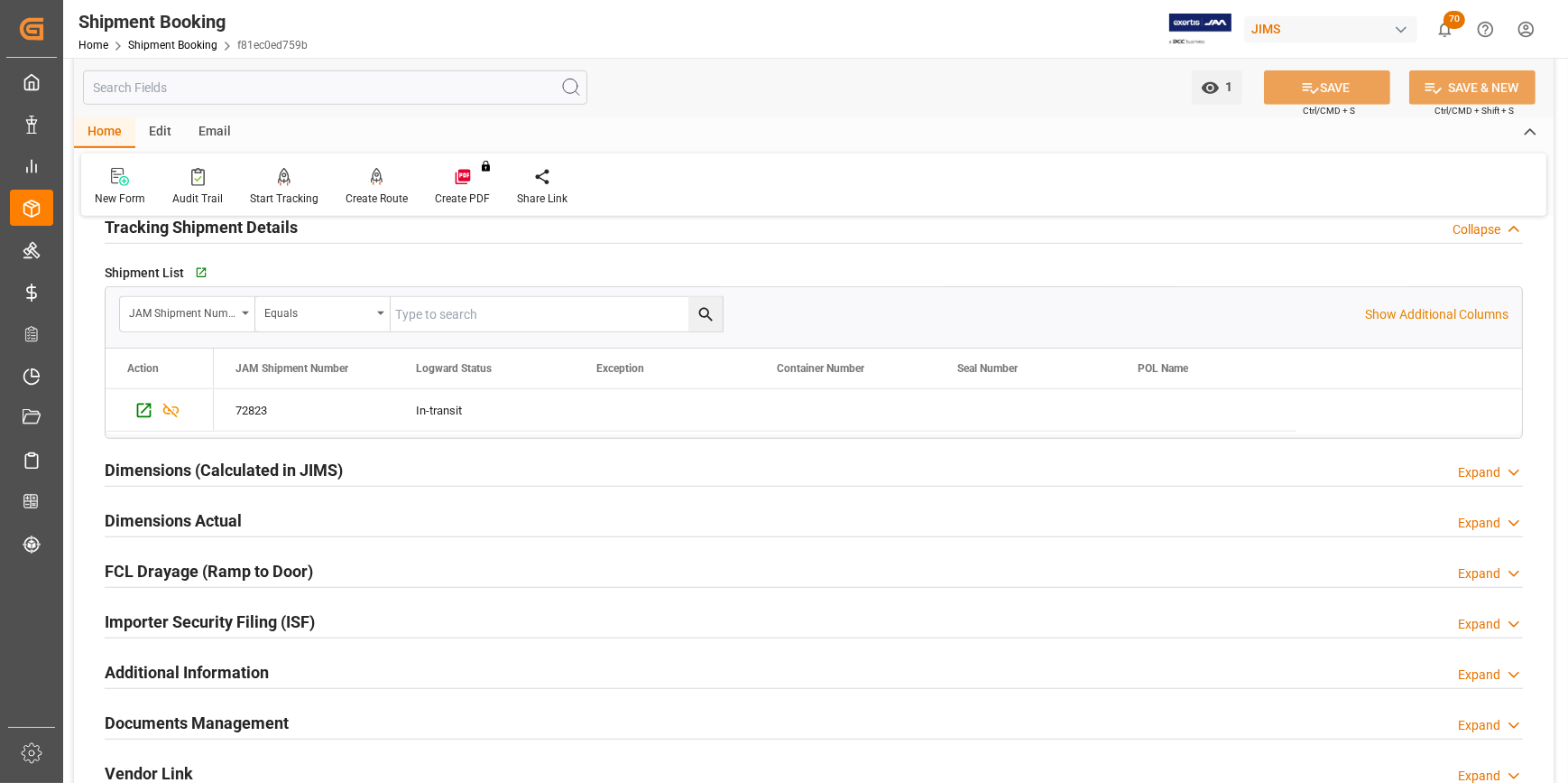
click at [225, 717] on h2 "Documents Management" at bounding box center [196, 722] width 185 height 24
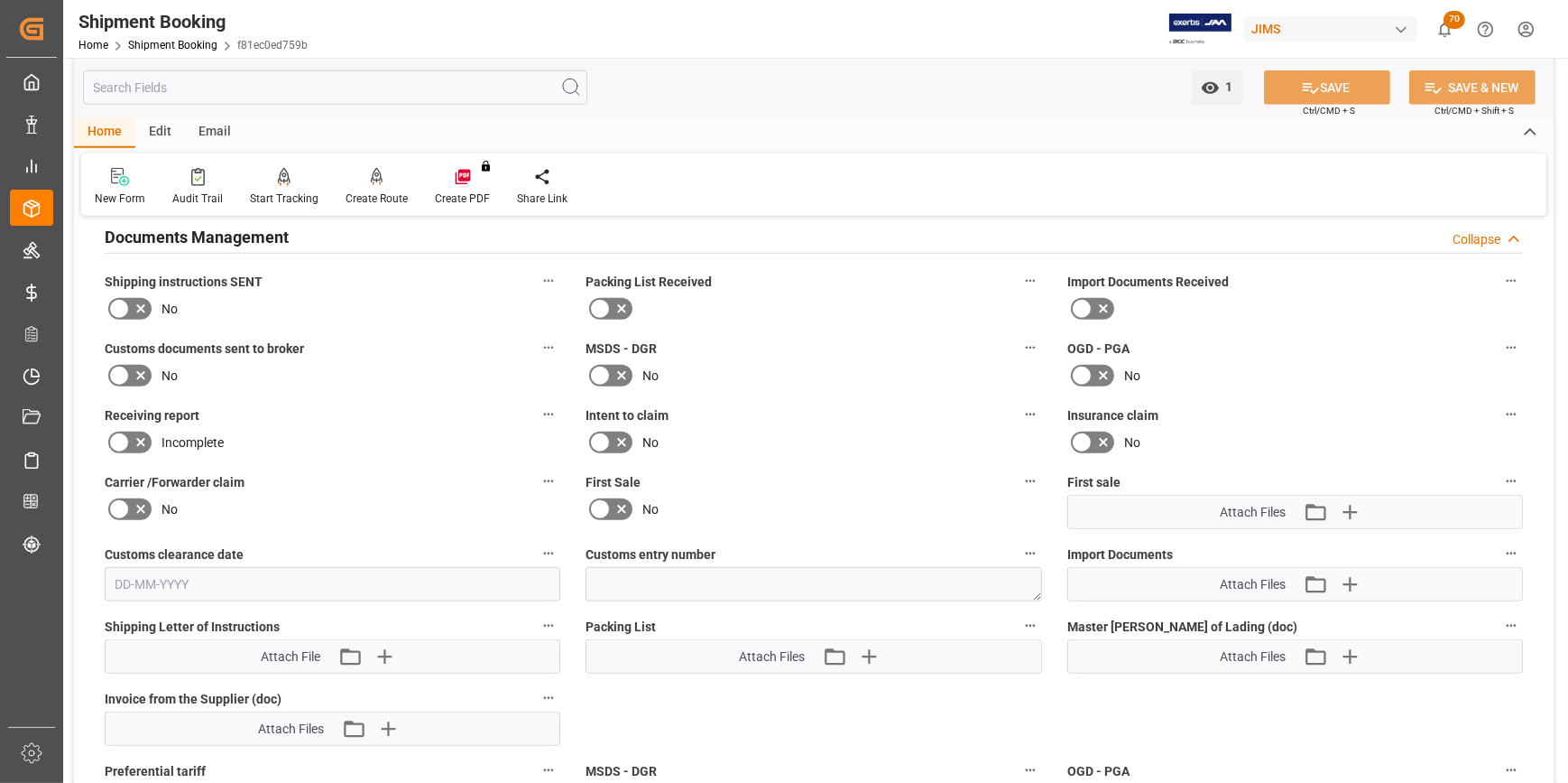
scroll to position [2216, 0]
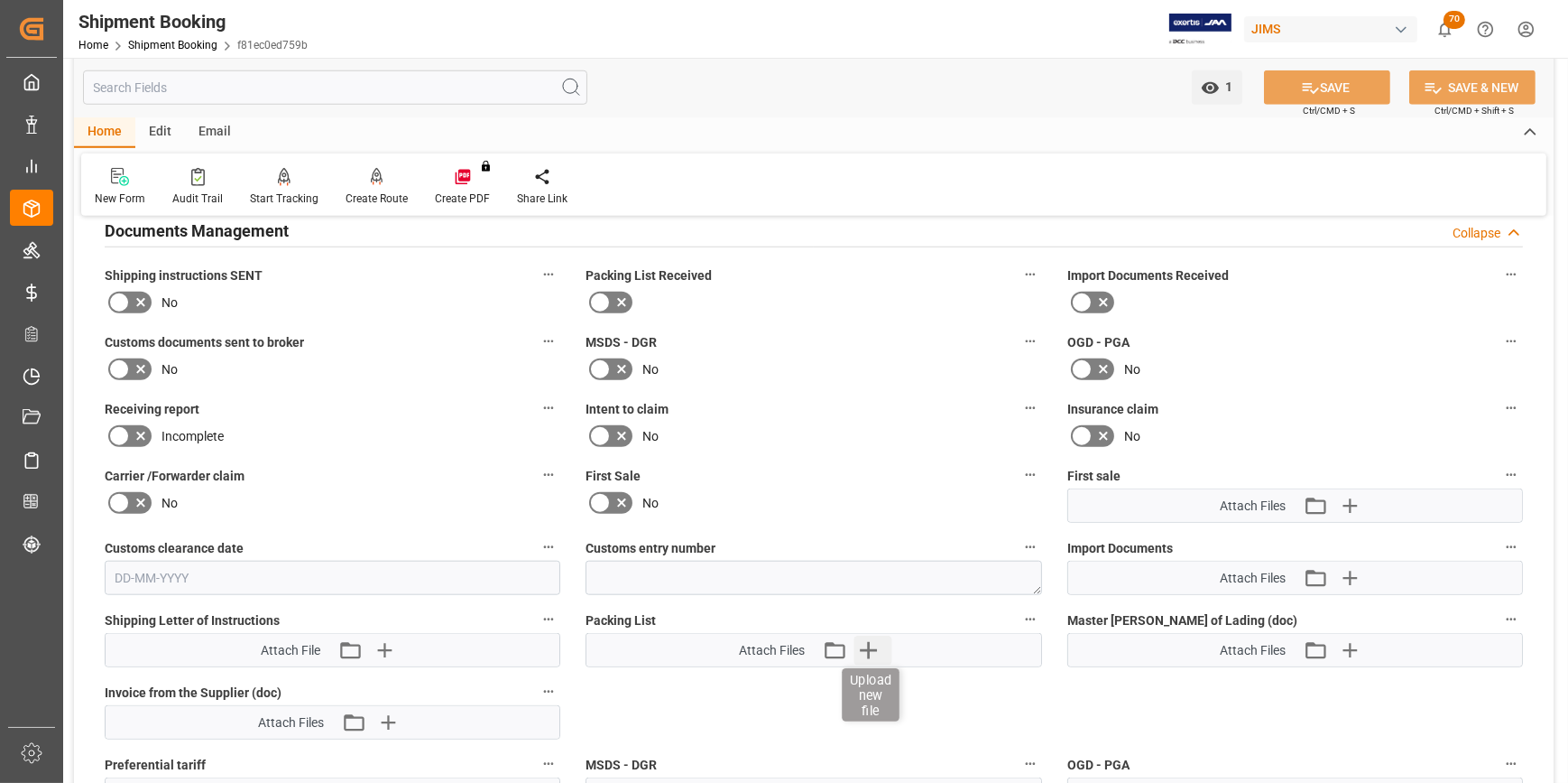
click at [867, 647] on icon "button" at bounding box center [868, 650] width 29 height 29
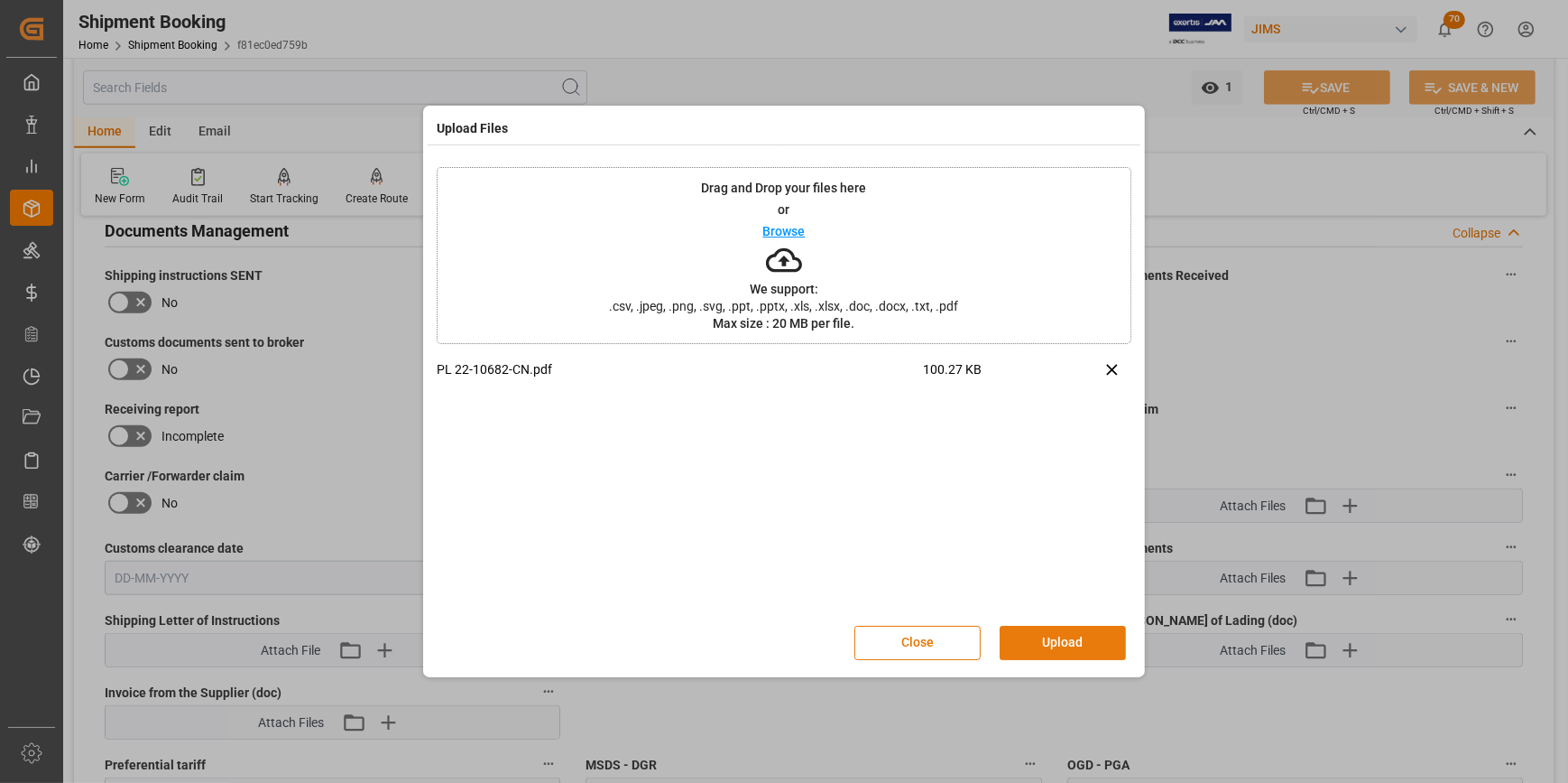
click at [1057, 645] on button "Upload" at bounding box center [1063, 642] width 127 height 34
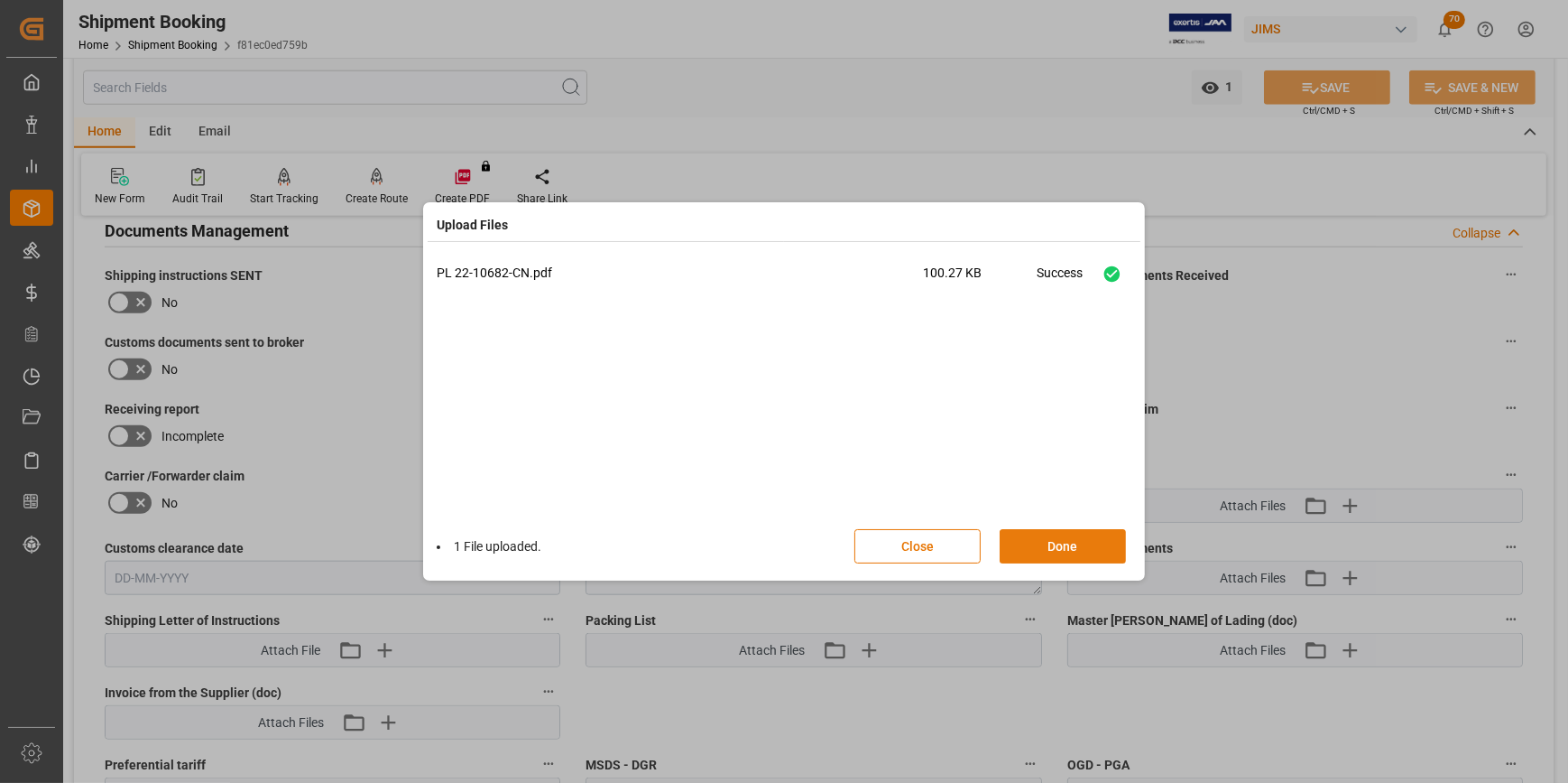
click at [1067, 550] on button "Done" at bounding box center [1063, 545] width 127 height 34
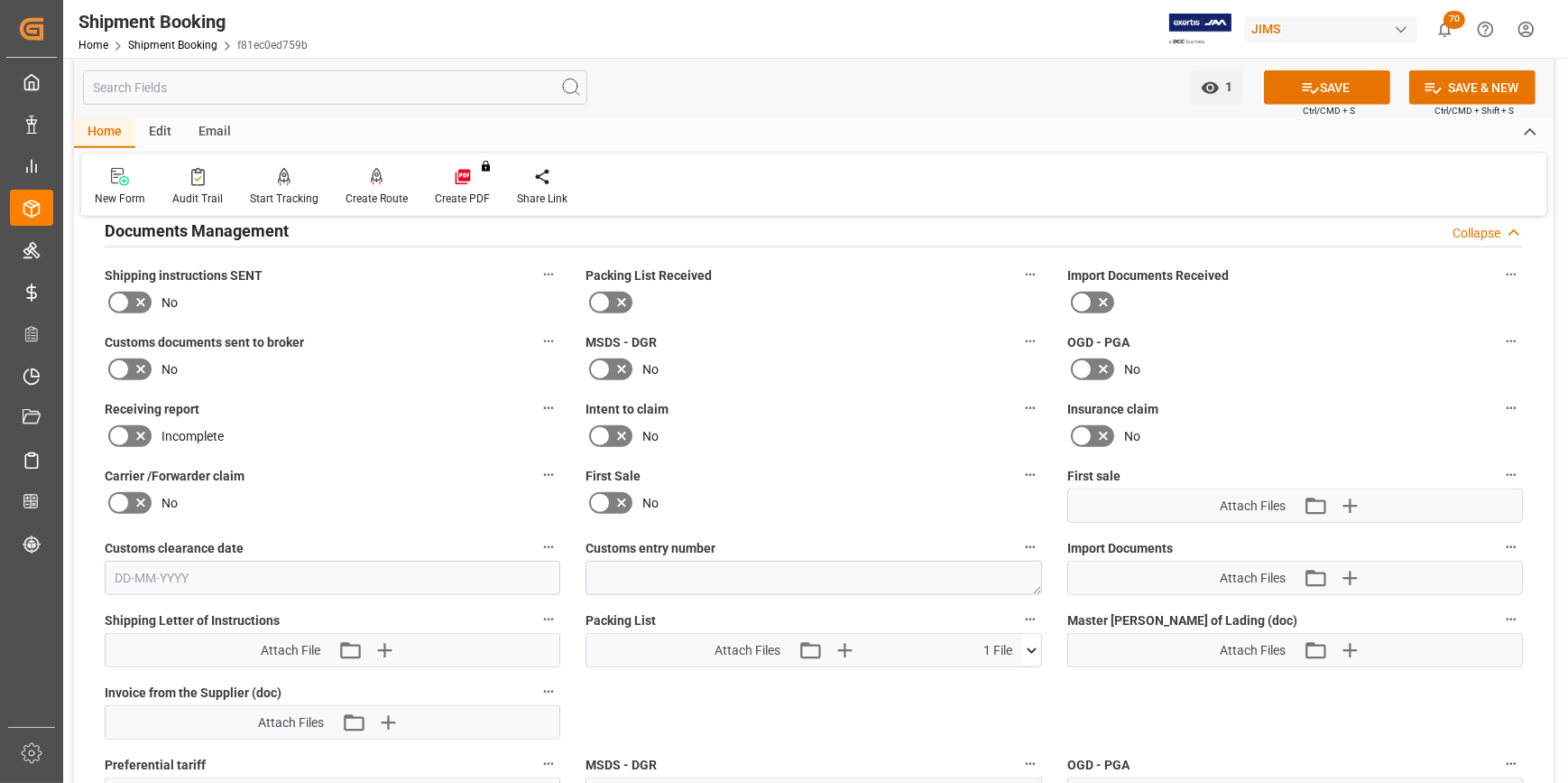
scroll to position [2133, 0]
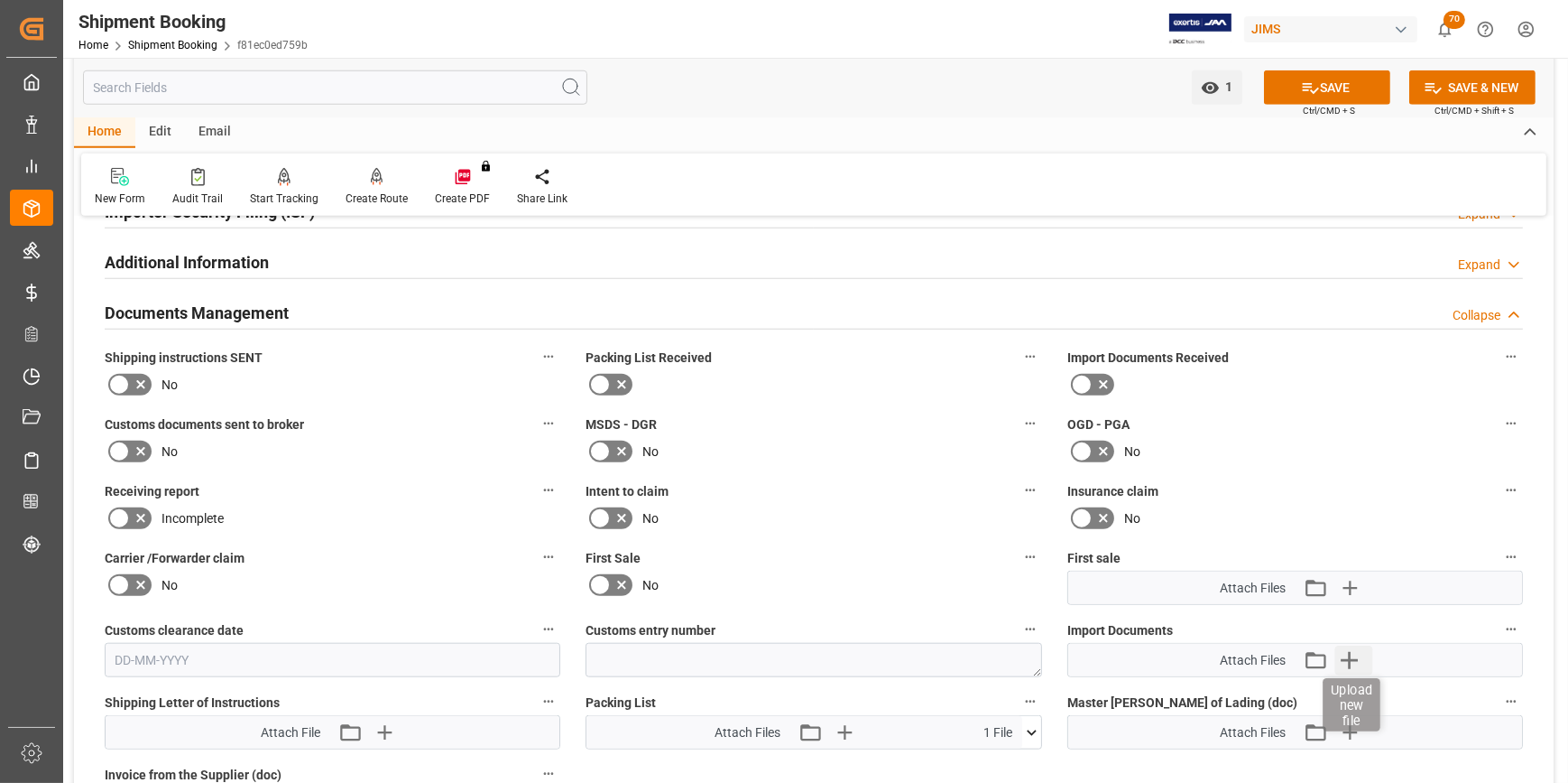
click at [1350, 652] on icon "button" at bounding box center [1351, 660] width 17 height 17
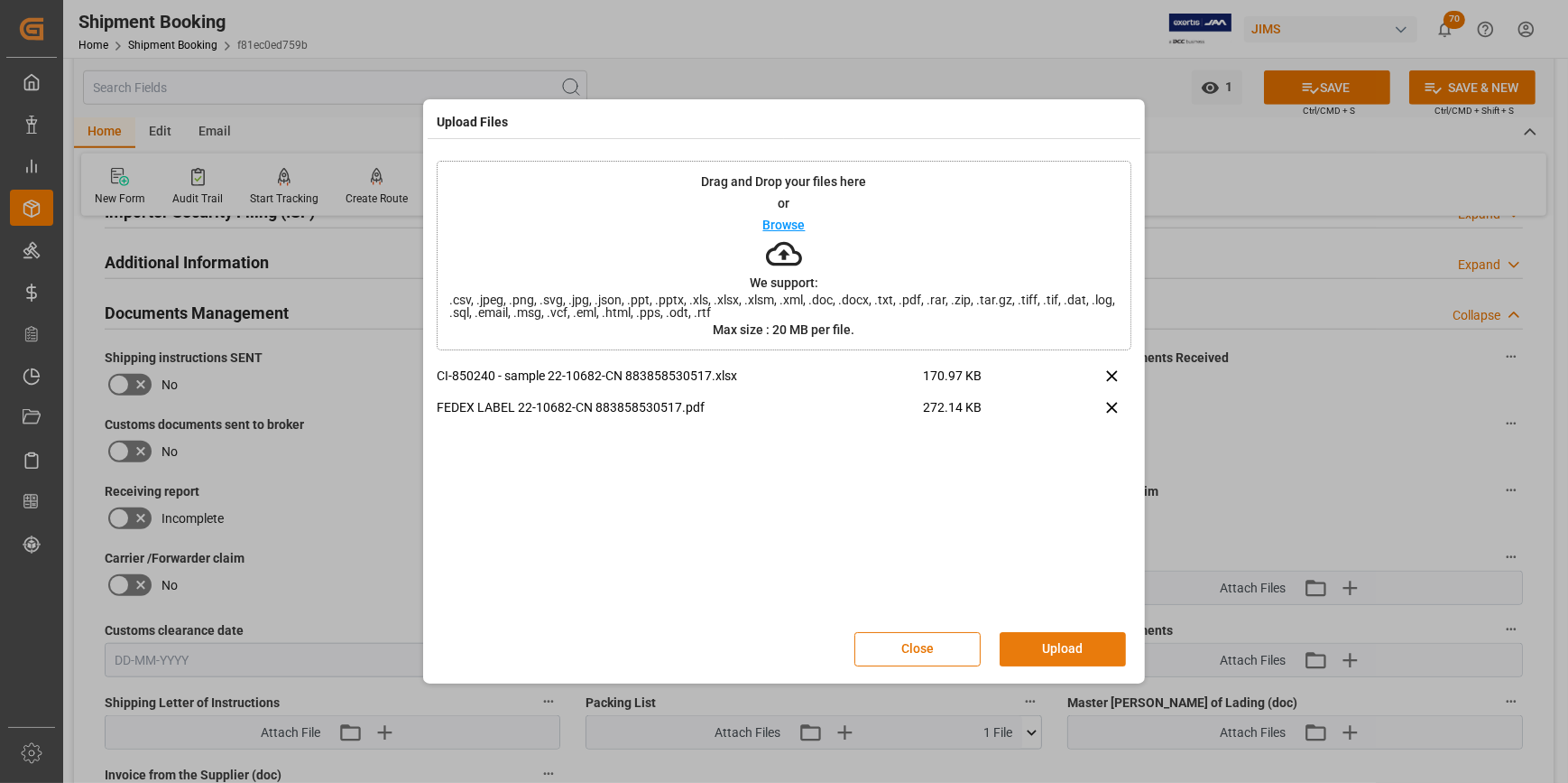
click at [1054, 650] on button "Upload" at bounding box center [1063, 649] width 127 height 34
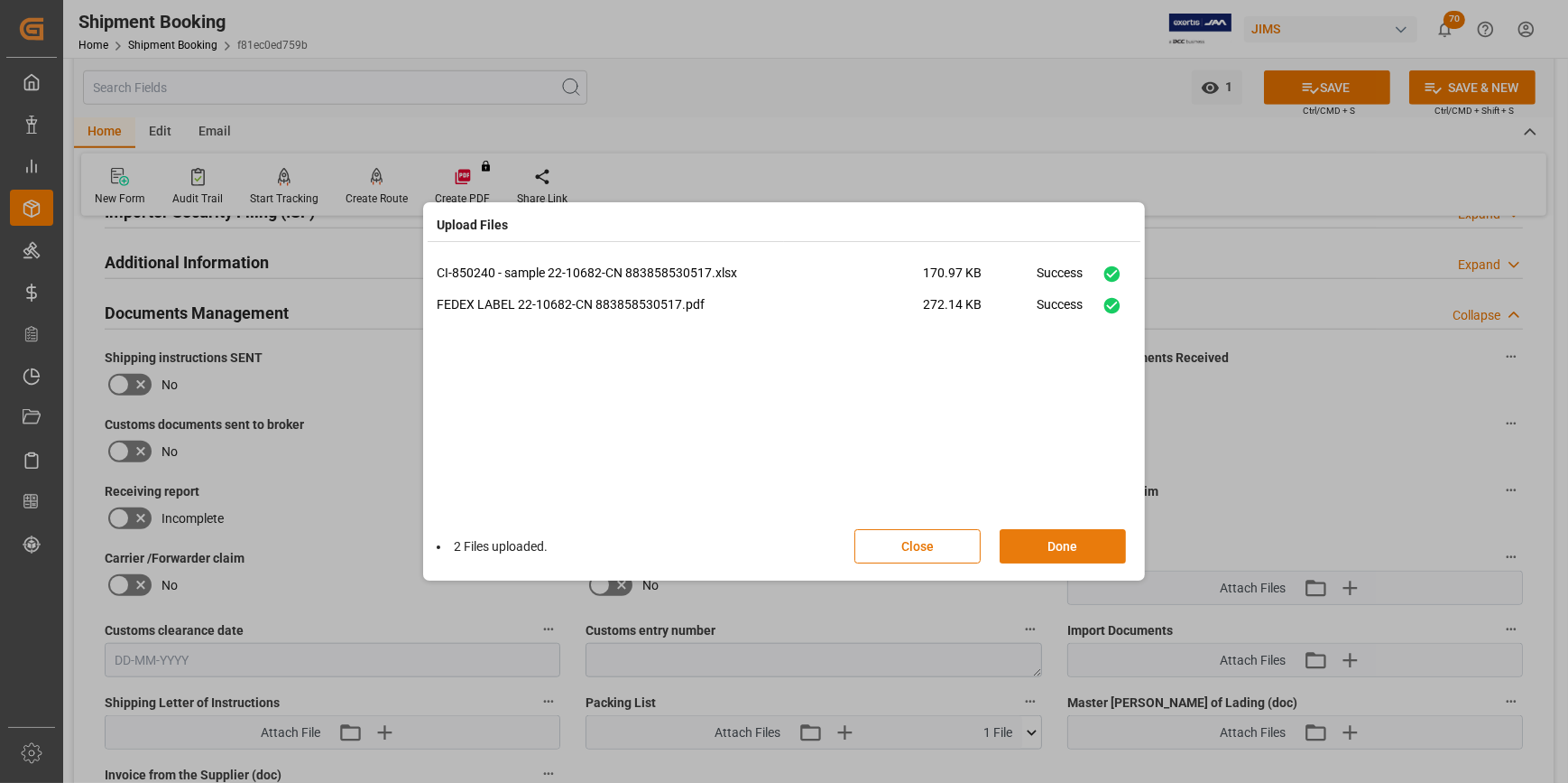
click at [1066, 549] on button "Done" at bounding box center [1063, 545] width 127 height 34
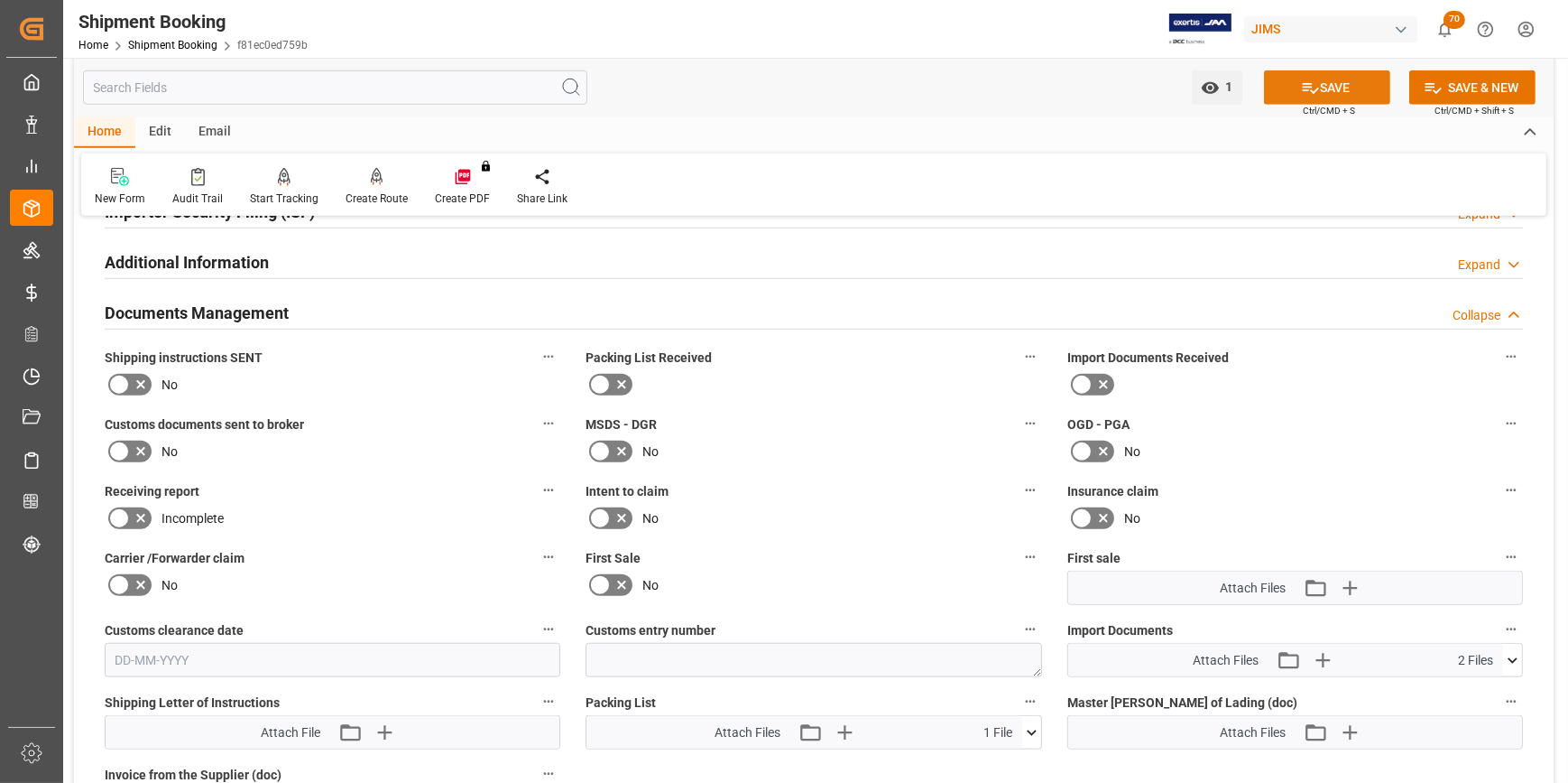
click at [1304, 92] on icon at bounding box center [1311, 88] width 19 height 19
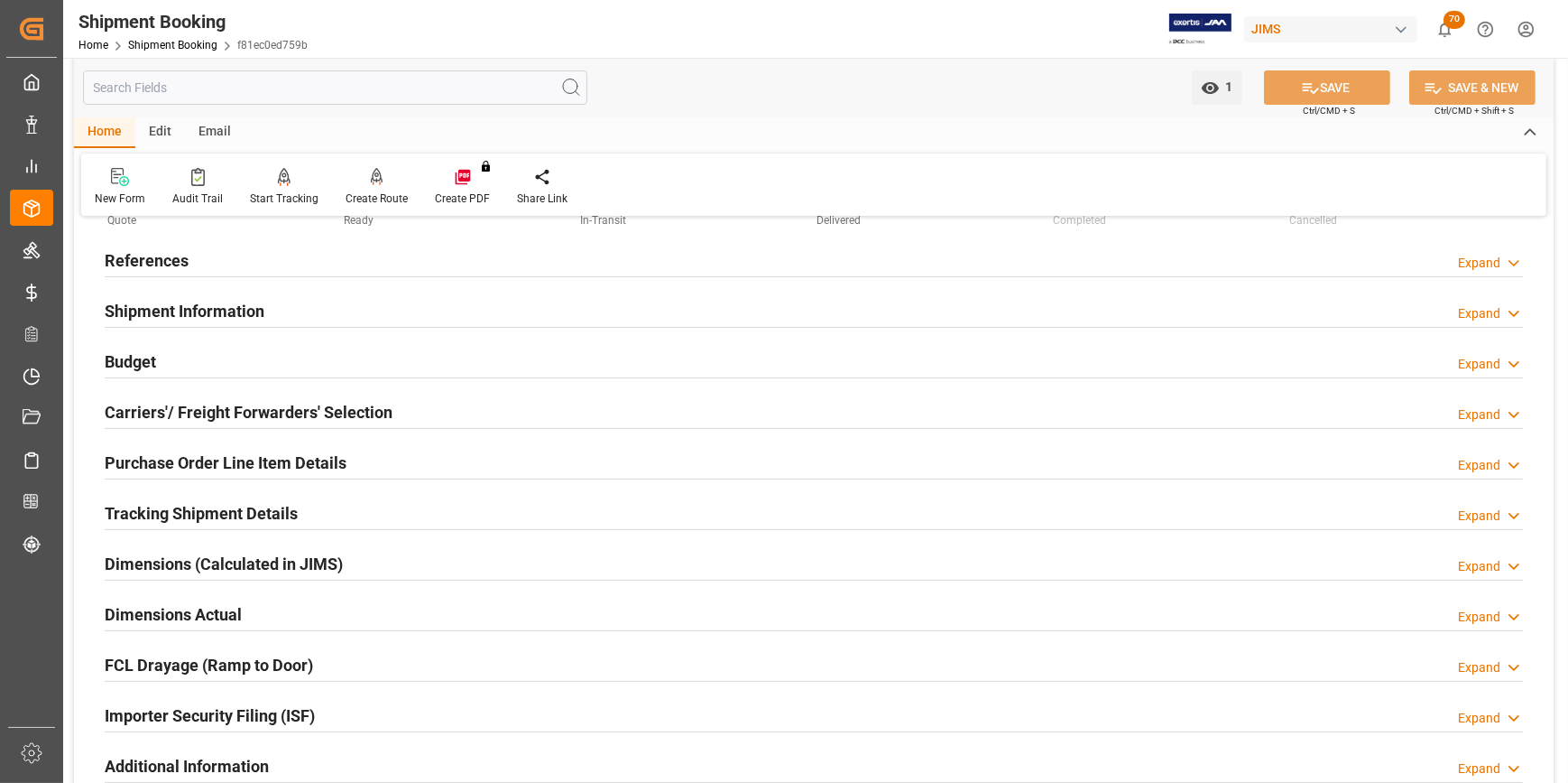
scroll to position [81, 0]
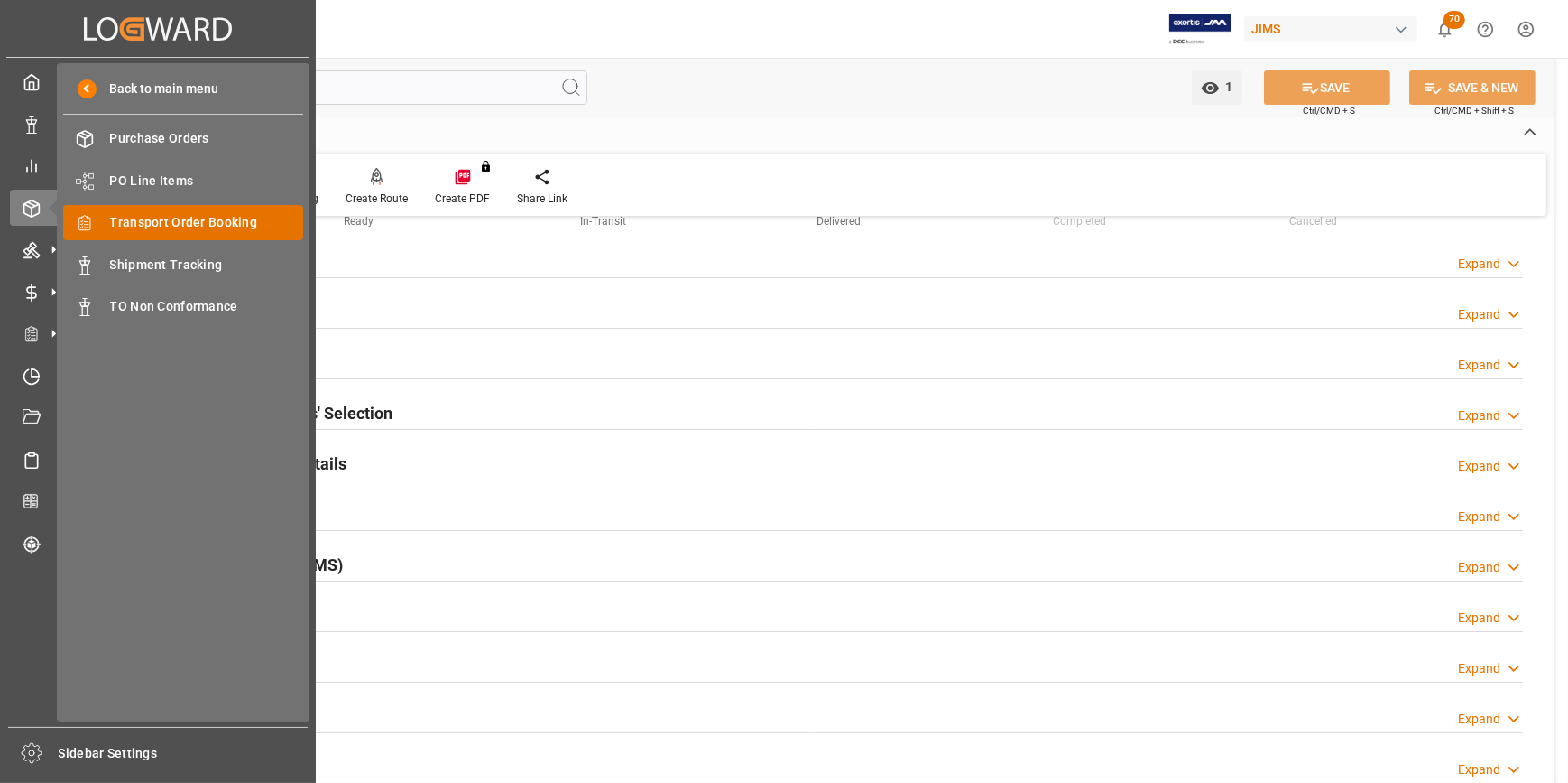
click at [218, 229] on span "Transport Order Booking" at bounding box center [207, 222] width 194 height 19
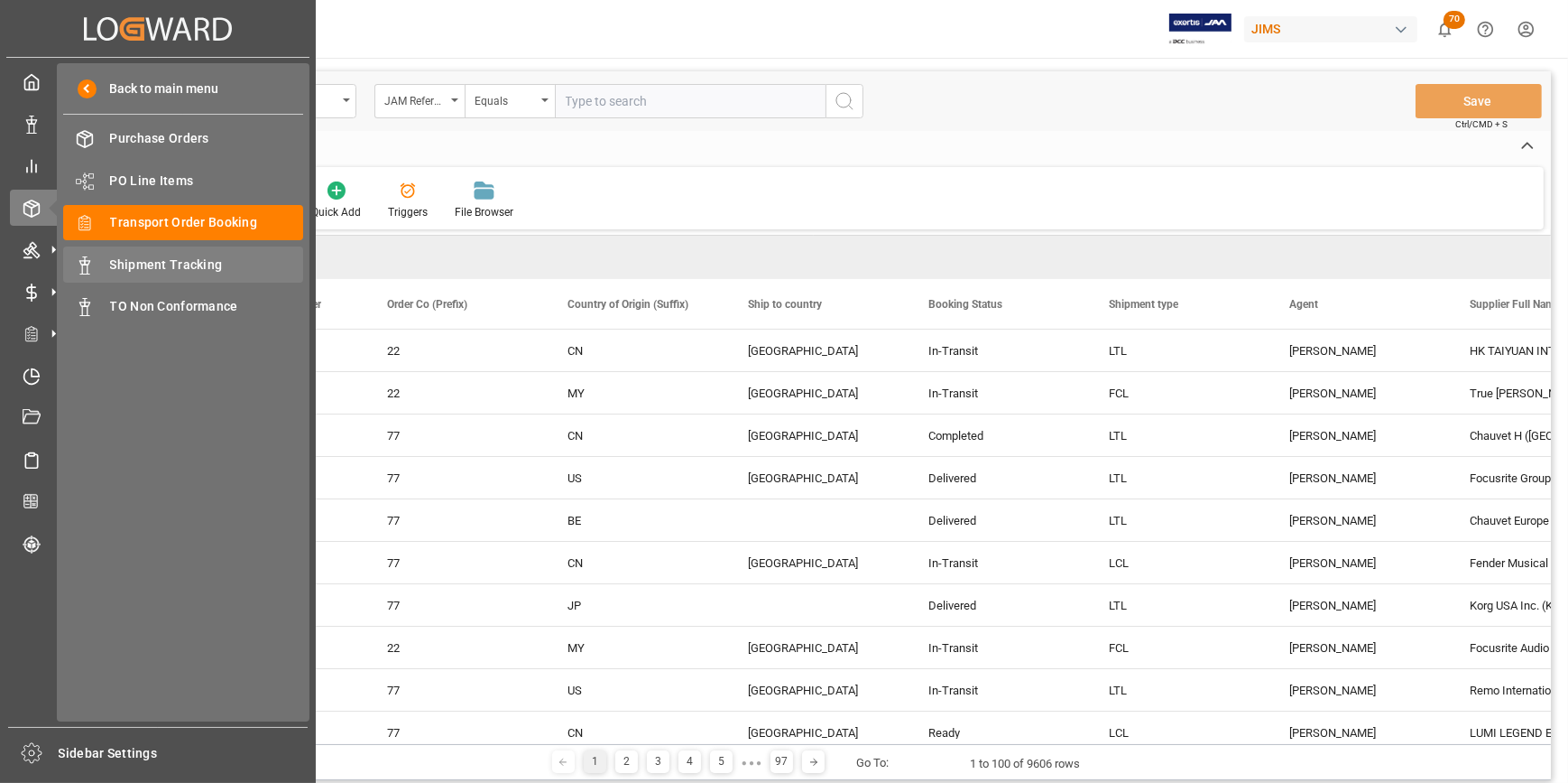
click at [181, 262] on span "Shipment Tracking" at bounding box center [207, 265] width 194 height 19
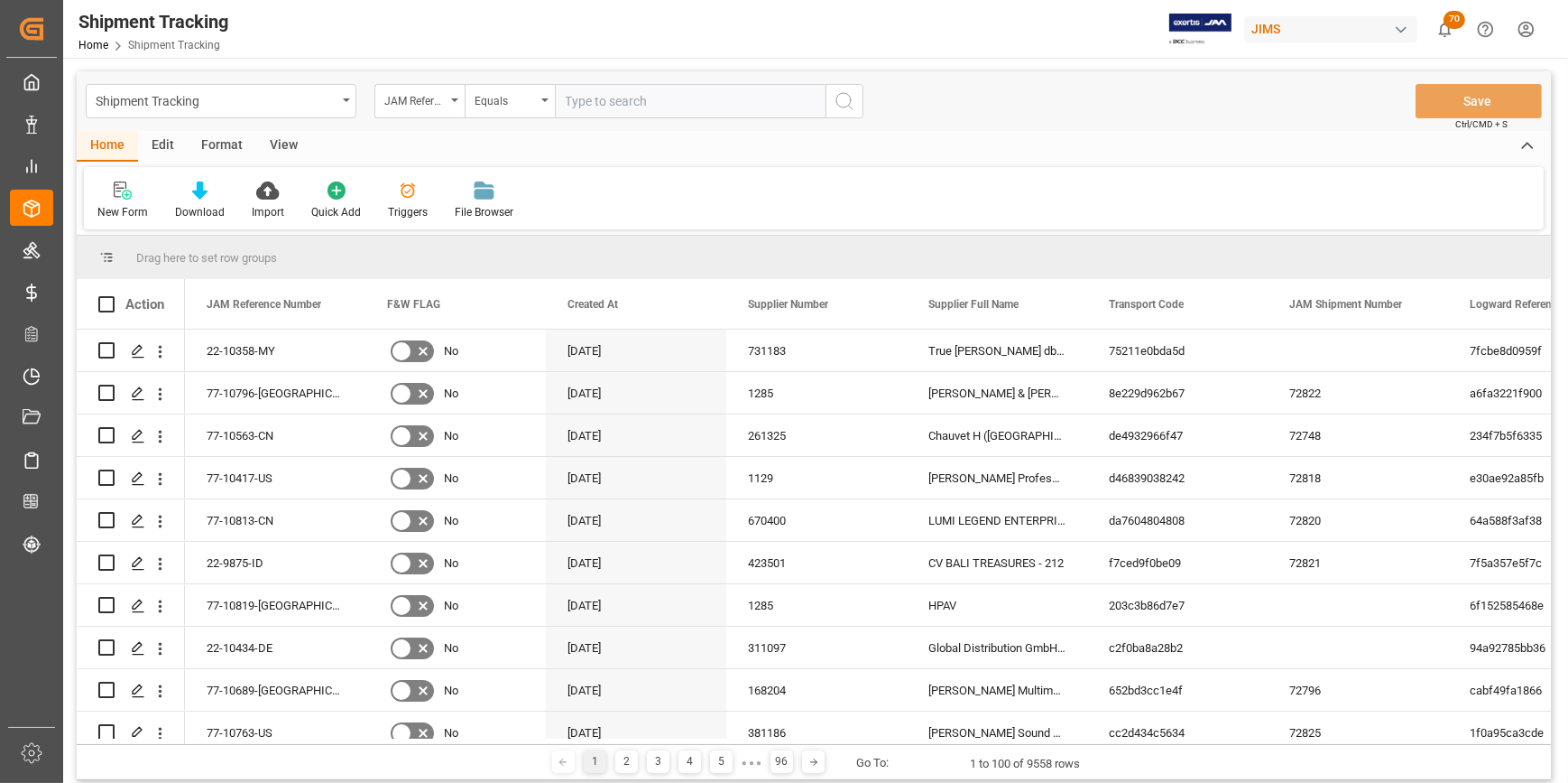
click at [594, 106] on input "text" at bounding box center [690, 101] width 271 height 34
paste input "22-9875-ID"
type input "22-9875-ID"
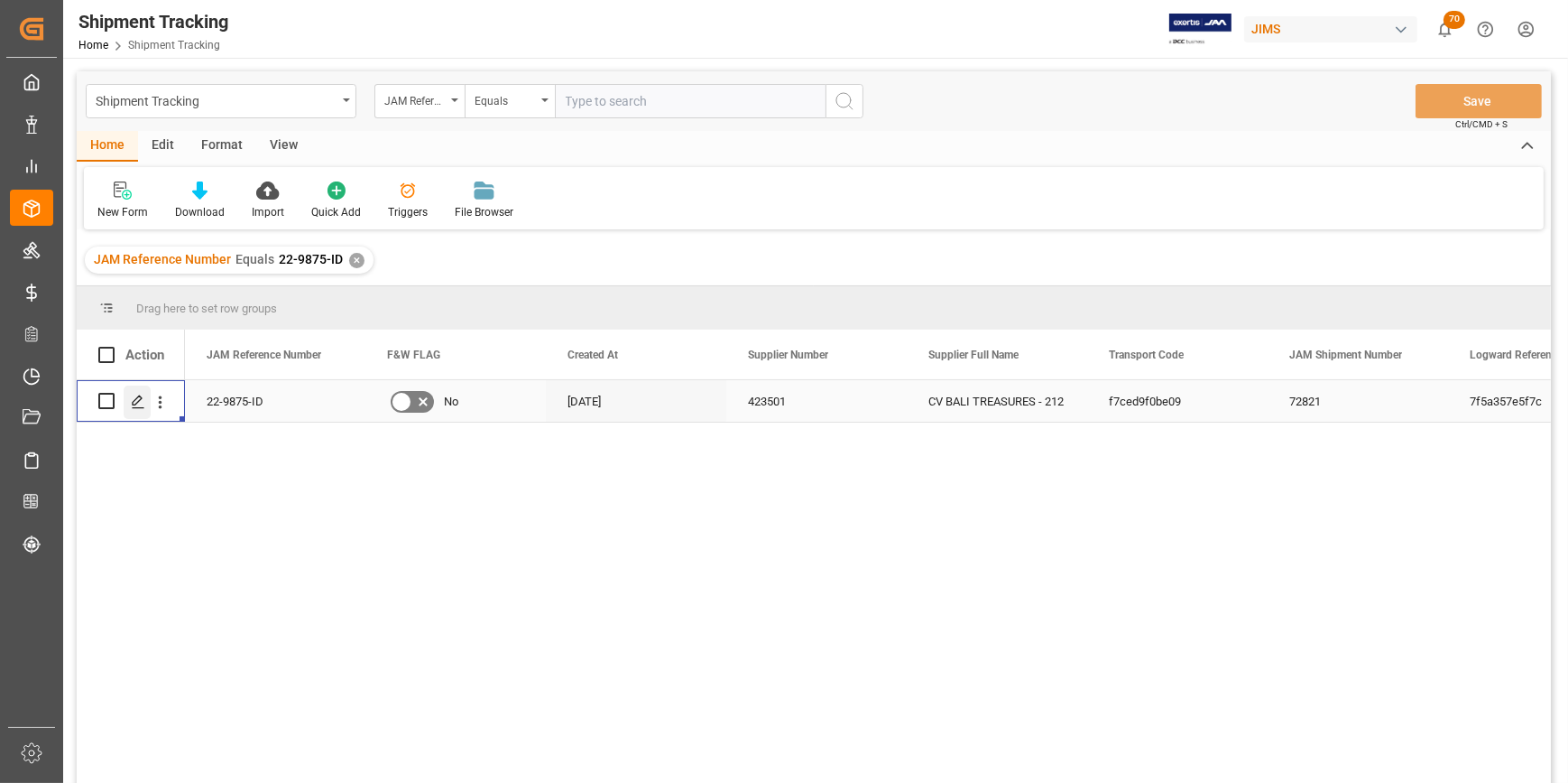
click at [127, 404] on div "Press SPACE to select this row." at bounding box center [137, 402] width 27 height 34
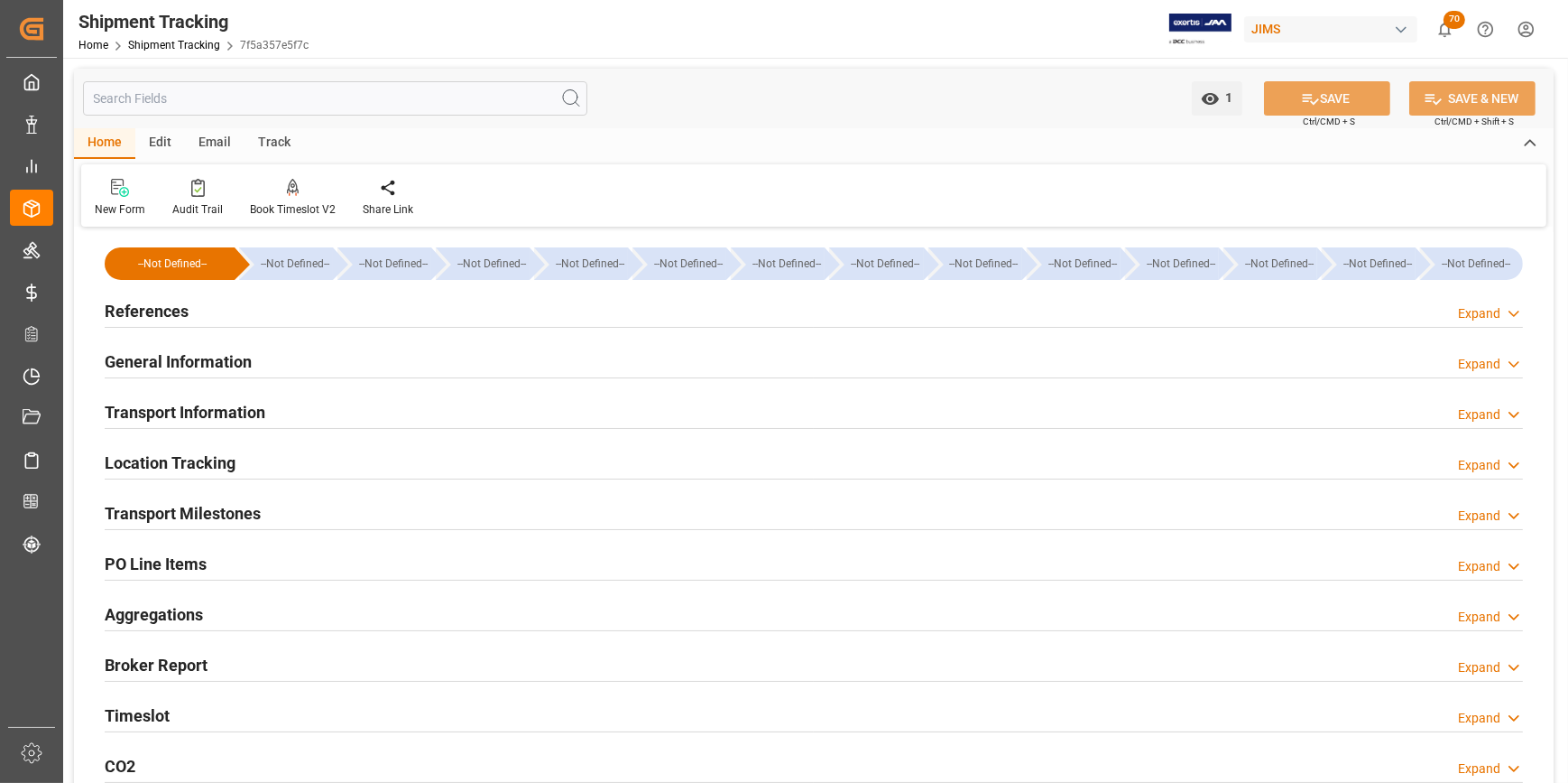
type input "02-07-2025"
click at [132, 316] on h2 "References" at bounding box center [146, 310] width 84 height 24
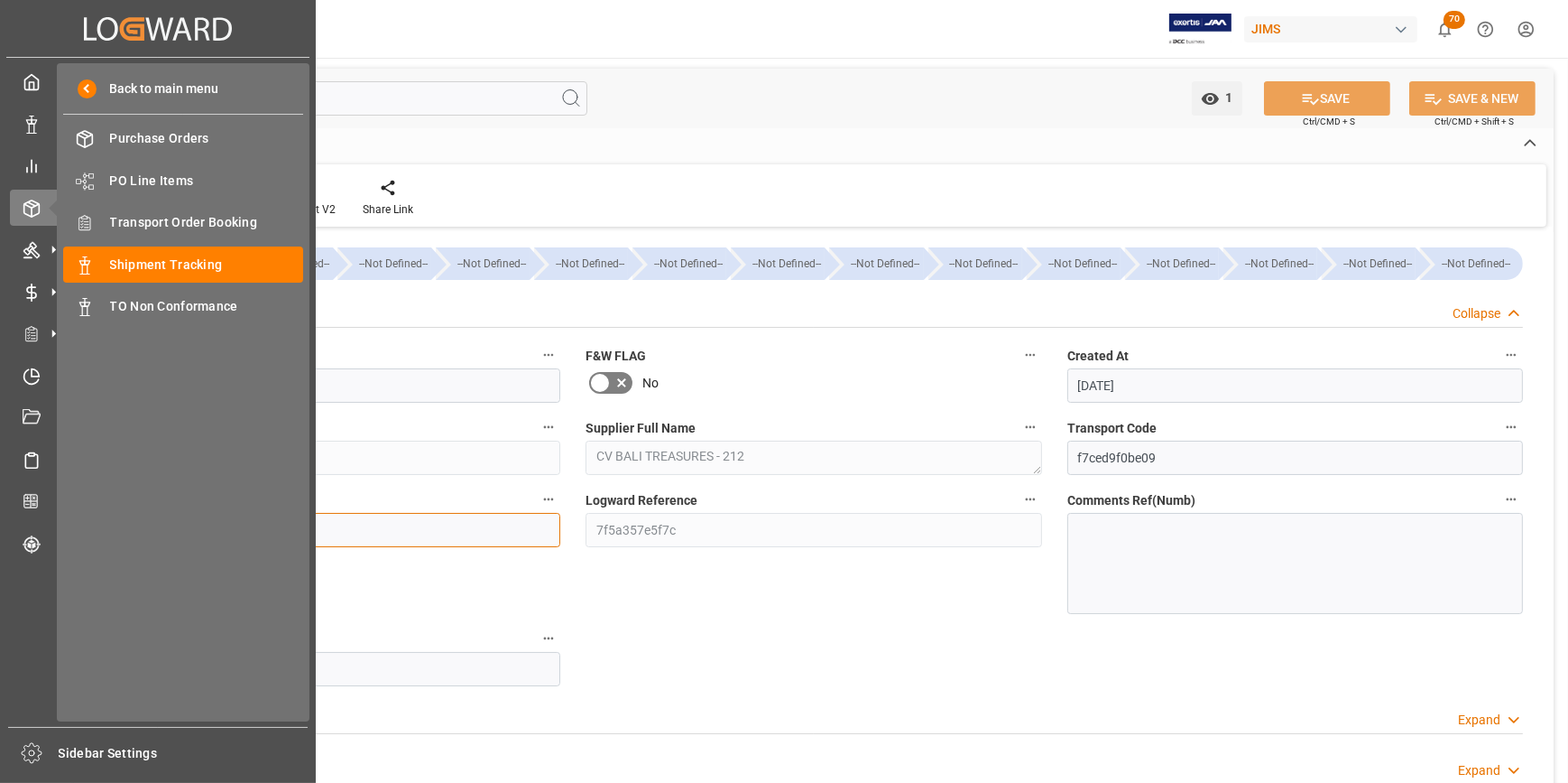
drag, startPoint x: 157, startPoint y: 541, endPoint x: 58, endPoint y: 524, distance: 100.4
click at [58, 524] on div "Created by potrace 1.15, written by Peter Selinger 2001-2017 Created by potrace…" at bounding box center [784, 392] width 1568 height 783
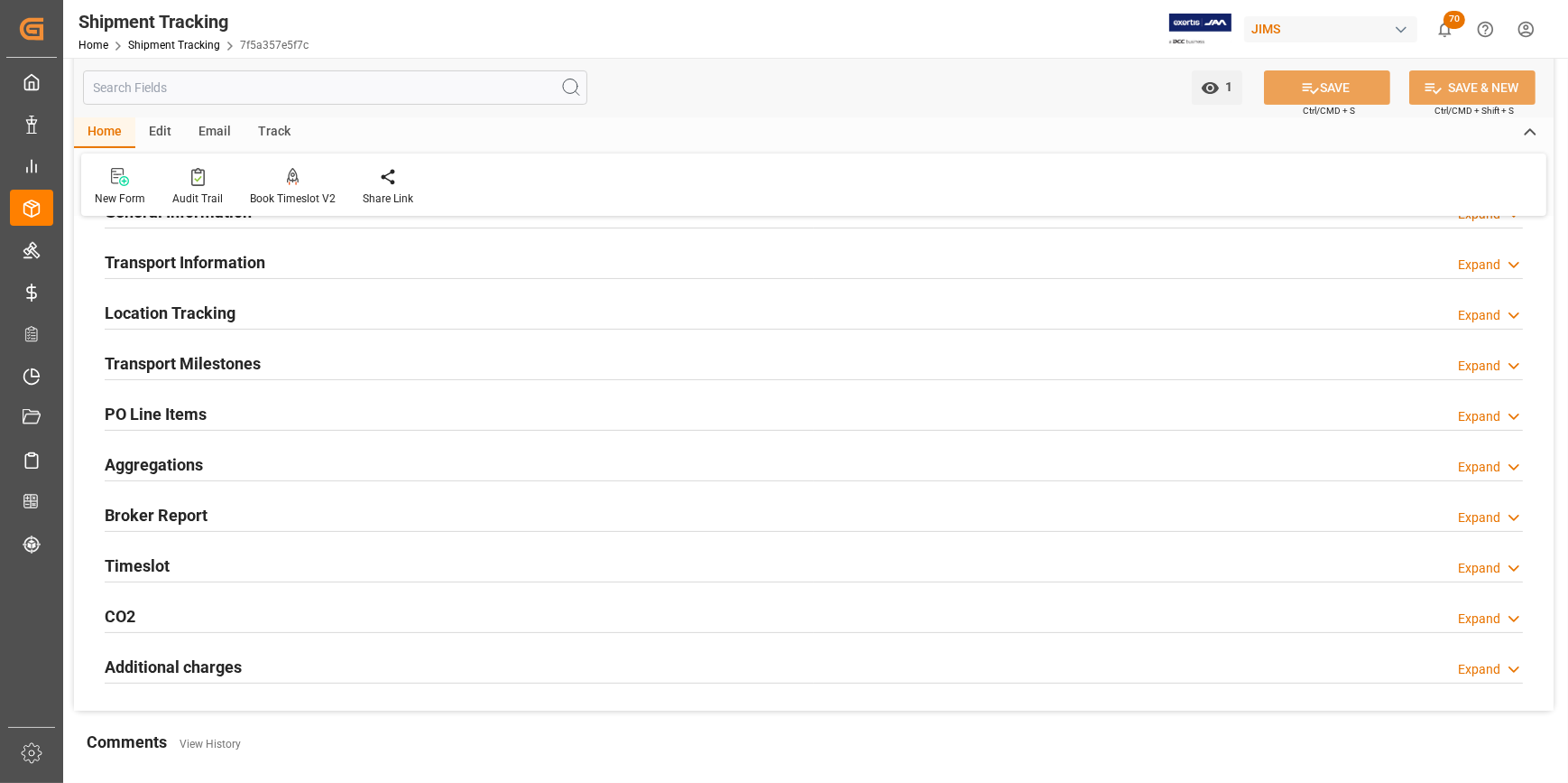
scroll to position [410, 0]
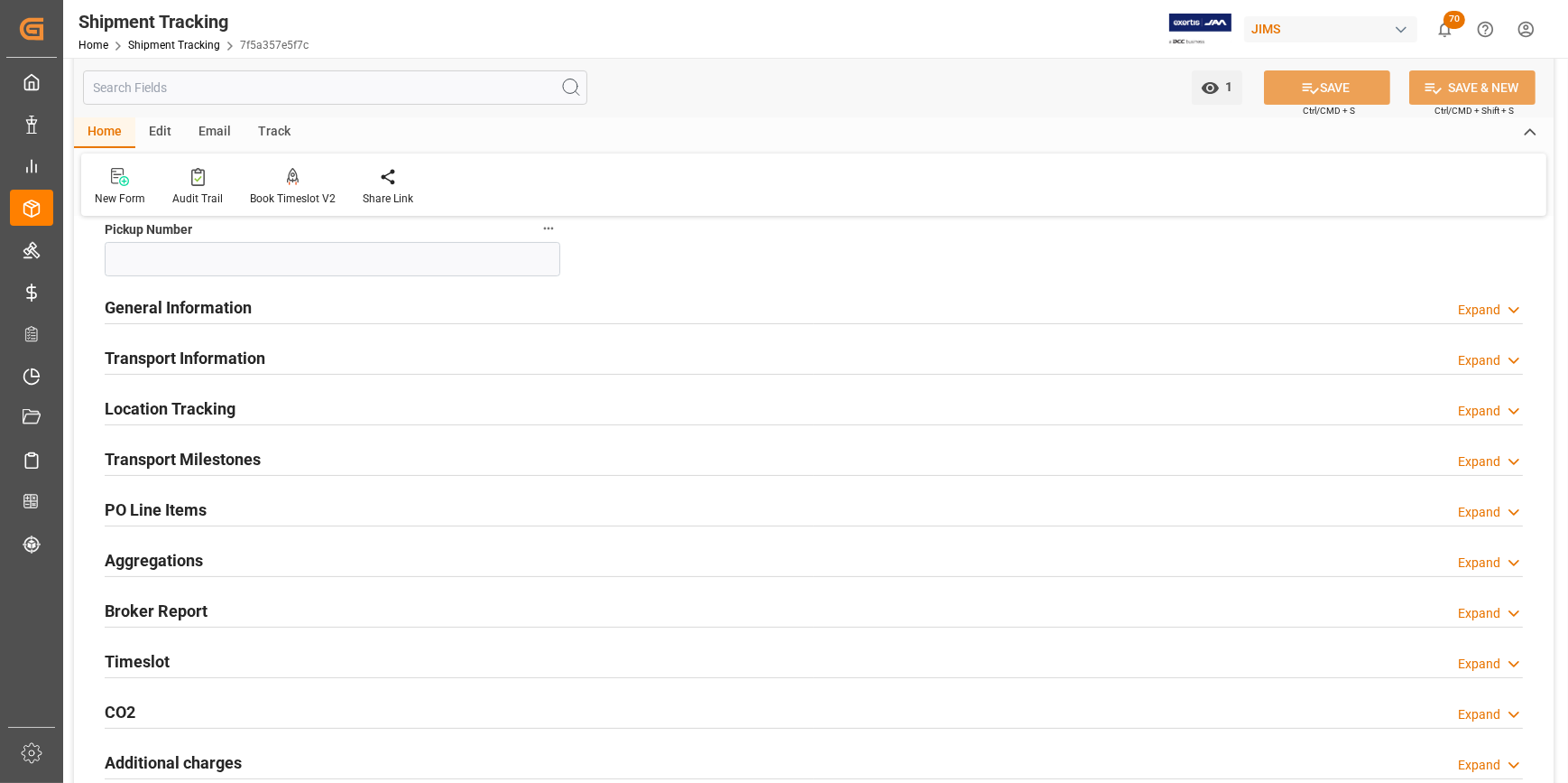
click at [190, 506] on h2 "PO Line Items" at bounding box center [156, 509] width 102 height 24
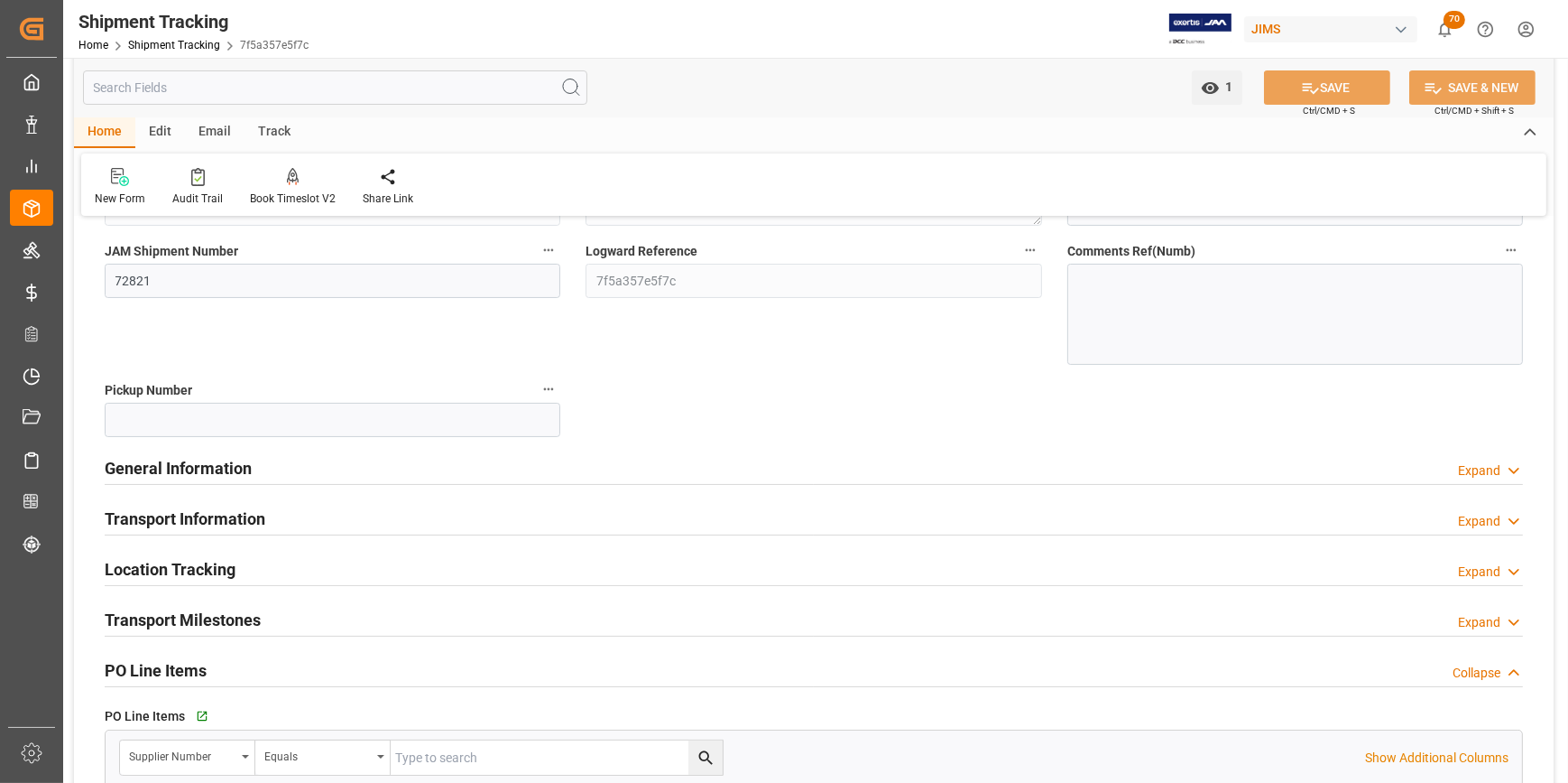
scroll to position [246, 0]
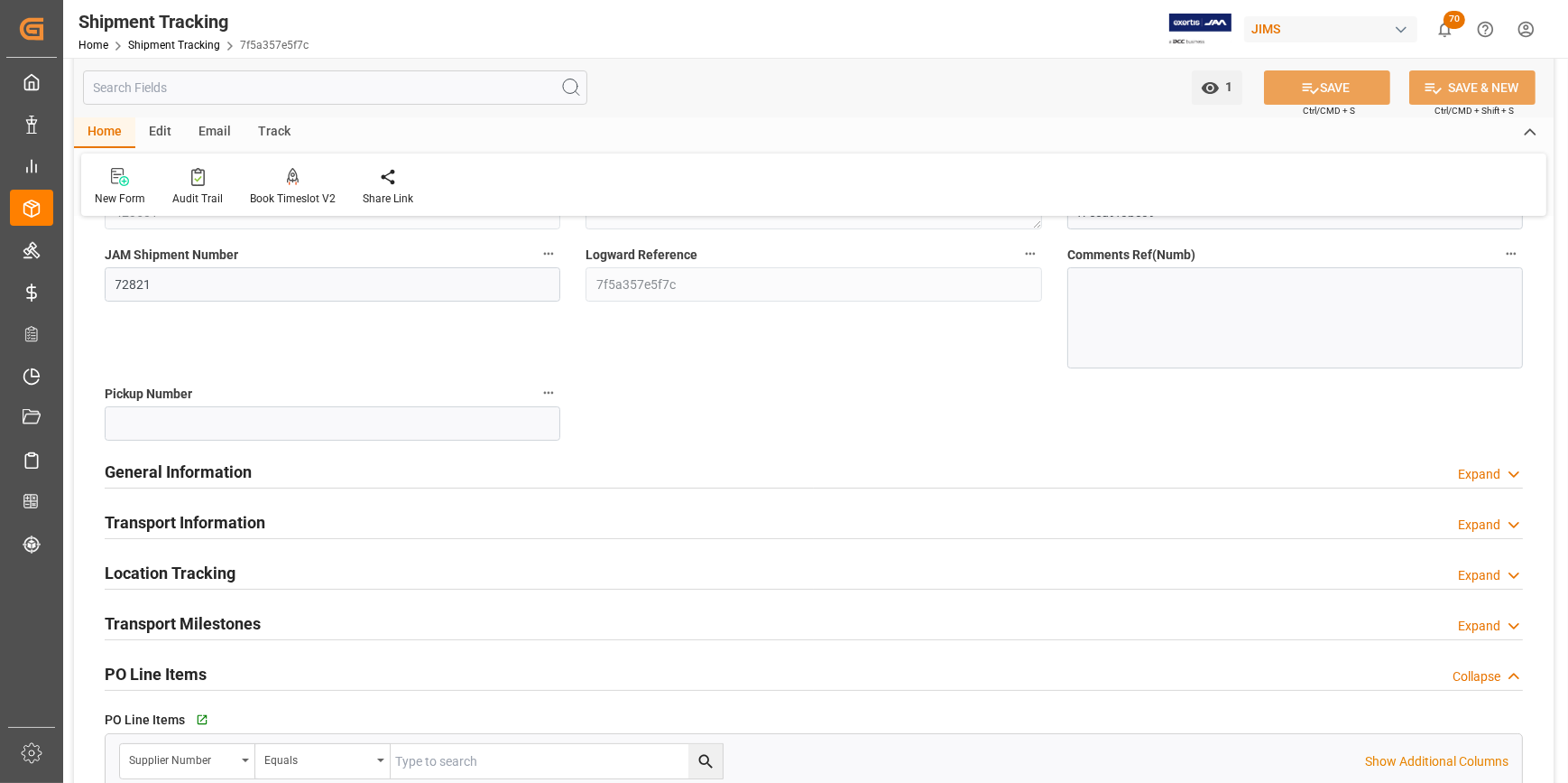
click at [205, 479] on h2 "General Information" at bounding box center [178, 471] width 147 height 24
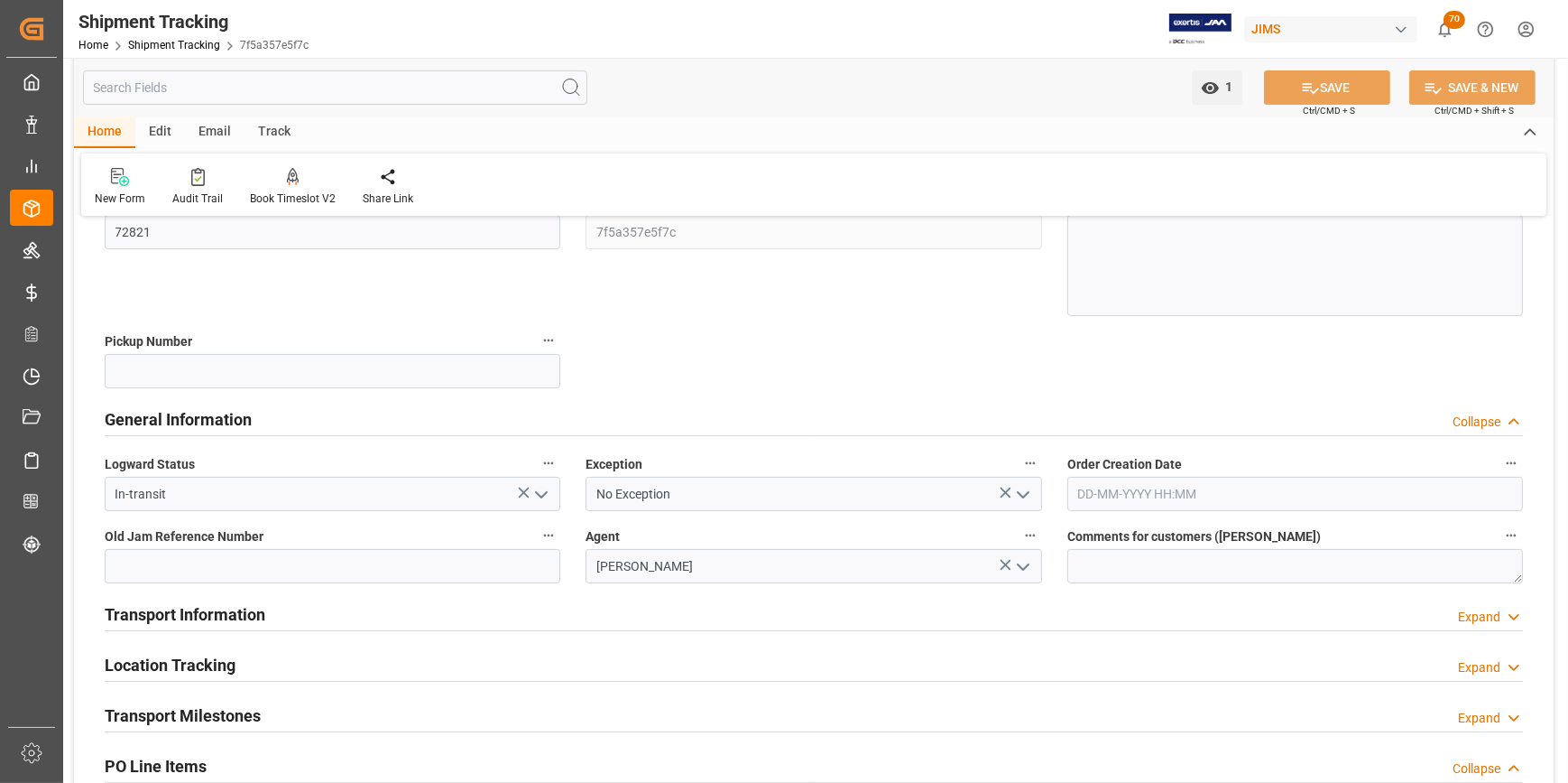
scroll to position [328, 0]
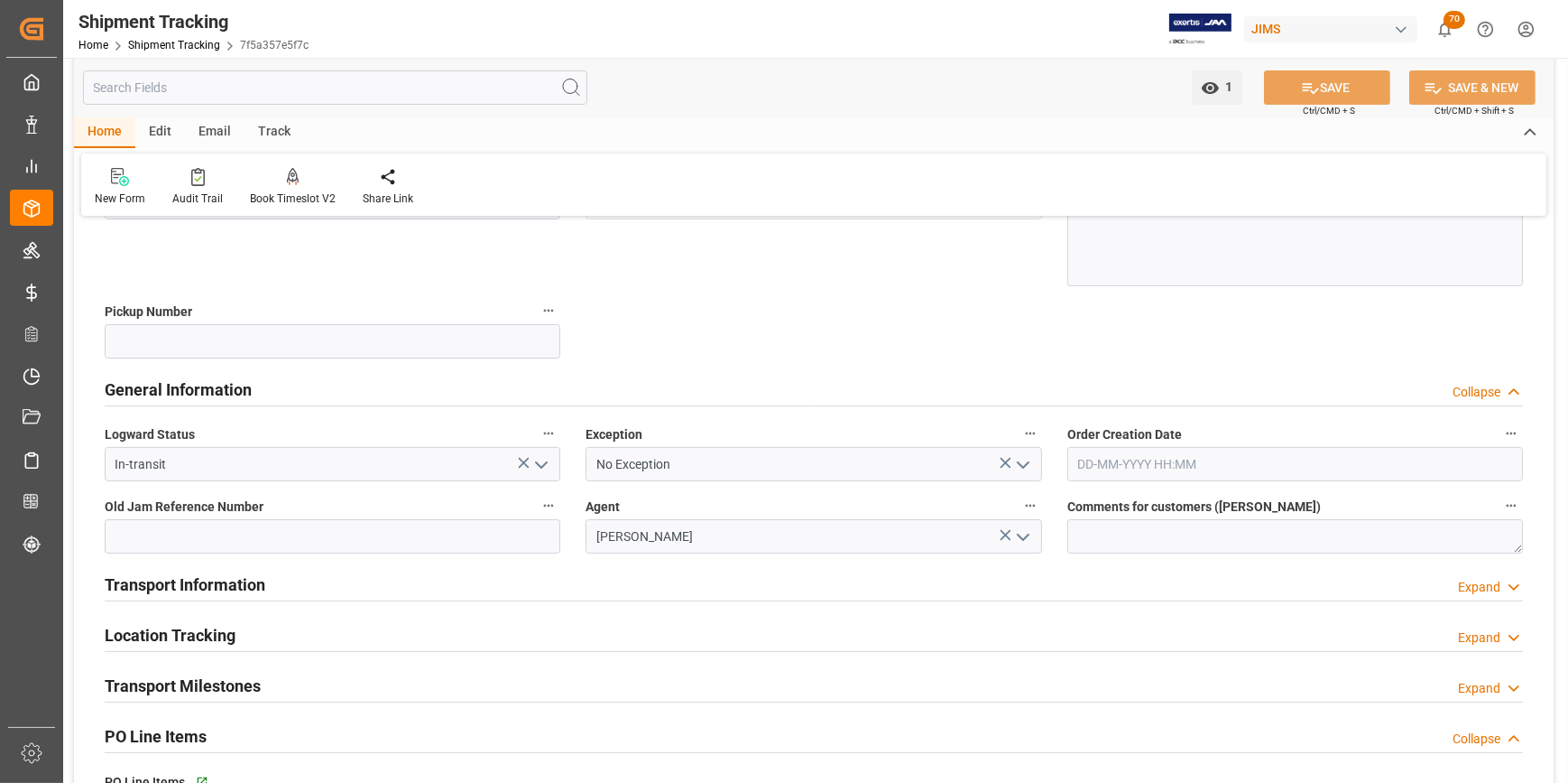
click at [231, 586] on h2 "Transport Information" at bounding box center [185, 584] width 160 height 24
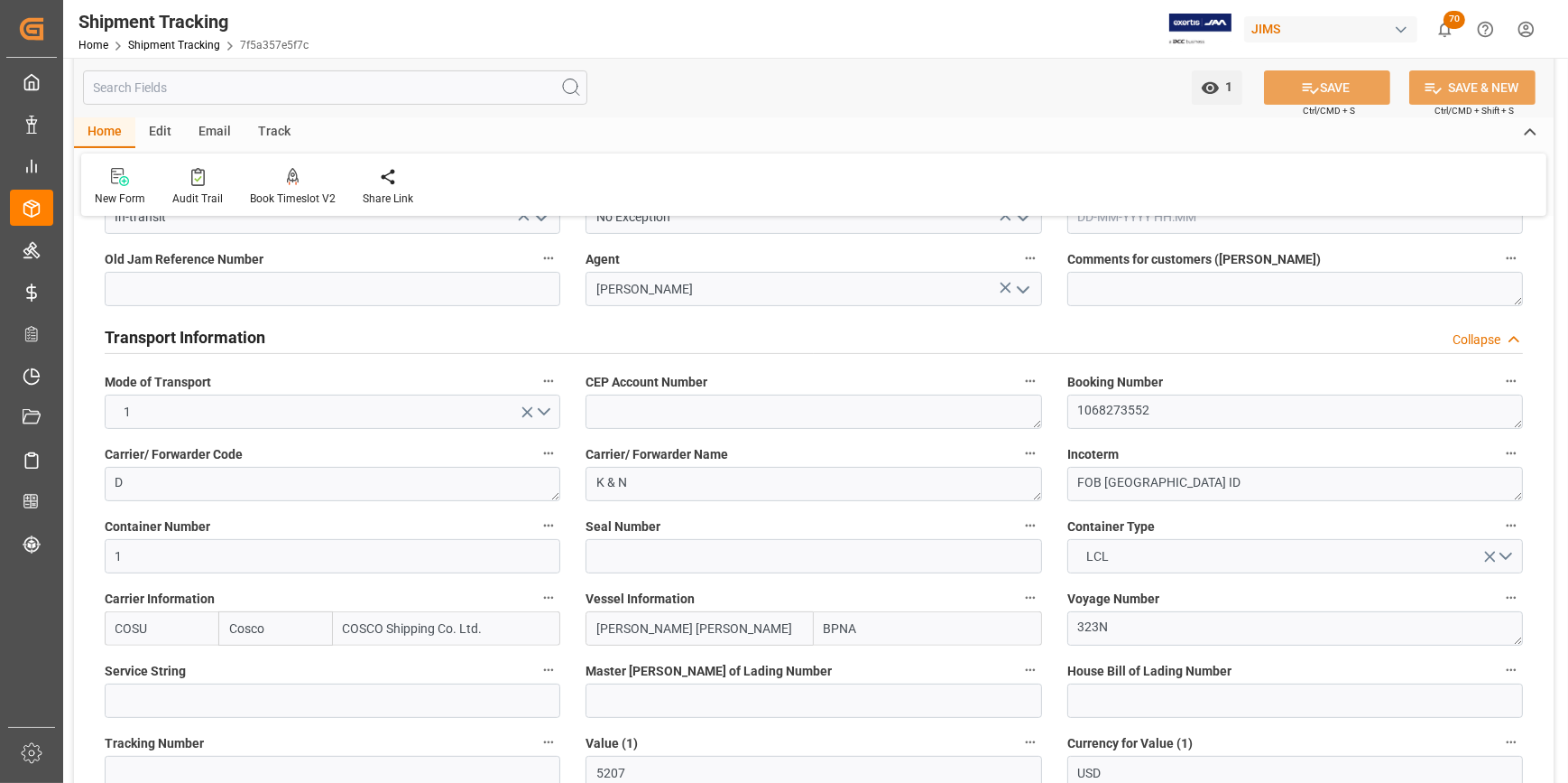
scroll to position [574, 0]
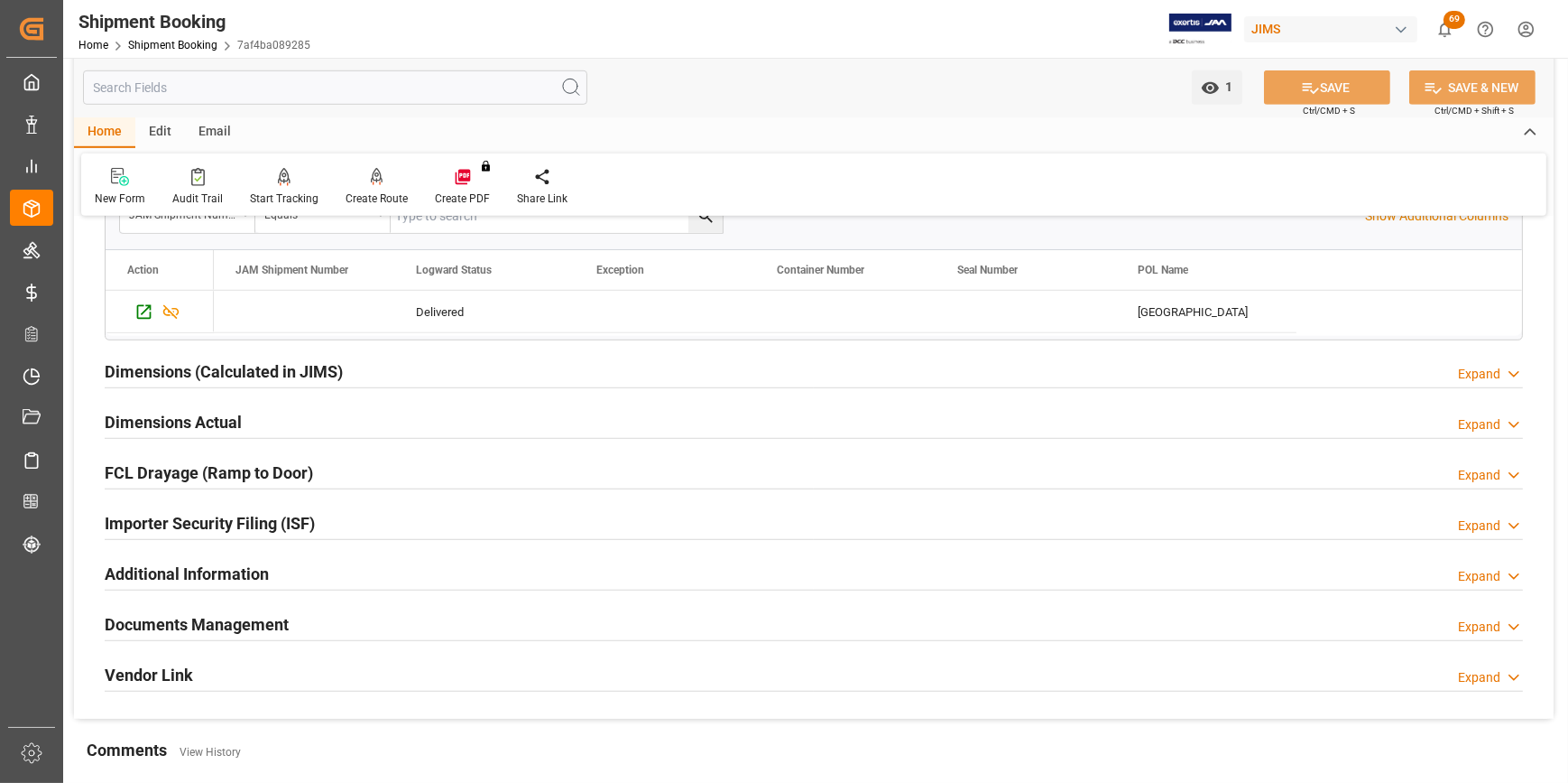
scroll to position [1559, 0]
click at [181, 622] on h2 "Documents Management" at bounding box center [196, 622] width 185 height 24
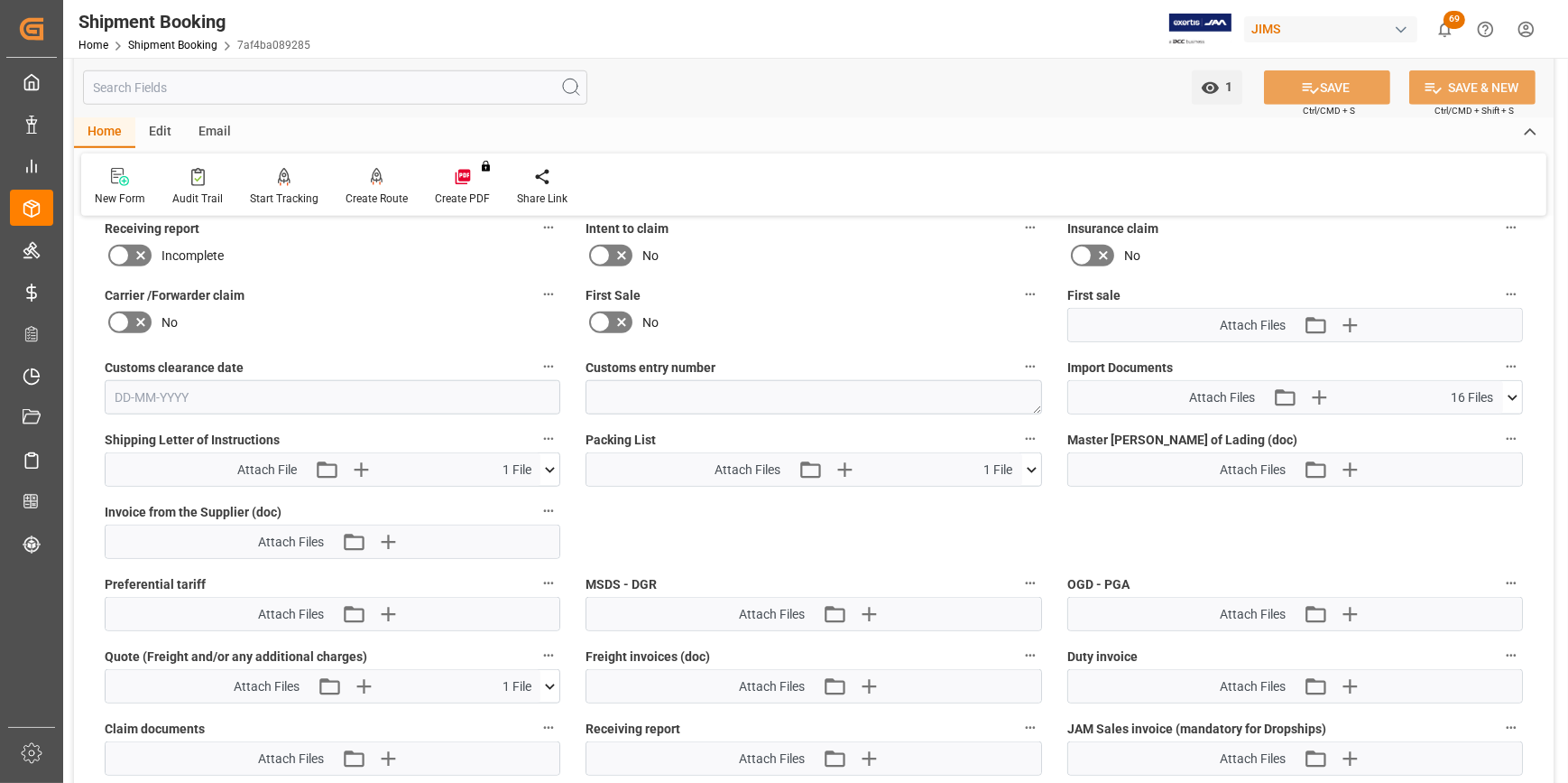
scroll to position [2133, 0]
click at [1031, 465] on icon at bounding box center [1032, 468] width 10 height 6
click at [984, 495] on icon at bounding box center [984, 502] width 14 height 14
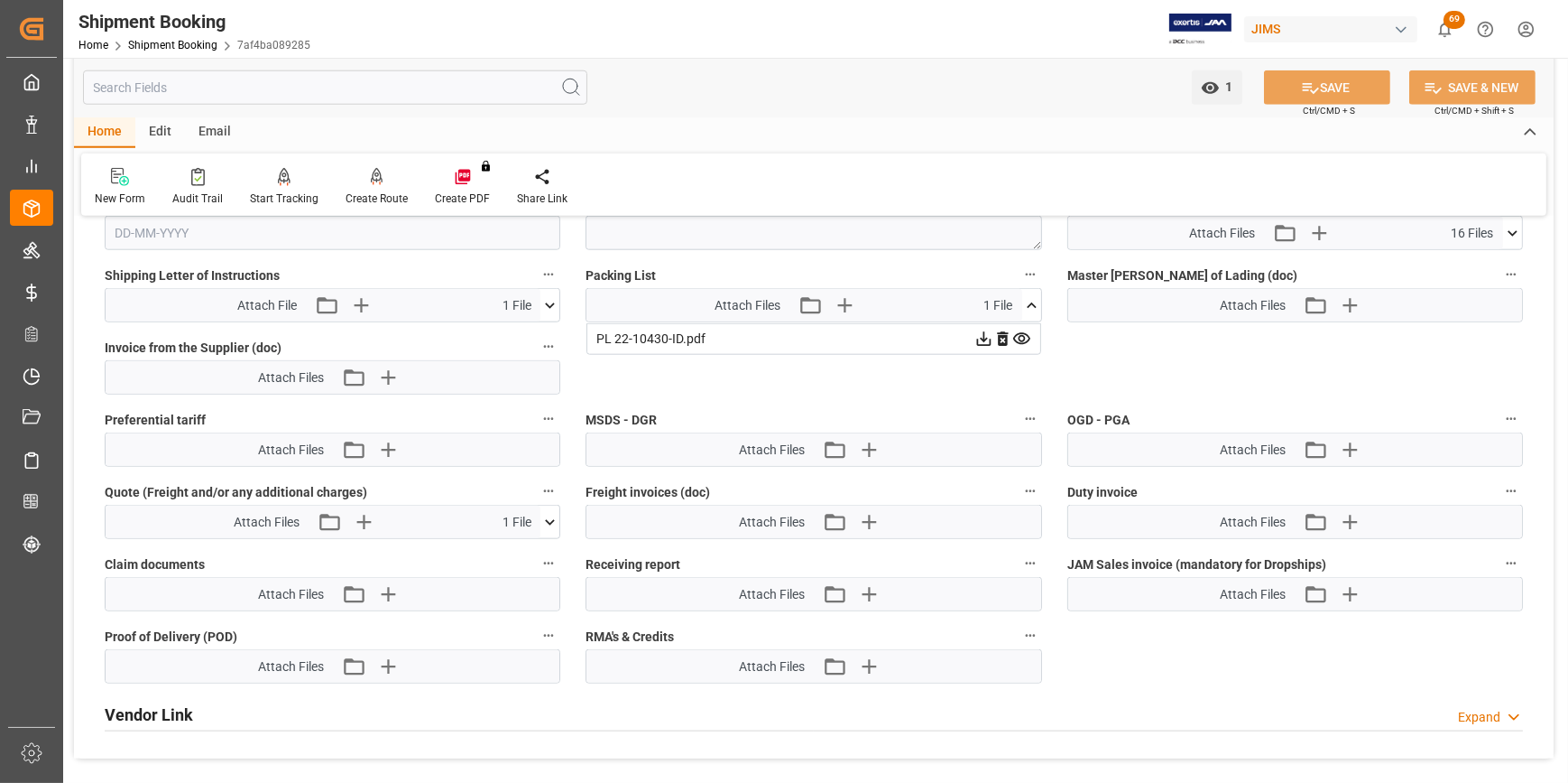
scroll to position [2298, 0]
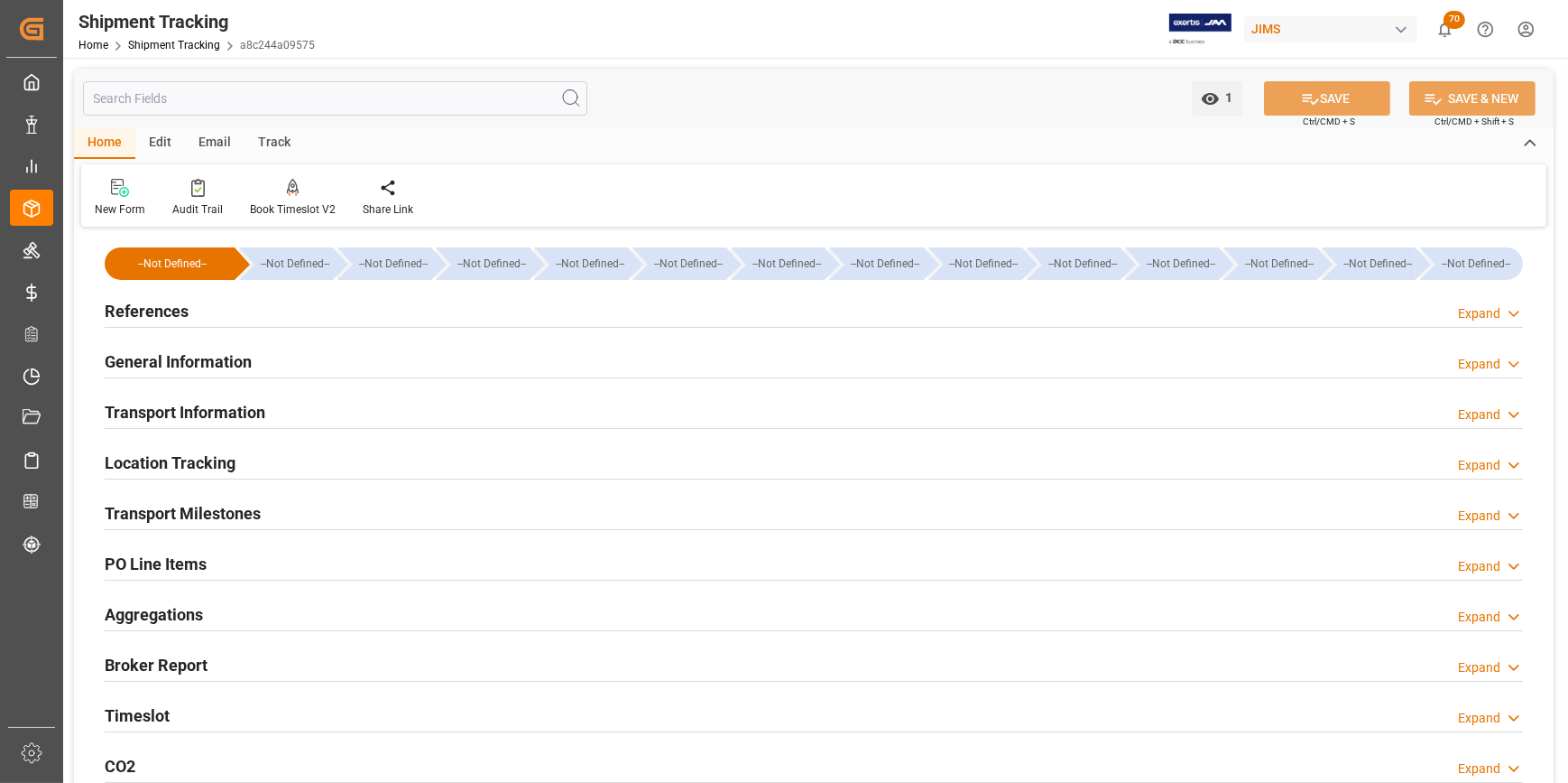
type input "[DATE]"
click at [135, 312] on h2 "References" at bounding box center [146, 310] width 84 height 24
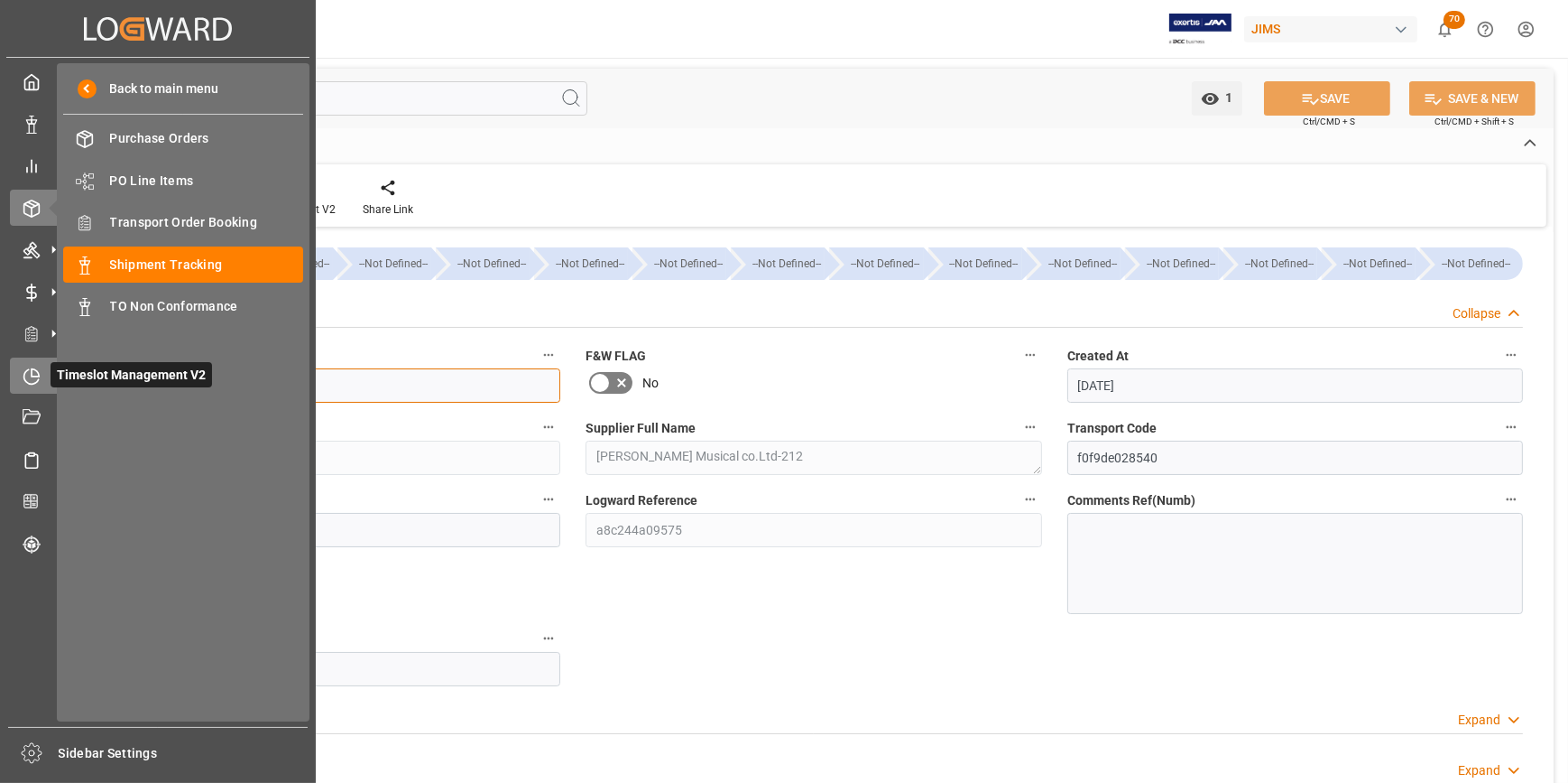
drag, startPoint x: 185, startPoint y: 391, endPoint x: 45, endPoint y: 392, distance: 140.0
click at [45, 392] on div "Created by potrace 1.15, written by [PERSON_NAME] [DATE]-[DATE] Created by potr…" at bounding box center [784, 392] width 1568 height 783
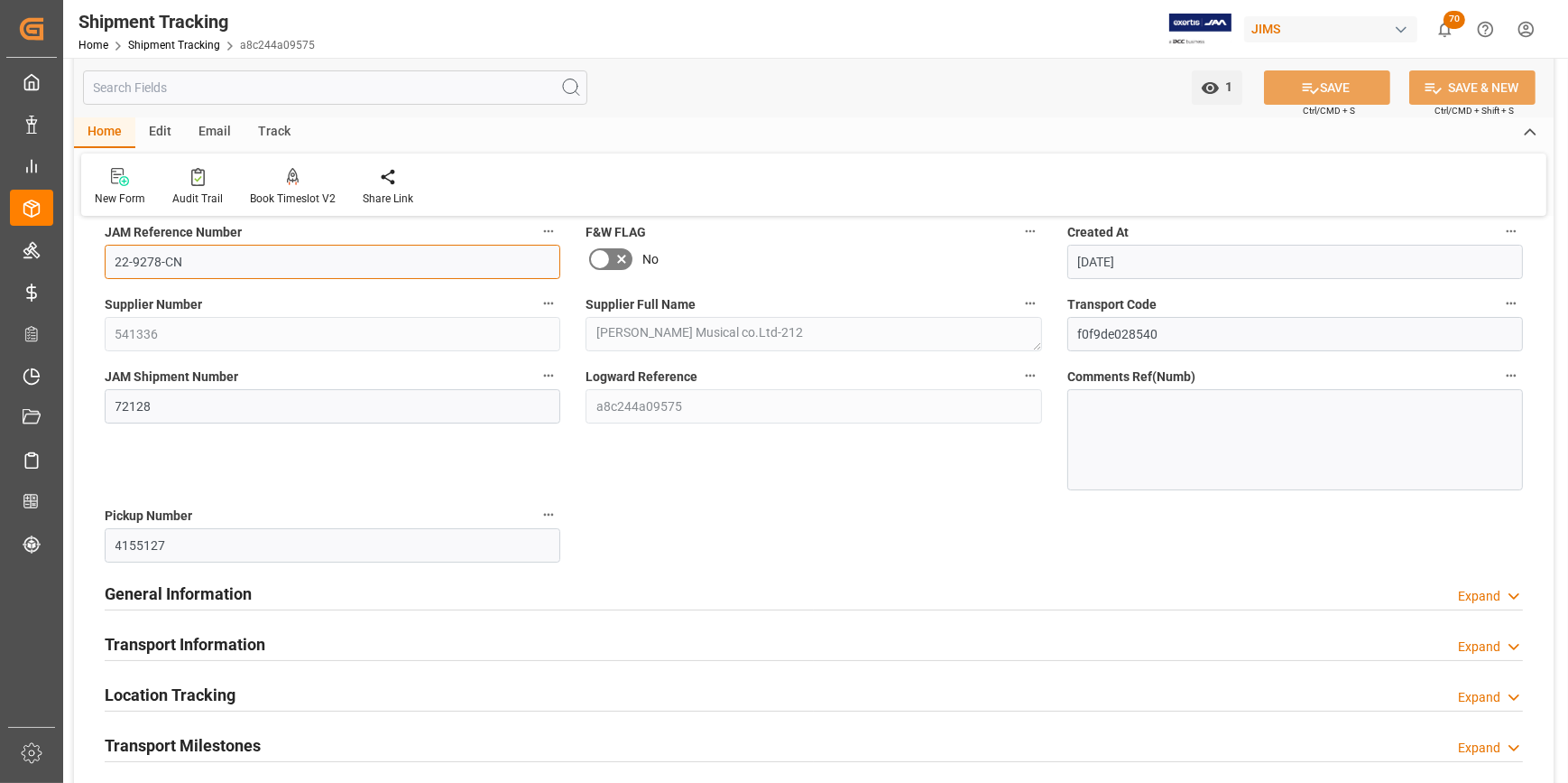
scroll to position [328, 0]
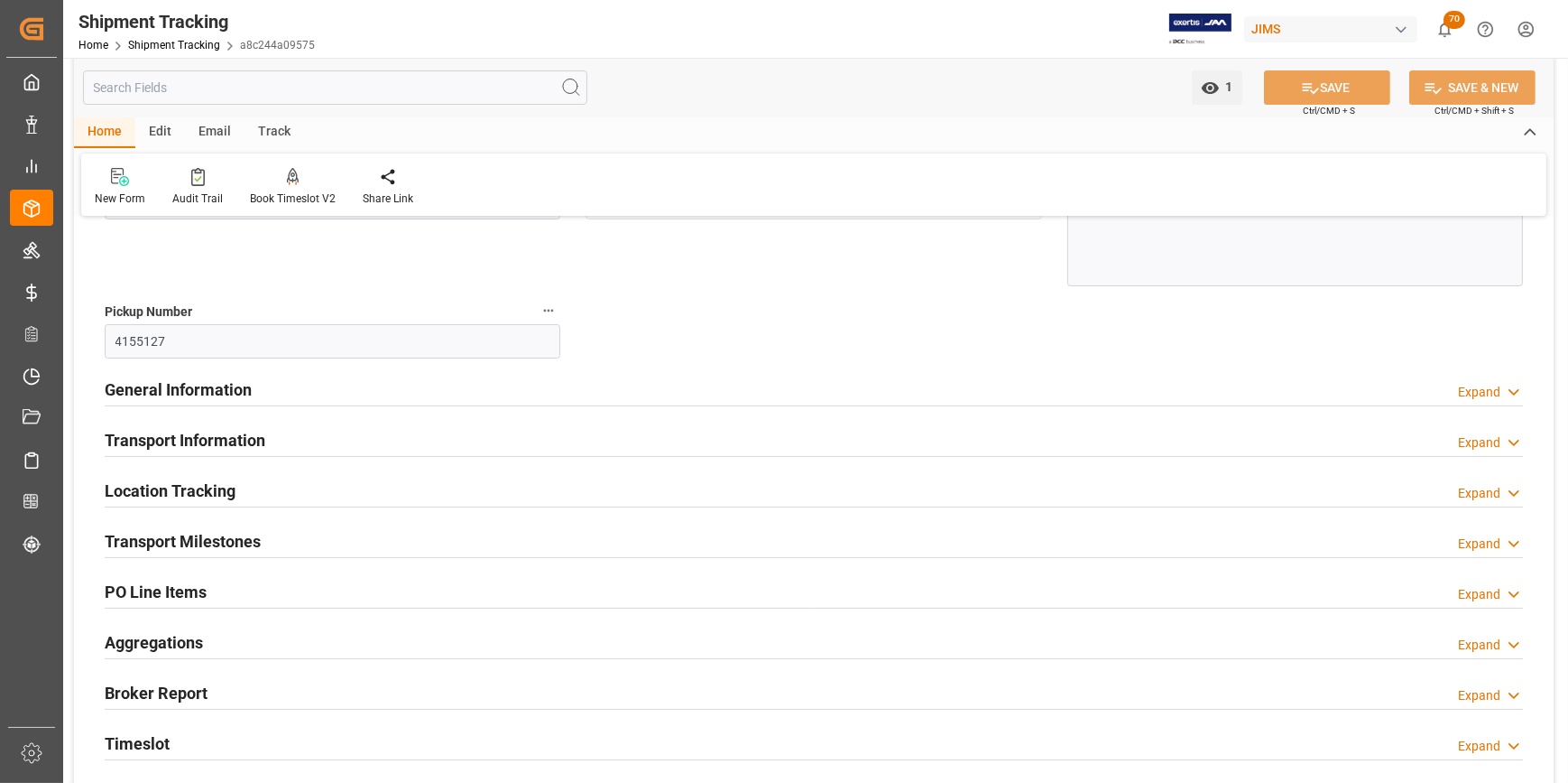
click at [205, 529] on h2 "Transport Milestones" at bounding box center [183, 540] width 157 height 24
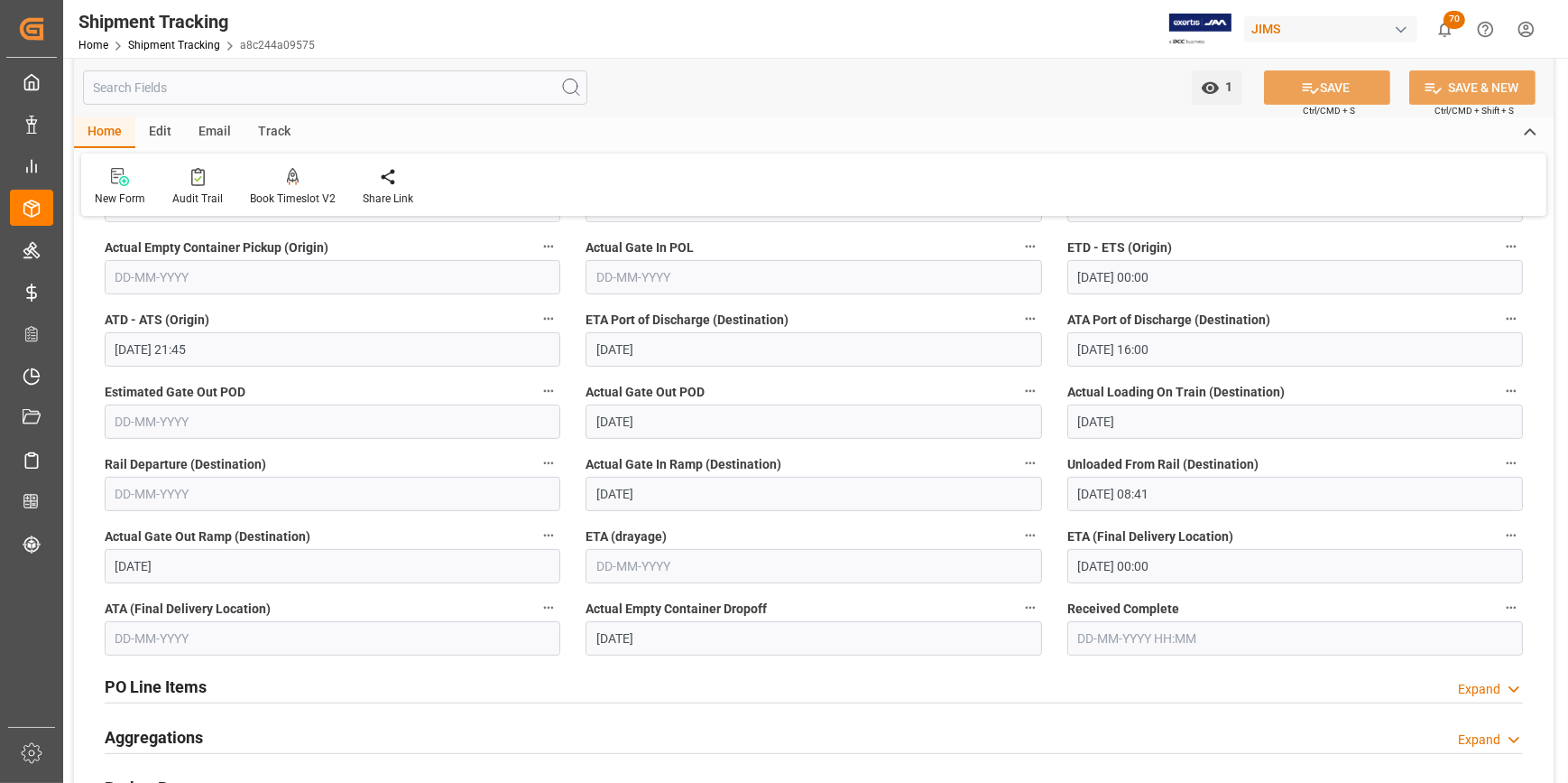
scroll to position [739, 0]
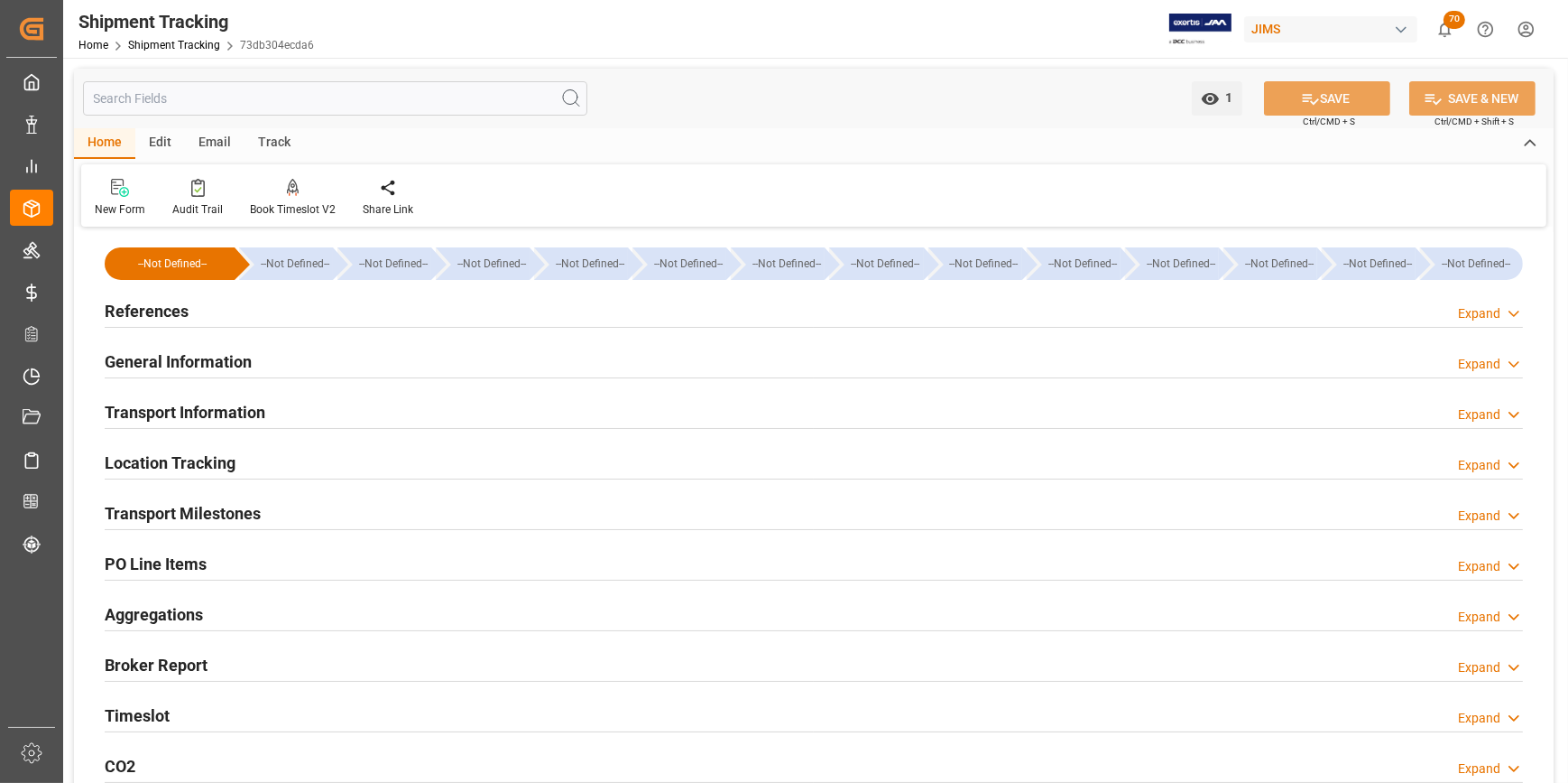
type input "[DATE]"
click at [162, 309] on h2 "References" at bounding box center [146, 310] width 84 height 24
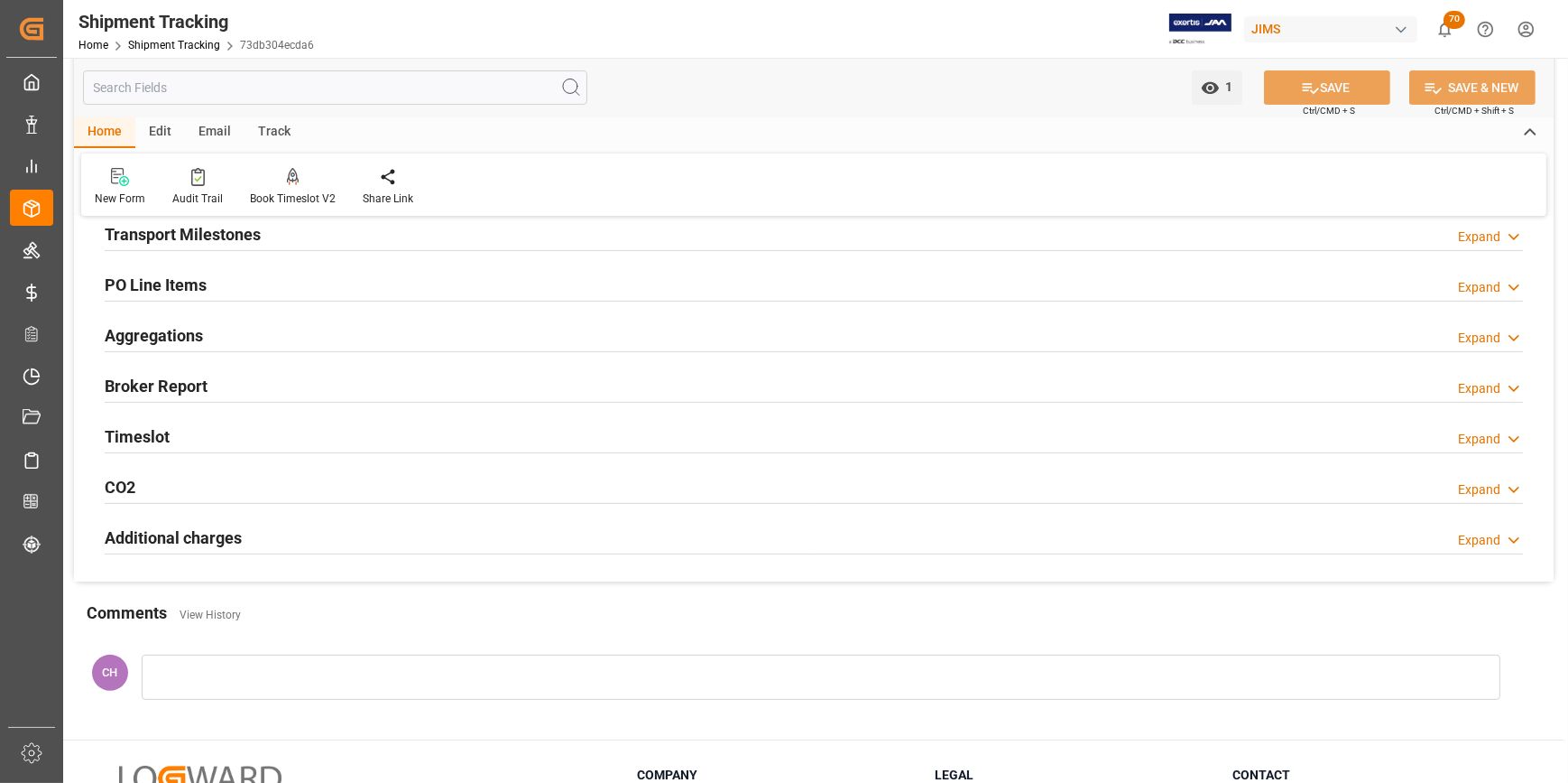
scroll to position [630, 0]
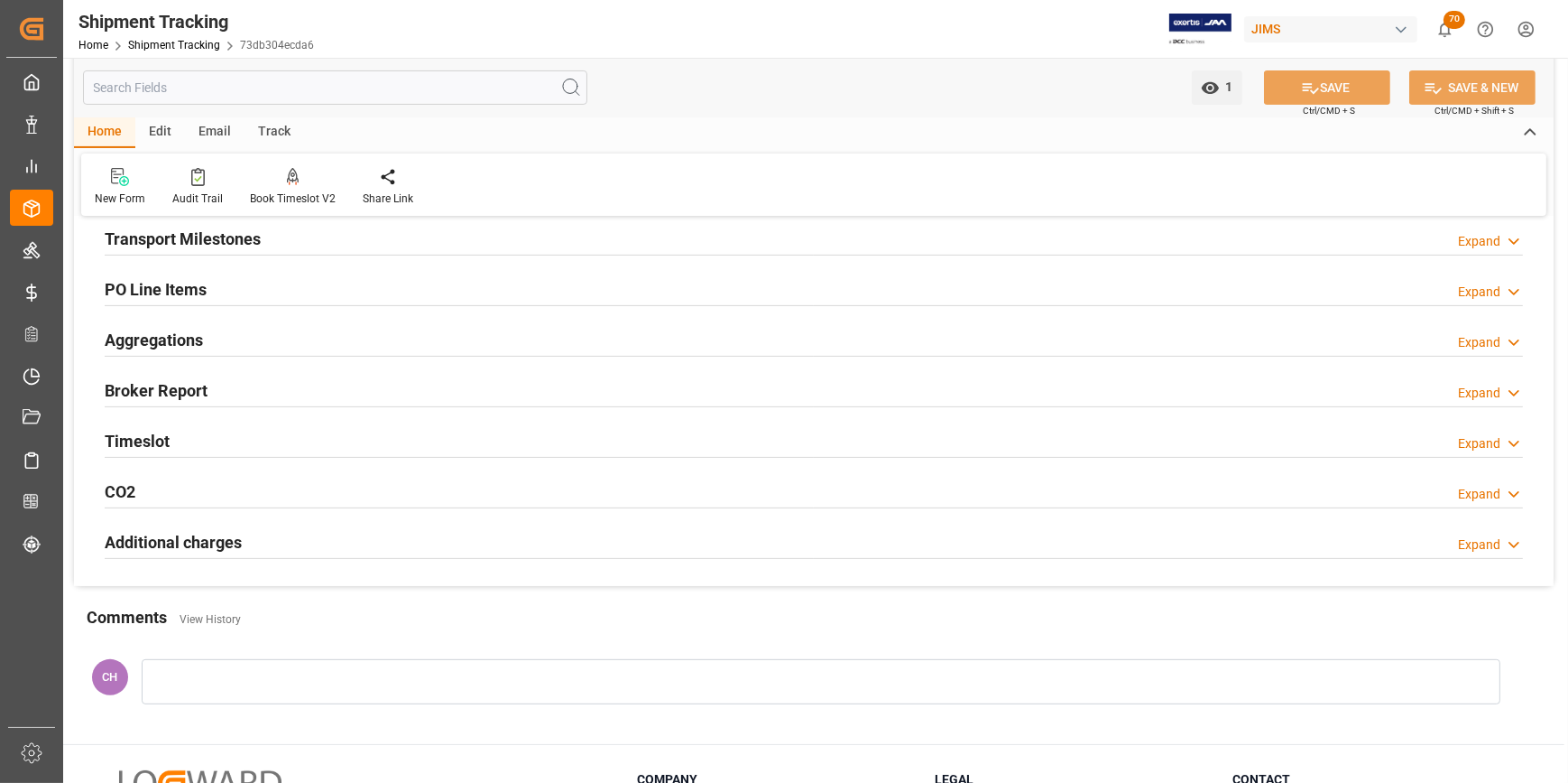
click at [182, 678] on div at bounding box center [821, 682] width 1358 height 45
drag, startPoint x: 1220, startPoint y: 735, endPoint x: 1359, endPoint y: 426, distance: 338.8
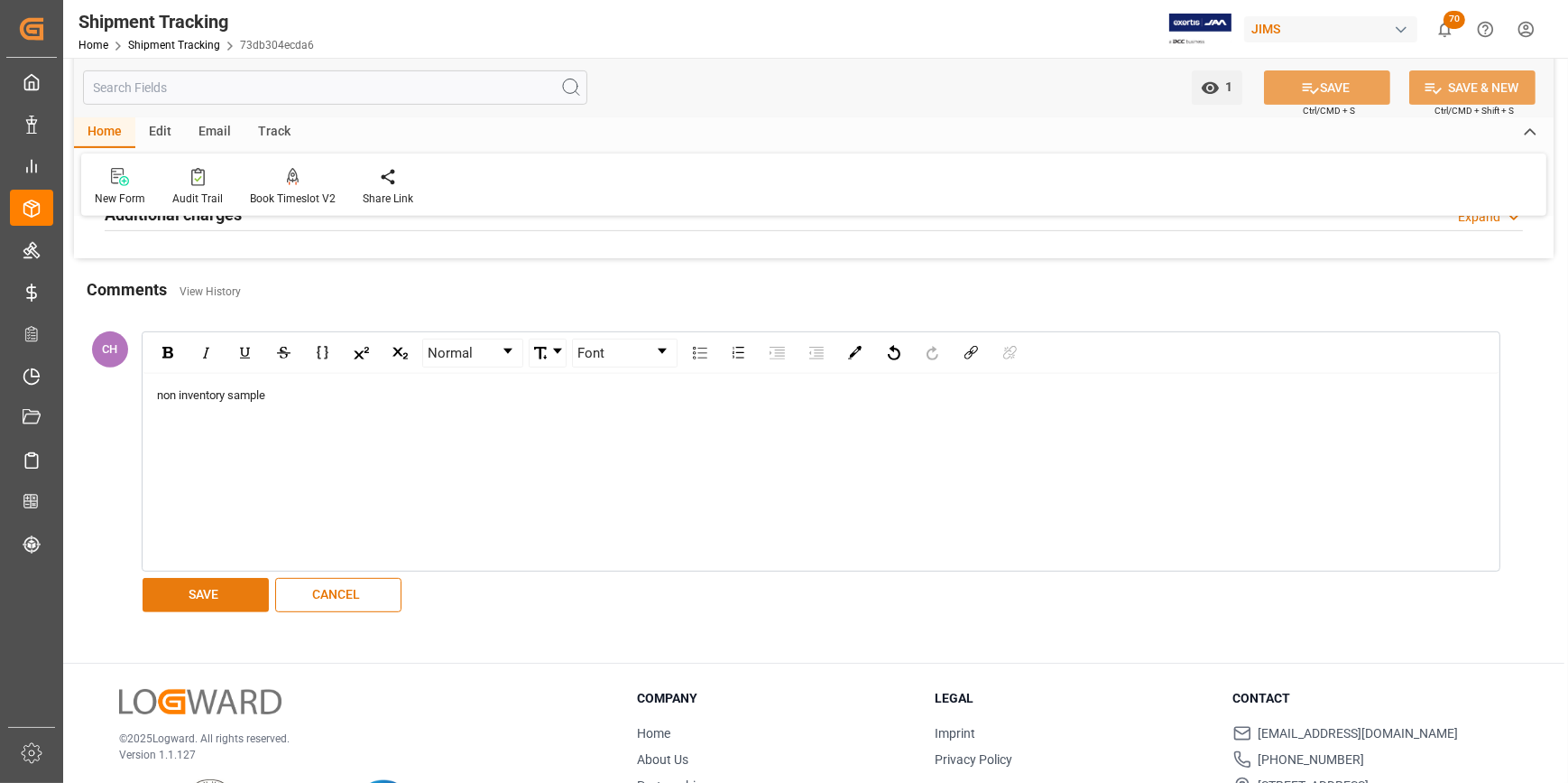
click at [216, 591] on button "SAVE" at bounding box center [206, 594] width 127 height 34
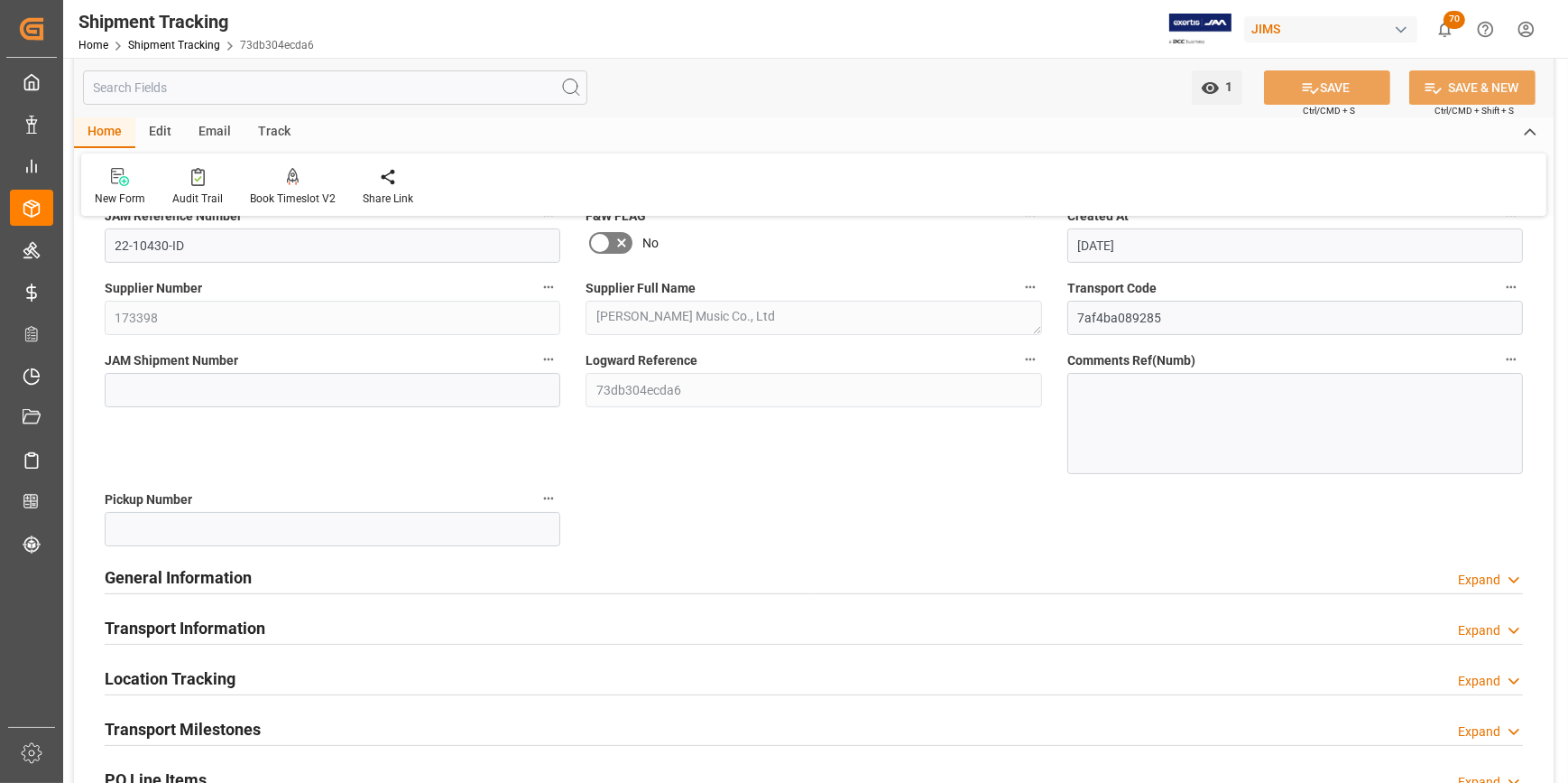
scroll to position [0, 0]
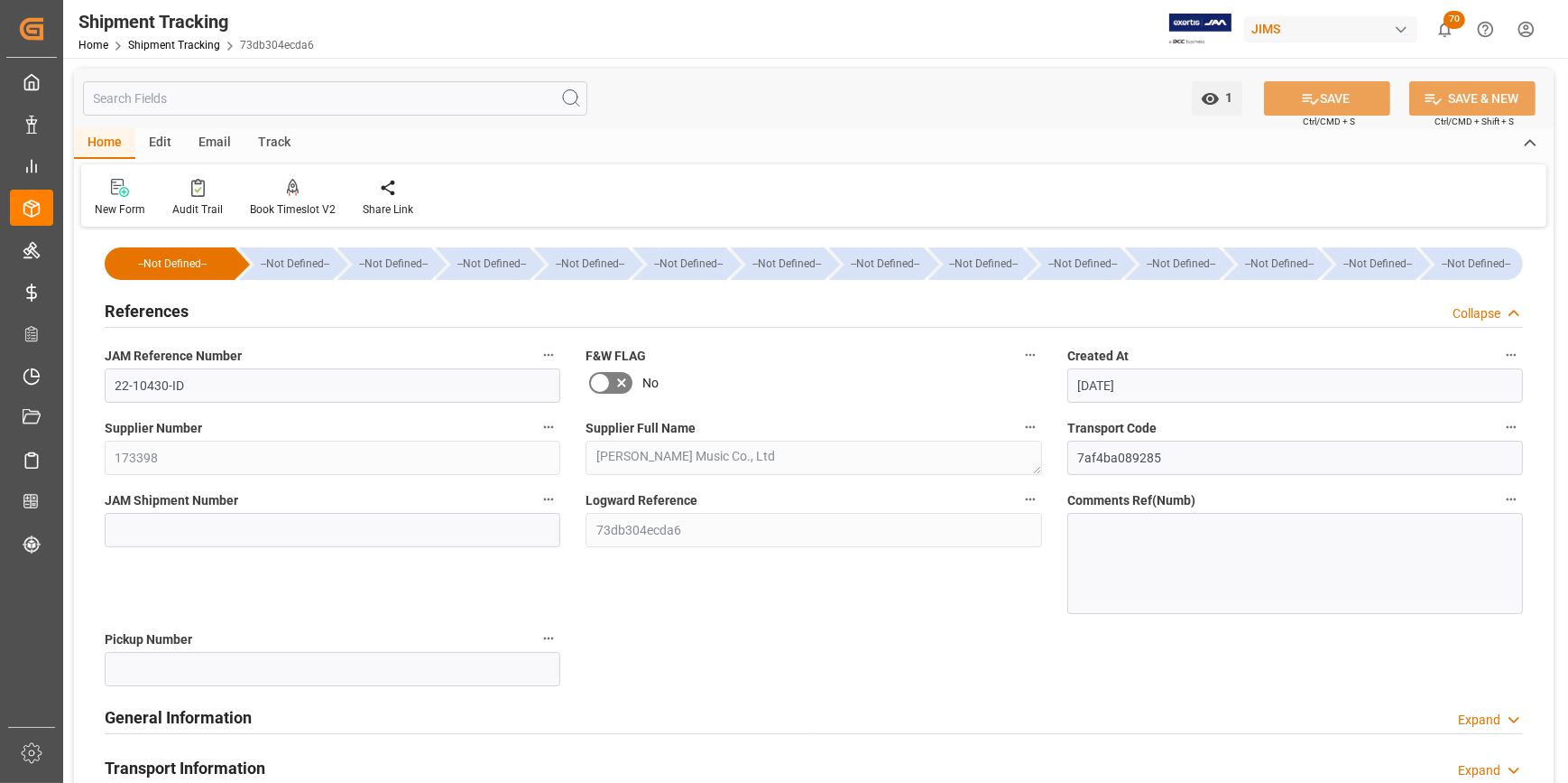
click at [190, 733] on div "General Information Expand" at bounding box center [813, 717] width 1443 height 50
click at [212, 722] on h2 "General Information" at bounding box center [178, 716] width 147 height 24
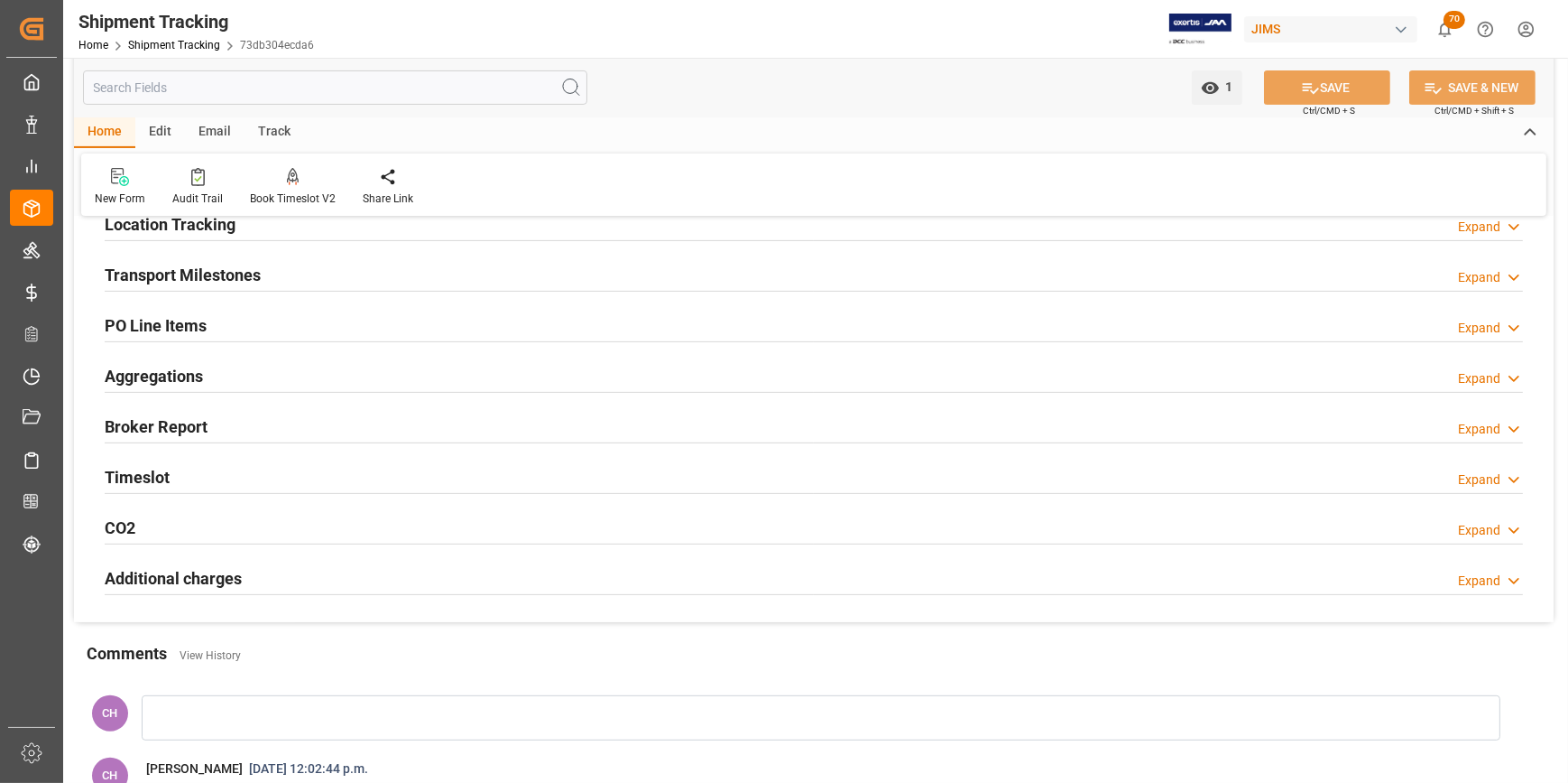
scroll to position [739, 0]
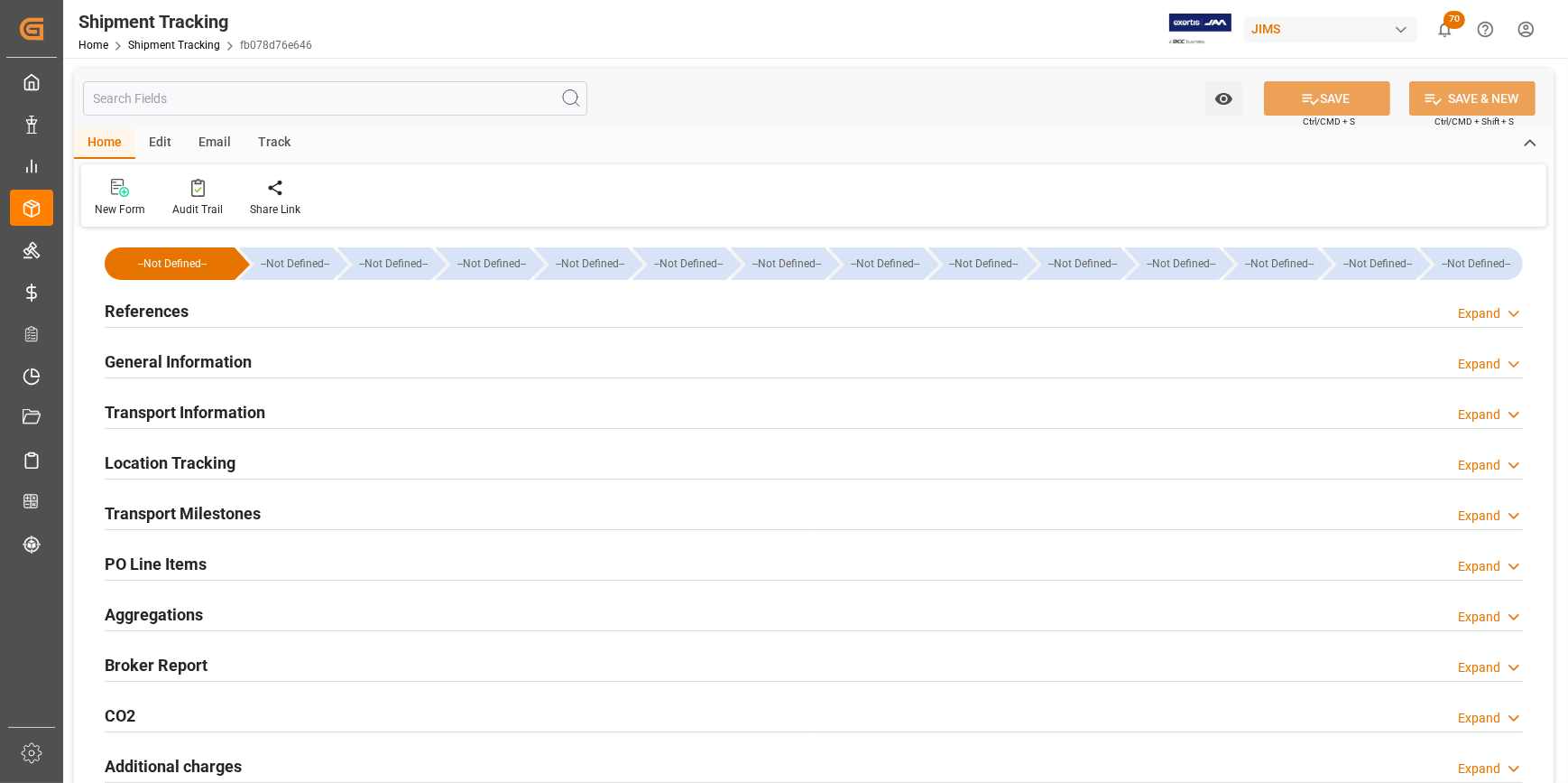
type input "[DATE]"
click at [157, 311] on h2 "References" at bounding box center [146, 310] width 84 height 24
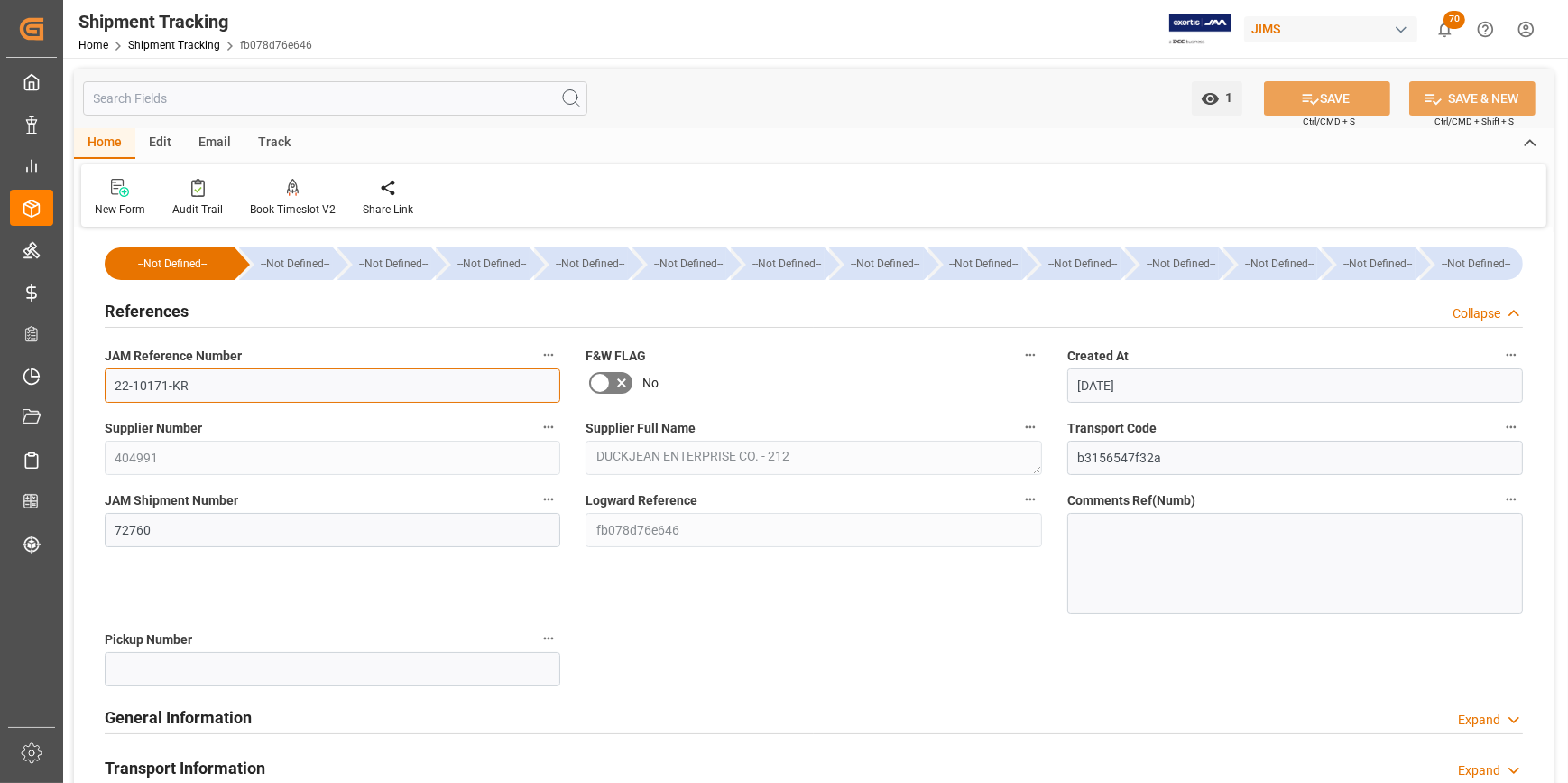
drag, startPoint x: 202, startPoint y: 395, endPoint x: 92, endPoint y: 396, distance: 110.0
click at [92, 396] on div "JAM Reference Number 22-10171-KR" at bounding box center [332, 372] width 481 height 72
